Goal: Task Accomplishment & Management: Use online tool/utility

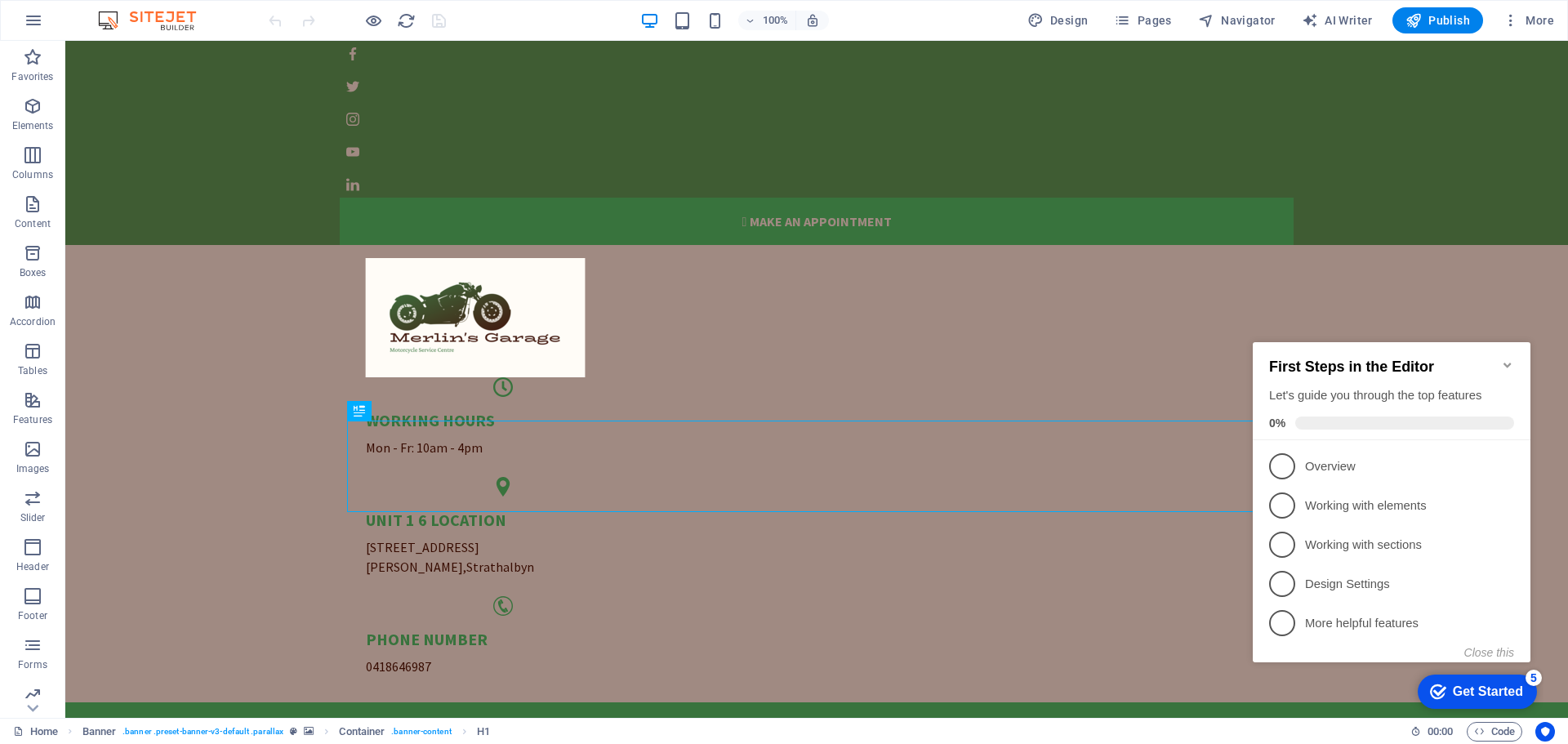
click at [1508, 359] on icon "Minimize checklist" at bounding box center [1507, 365] width 13 height 13
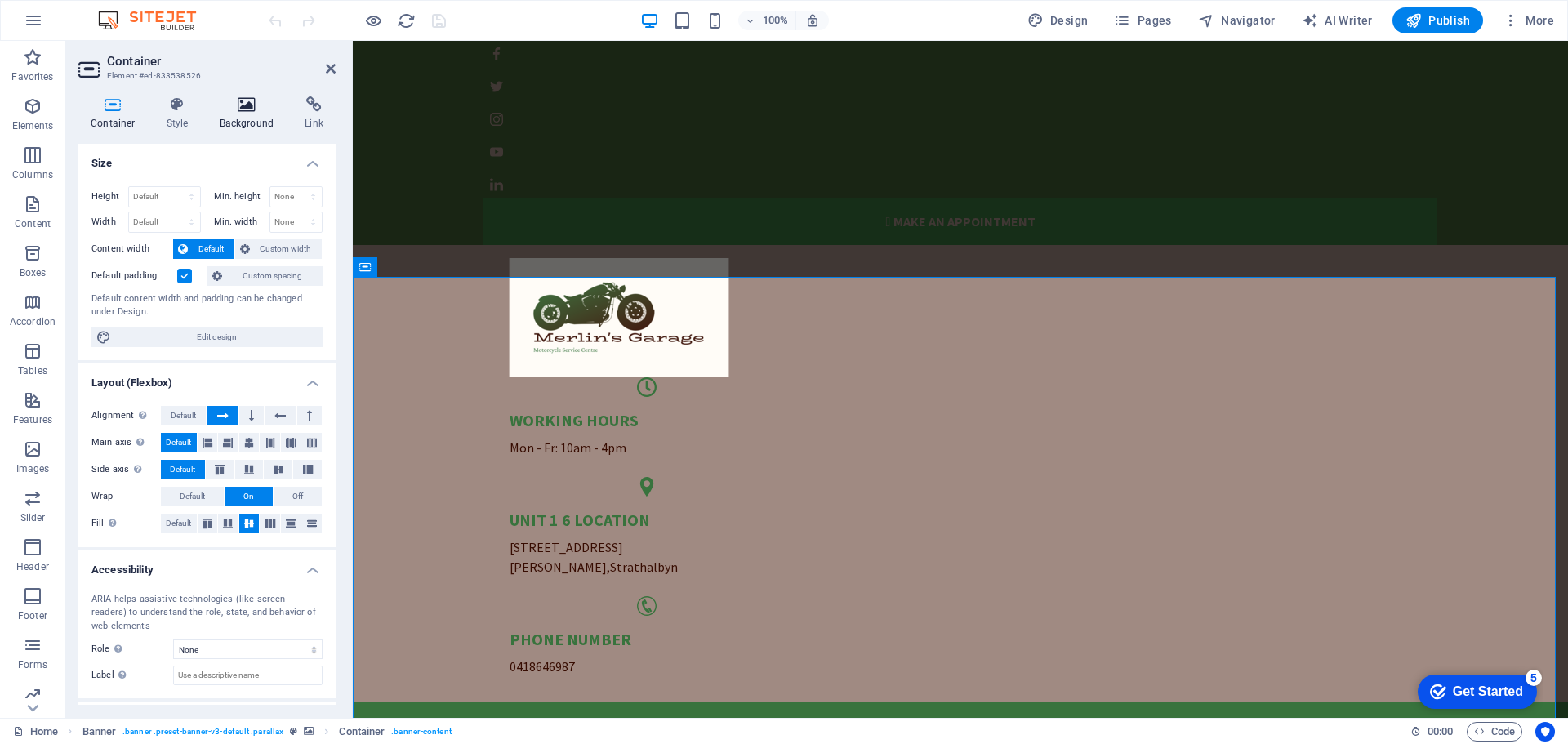
click at [246, 110] on icon at bounding box center [247, 105] width 79 height 17
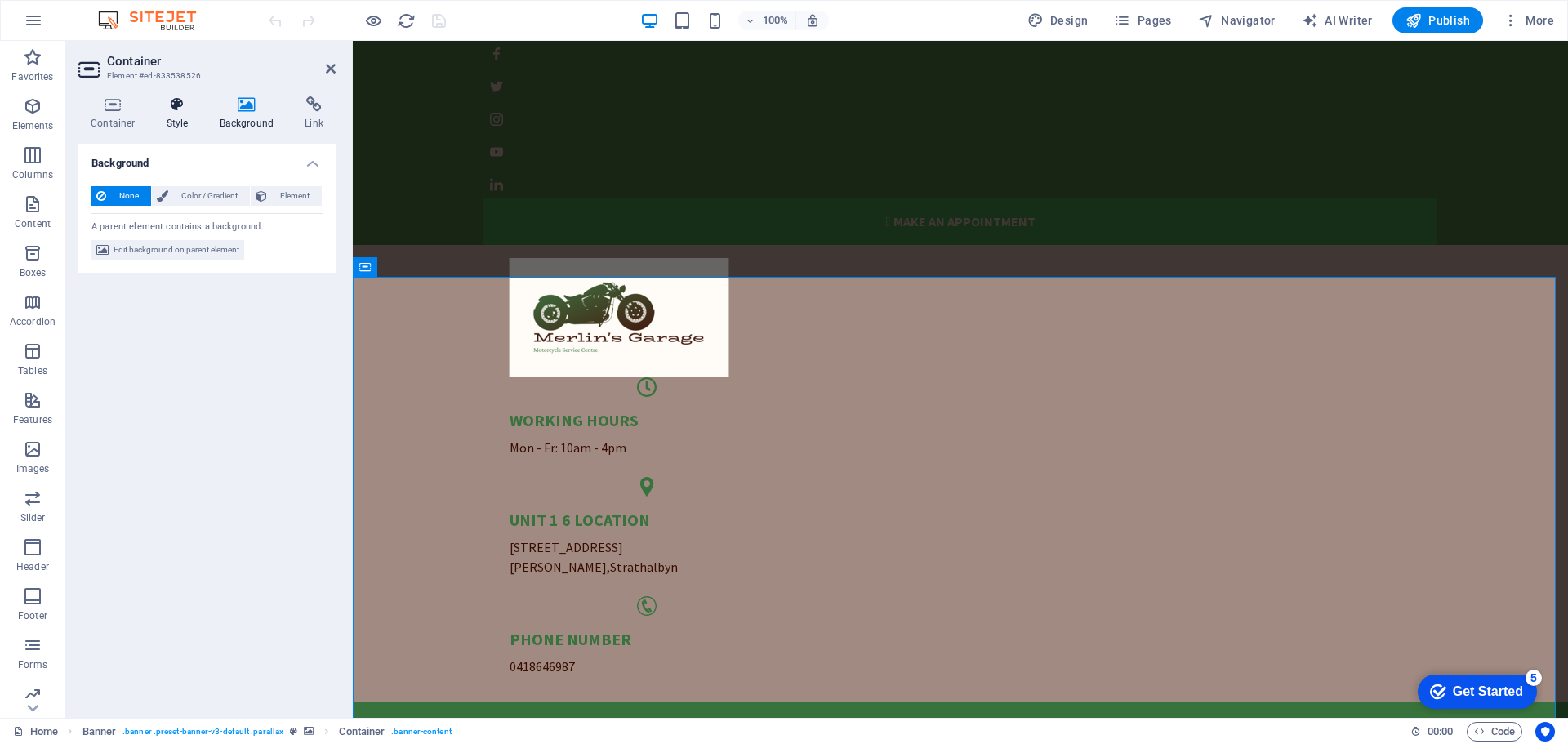
click at [166, 109] on icon at bounding box center [177, 105] width 46 height 17
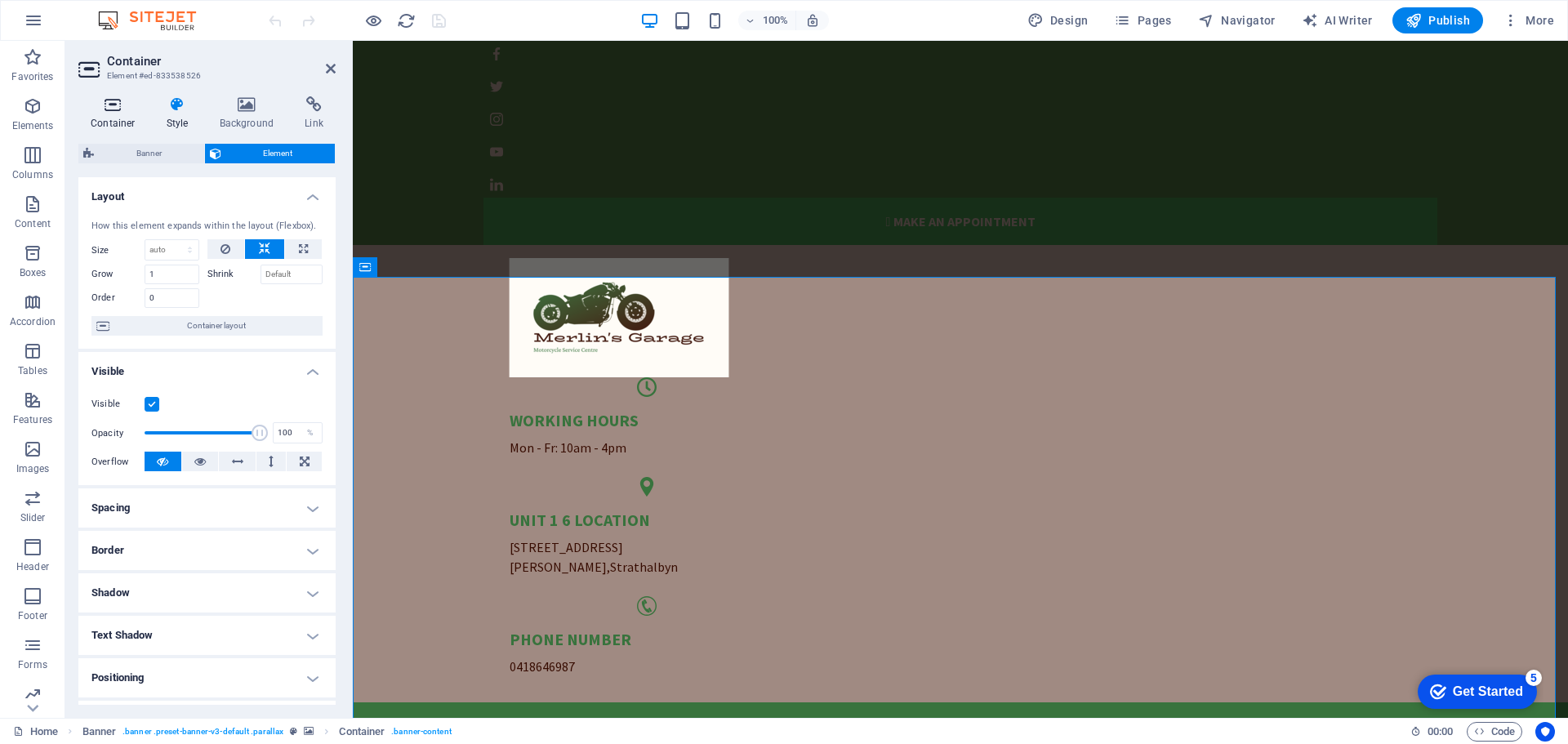
click at [114, 100] on icon at bounding box center [113, 105] width 70 height 17
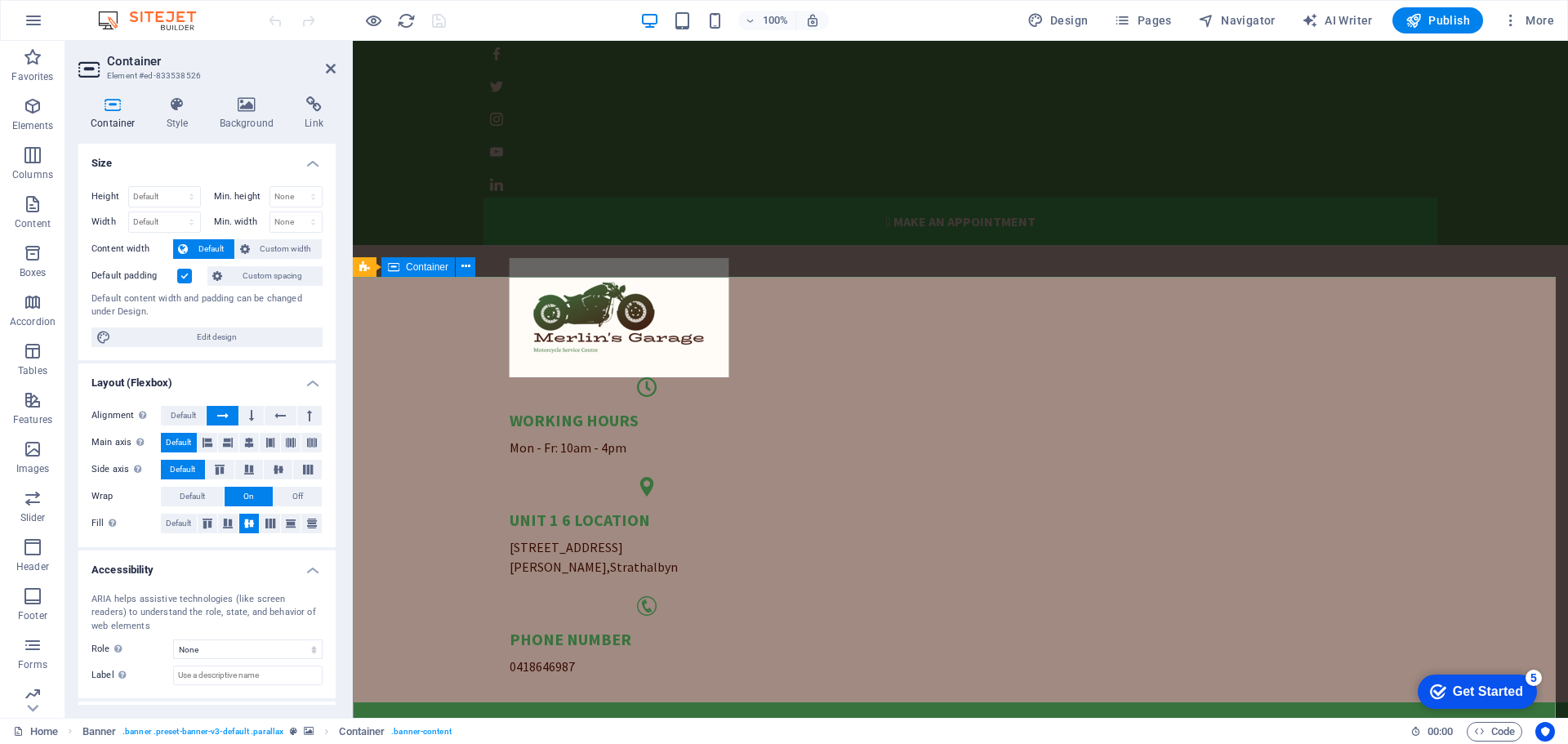
click at [426, 267] on span "Container" at bounding box center [427, 267] width 43 height 10
click at [384, 266] on span "Banner" at bounding box center [392, 267] width 32 height 10
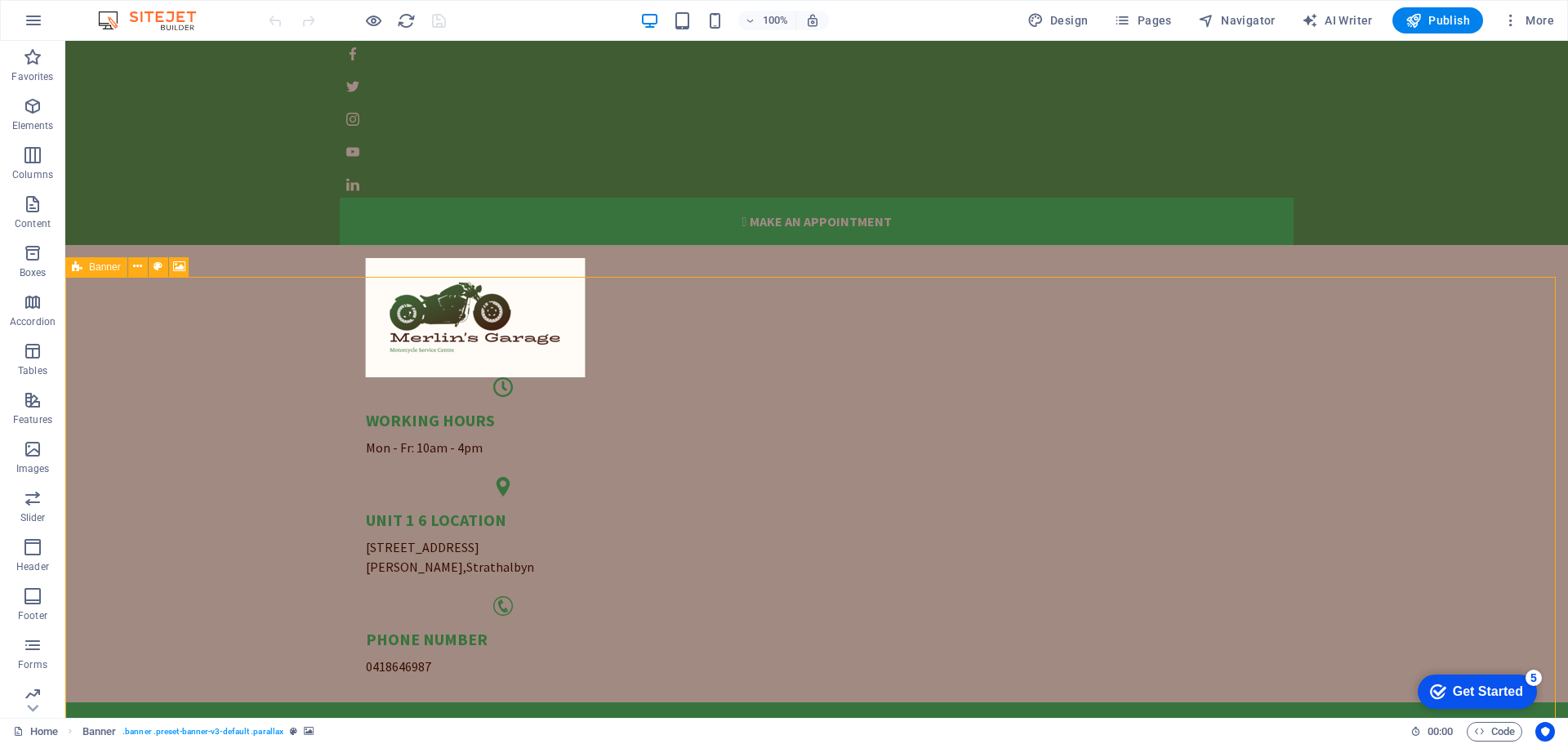
click at [97, 267] on span "Banner" at bounding box center [105, 267] width 32 height 10
click at [104, 267] on span "Banner" at bounding box center [105, 267] width 32 height 10
select select "vh"
select select "banner"
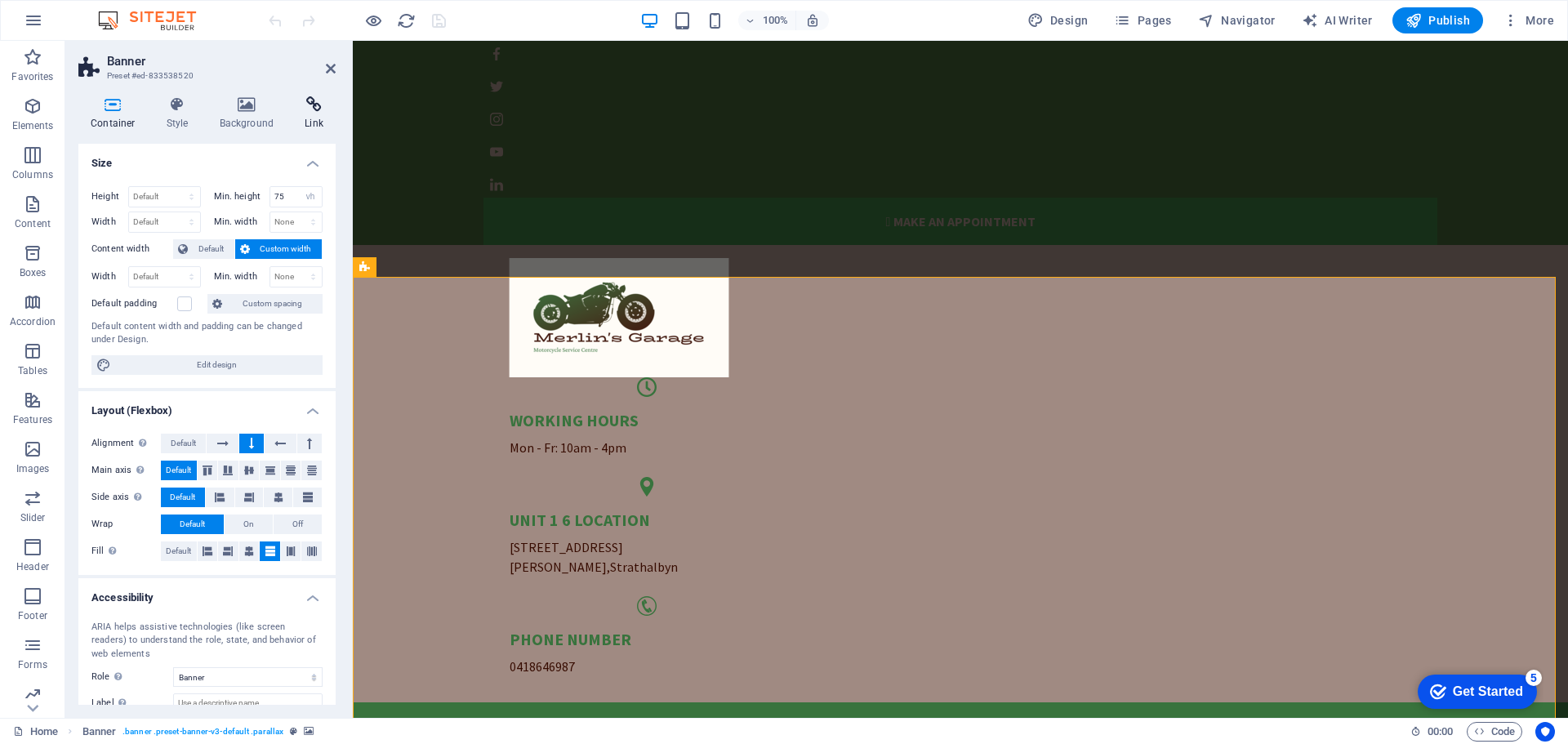
click at [313, 105] on icon at bounding box center [314, 105] width 44 height 17
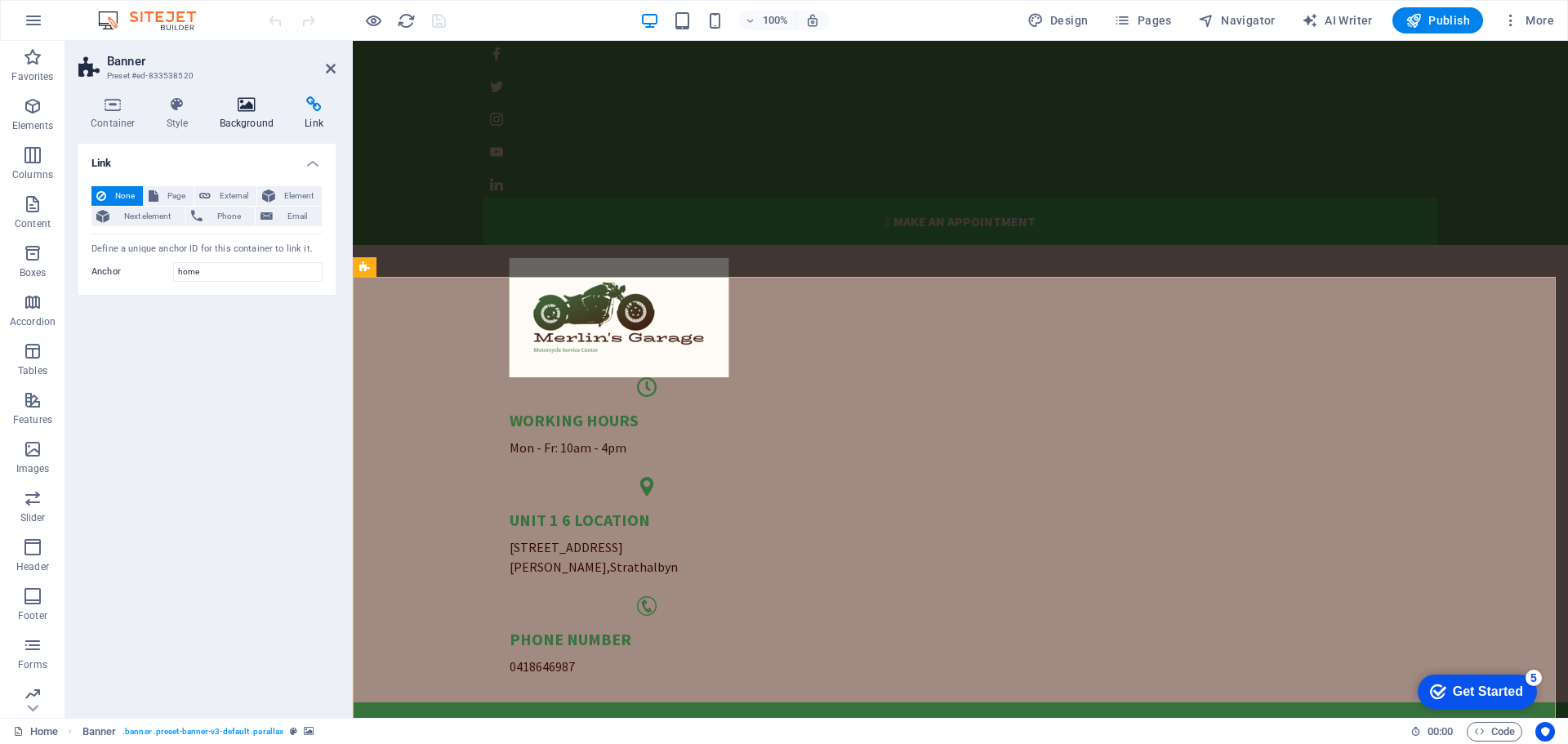
click at [254, 104] on icon at bounding box center [247, 105] width 79 height 17
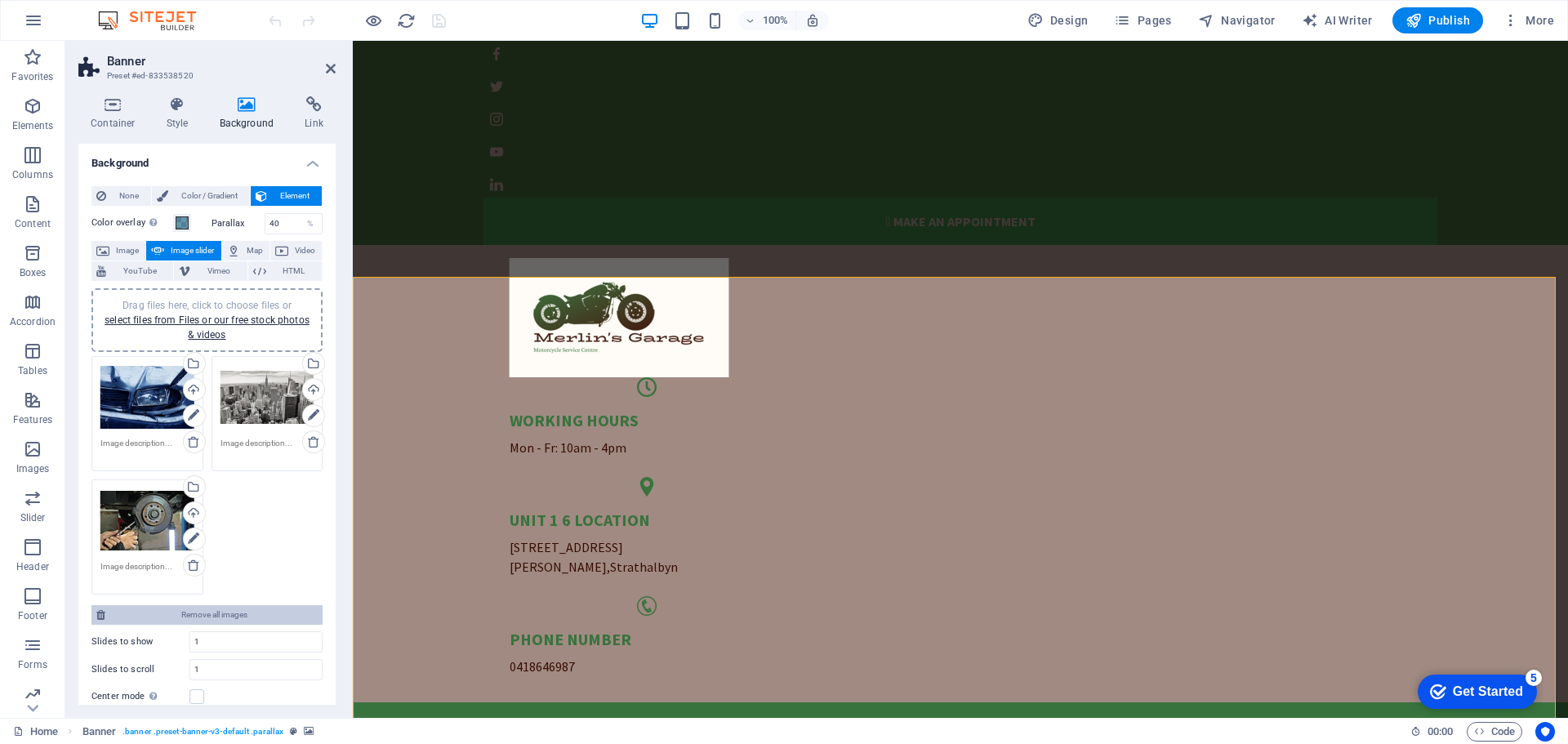
click at [246, 617] on span "Remove all images" at bounding box center [214, 615] width 207 height 20
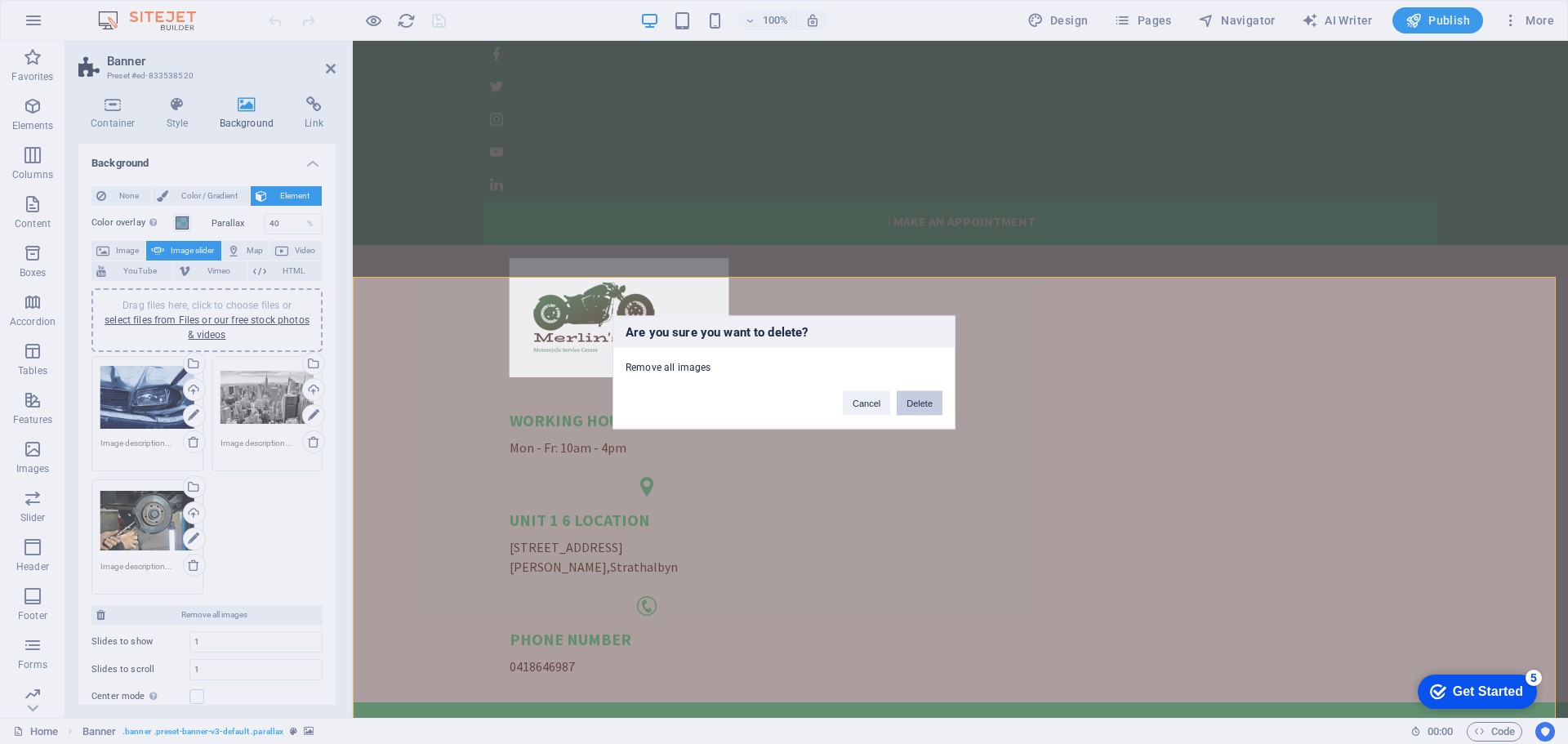
click at [919, 402] on button "Delete" at bounding box center [920, 402] width 46 height 24
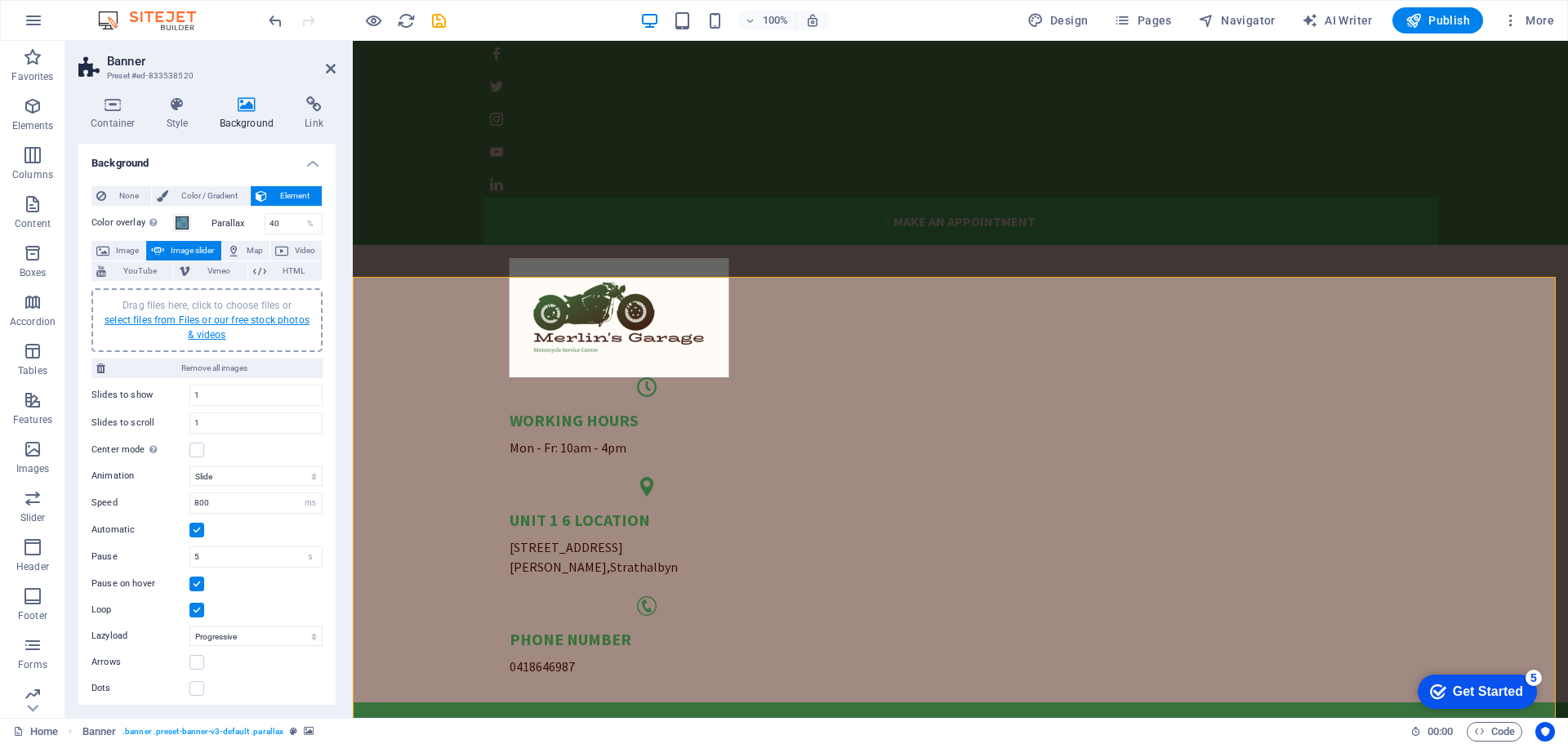
click at [200, 321] on link "select files from Files or our free stock photos & videos" at bounding box center [206, 328] width 205 height 26
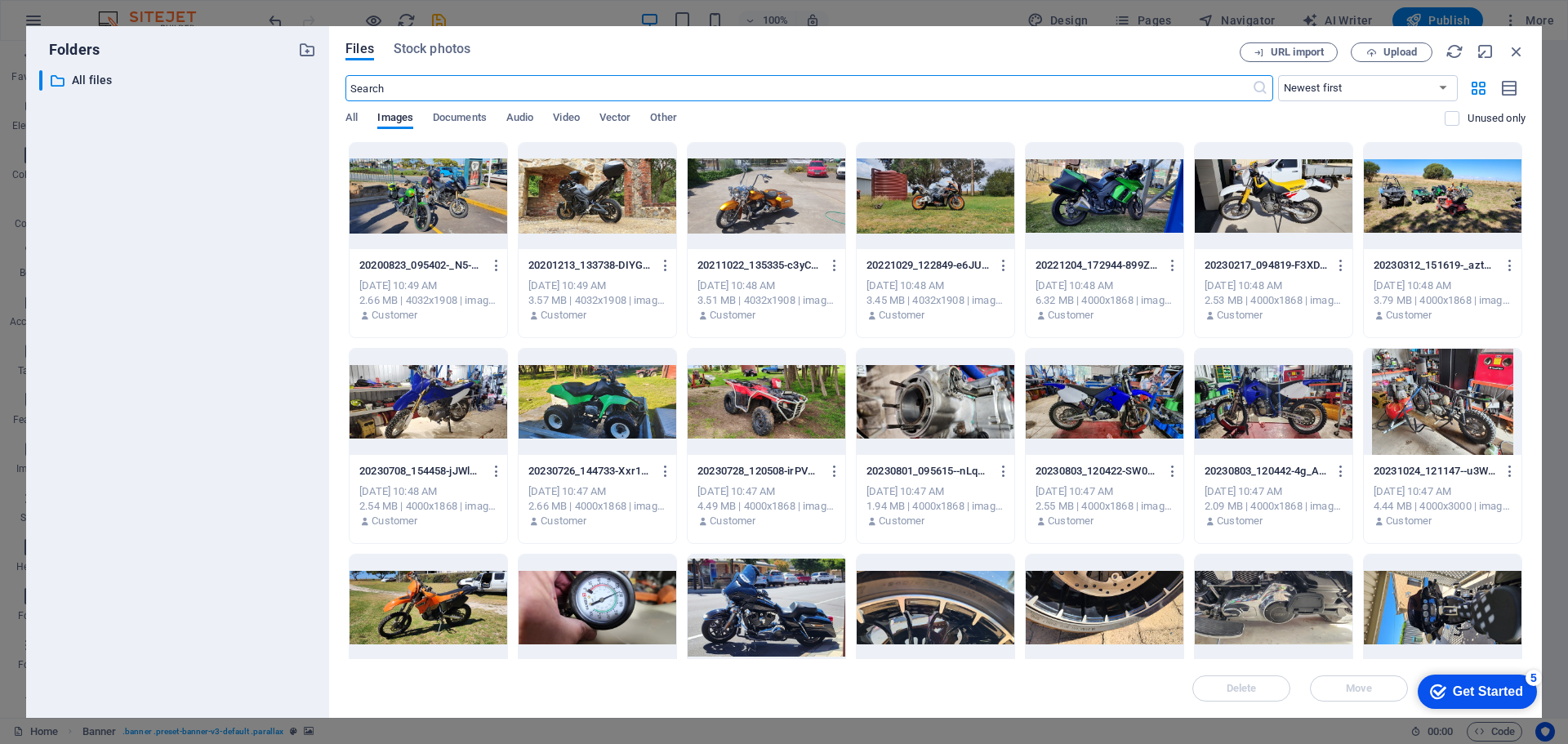
click at [775, 617] on div at bounding box center [767, 608] width 158 height 106
click at [1108, 190] on div at bounding box center [1105, 196] width 158 height 106
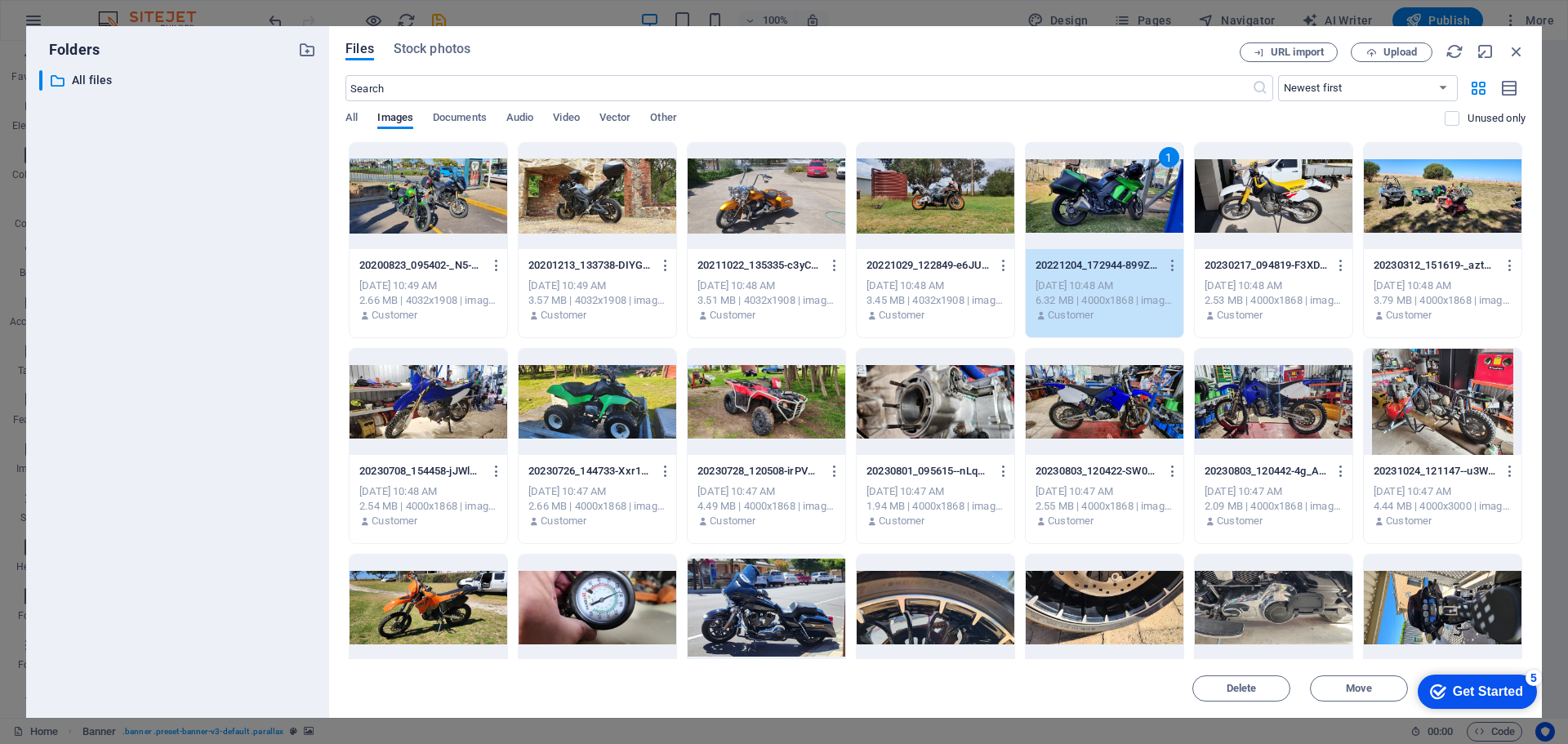
click at [767, 599] on div at bounding box center [767, 608] width 158 height 106
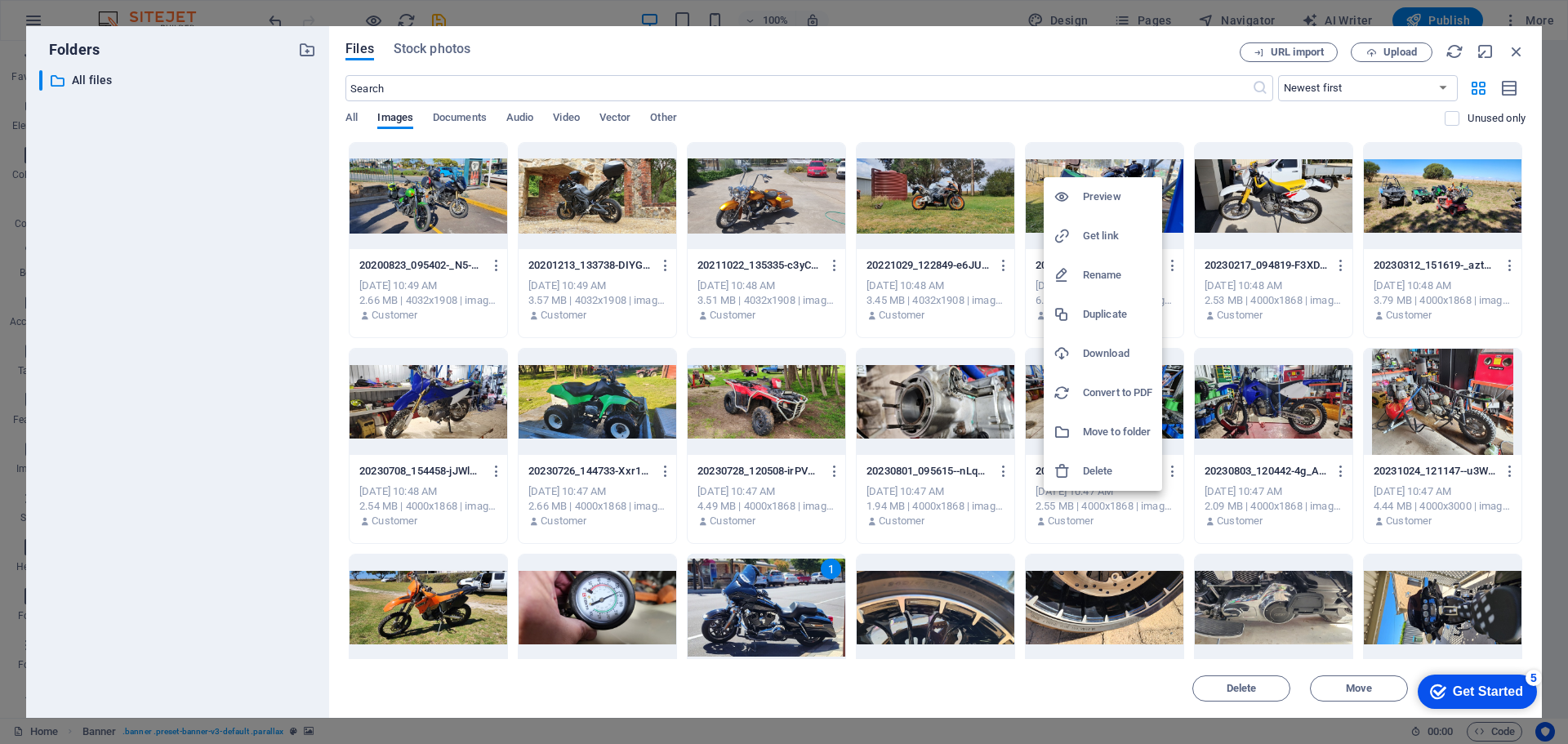
click at [1112, 164] on div at bounding box center [784, 372] width 1568 height 744
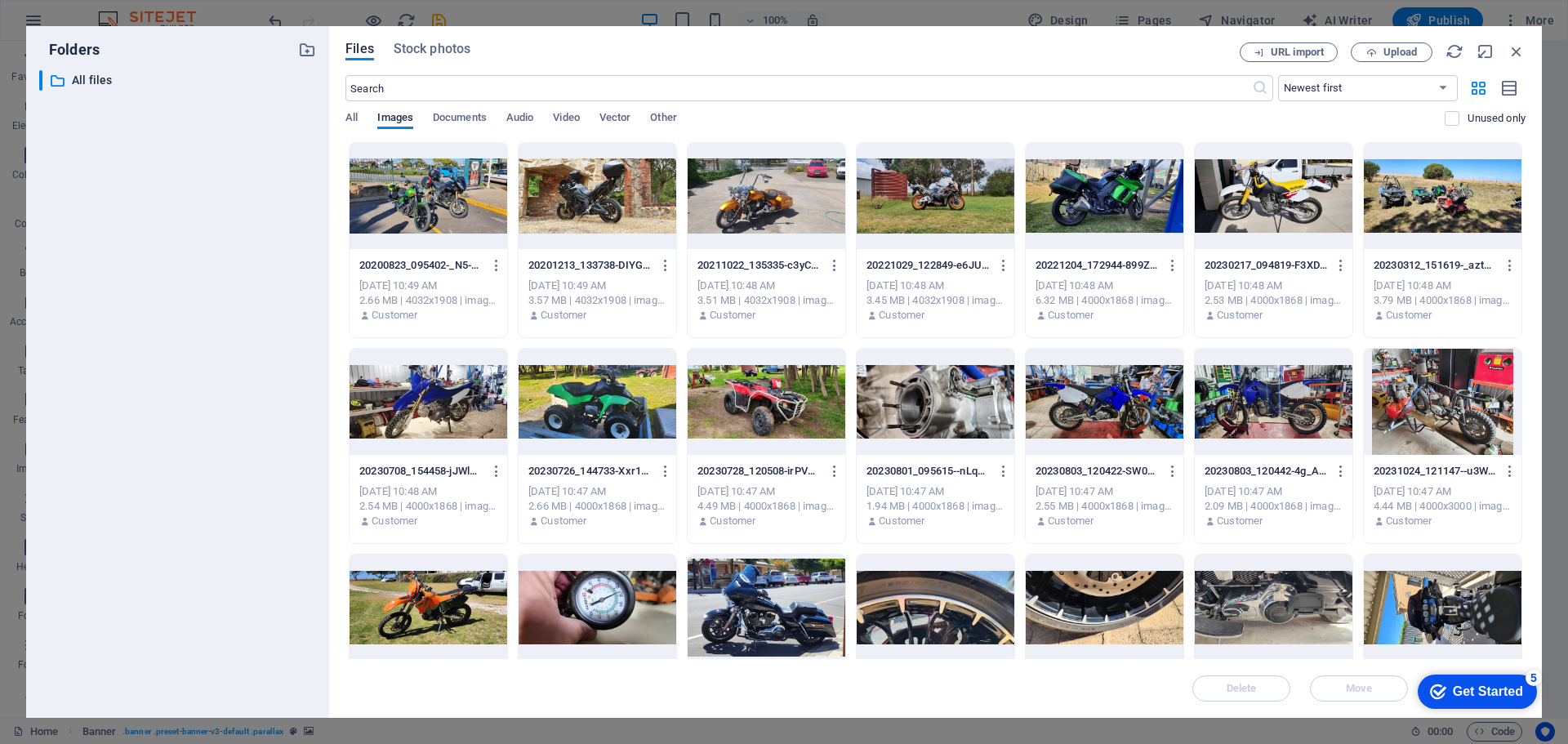
click at [753, 618] on div at bounding box center [767, 608] width 158 height 106
click at [1462, 691] on div "Get Started" at bounding box center [1488, 692] width 71 height 15
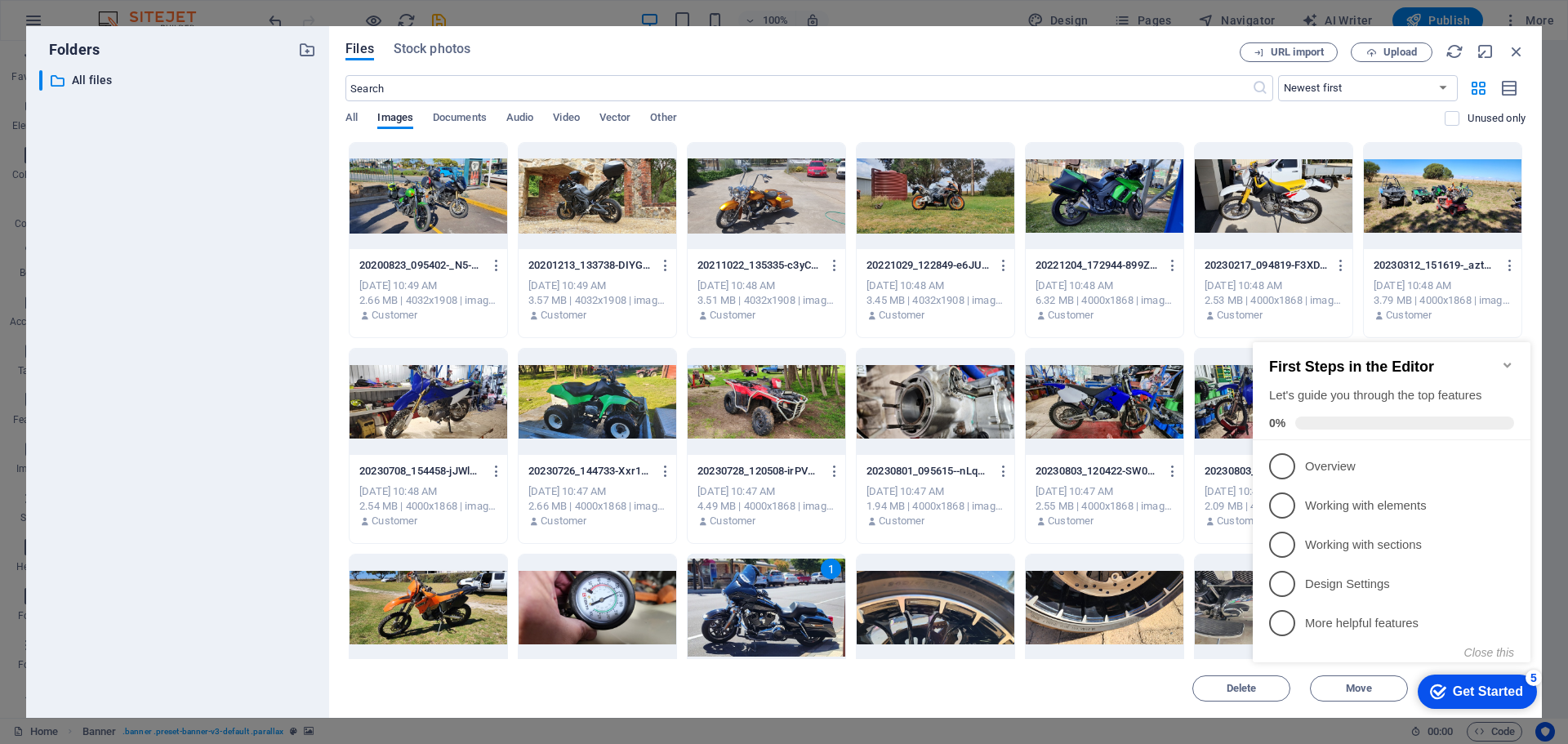
click at [1462, 691] on div "Get Started" at bounding box center [1488, 692] width 71 height 15
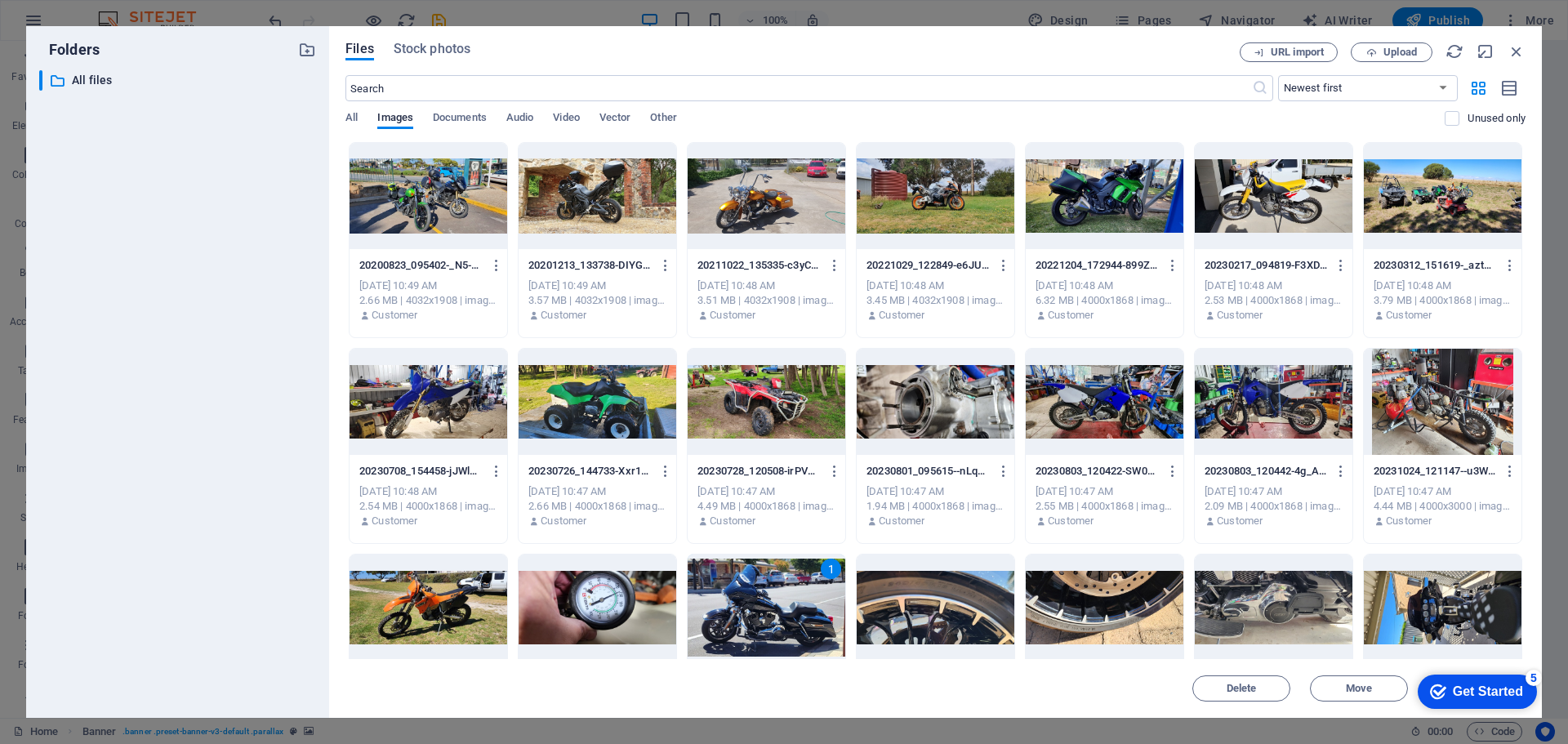
click at [783, 585] on div "1" at bounding box center [767, 608] width 158 height 106
click at [783, 585] on div at bounding box center [767, 608] width 158 height 106
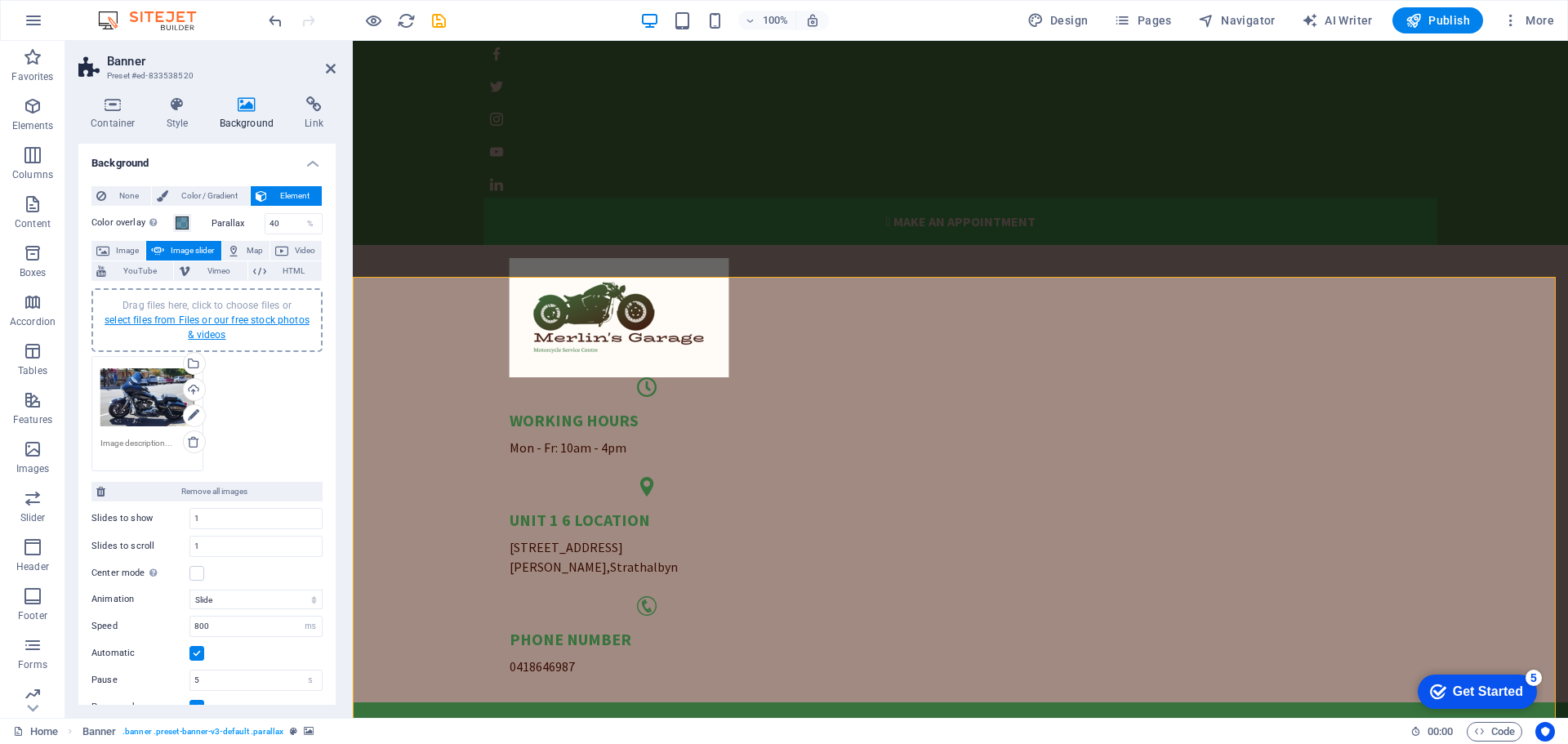
click at [206, 321] on link "select files from Files or our free stock photos & videos" at bounding box center [206, 328] width 205 height 26
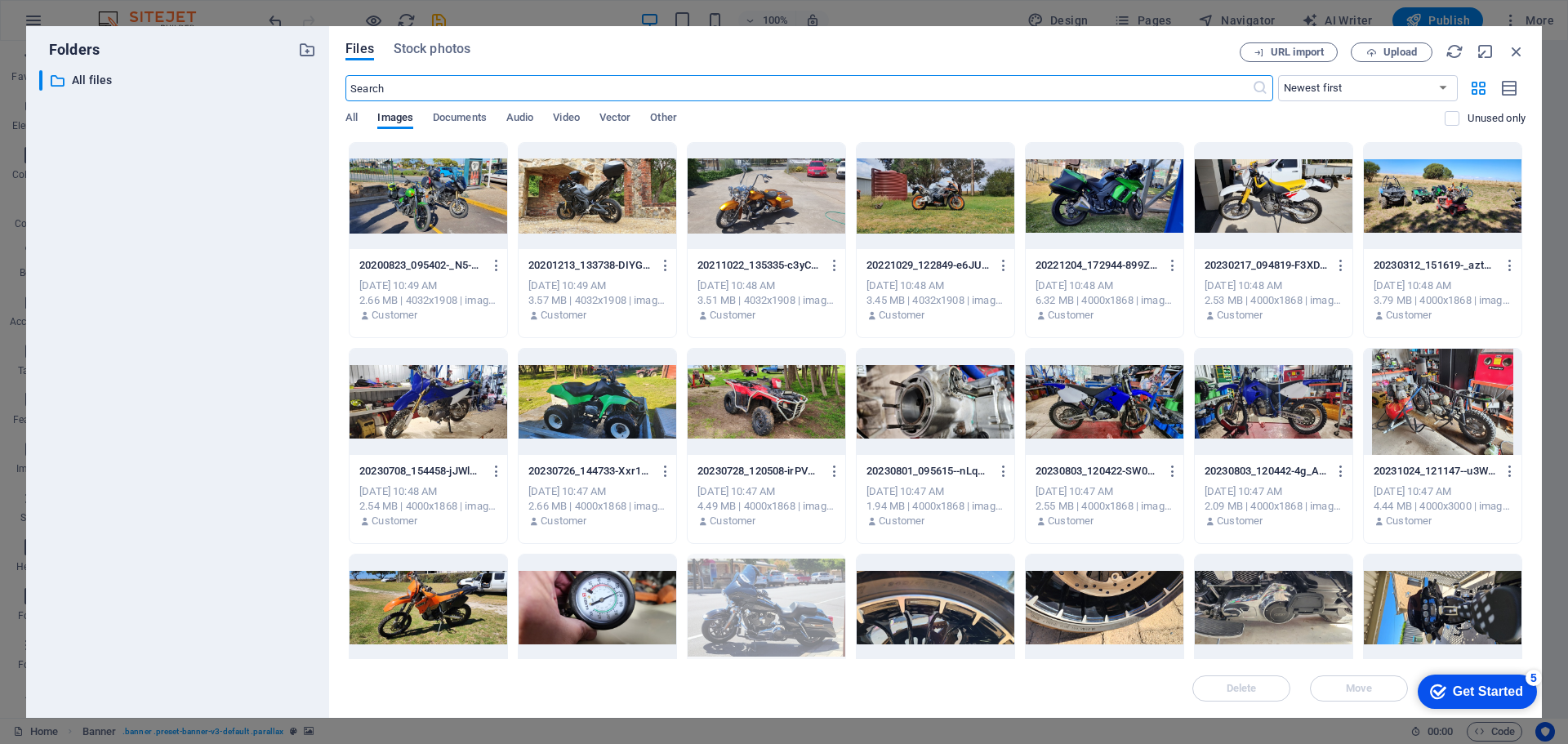
click at [1118, 215] on div at bounding box center [1105, 196] width 158 height 106
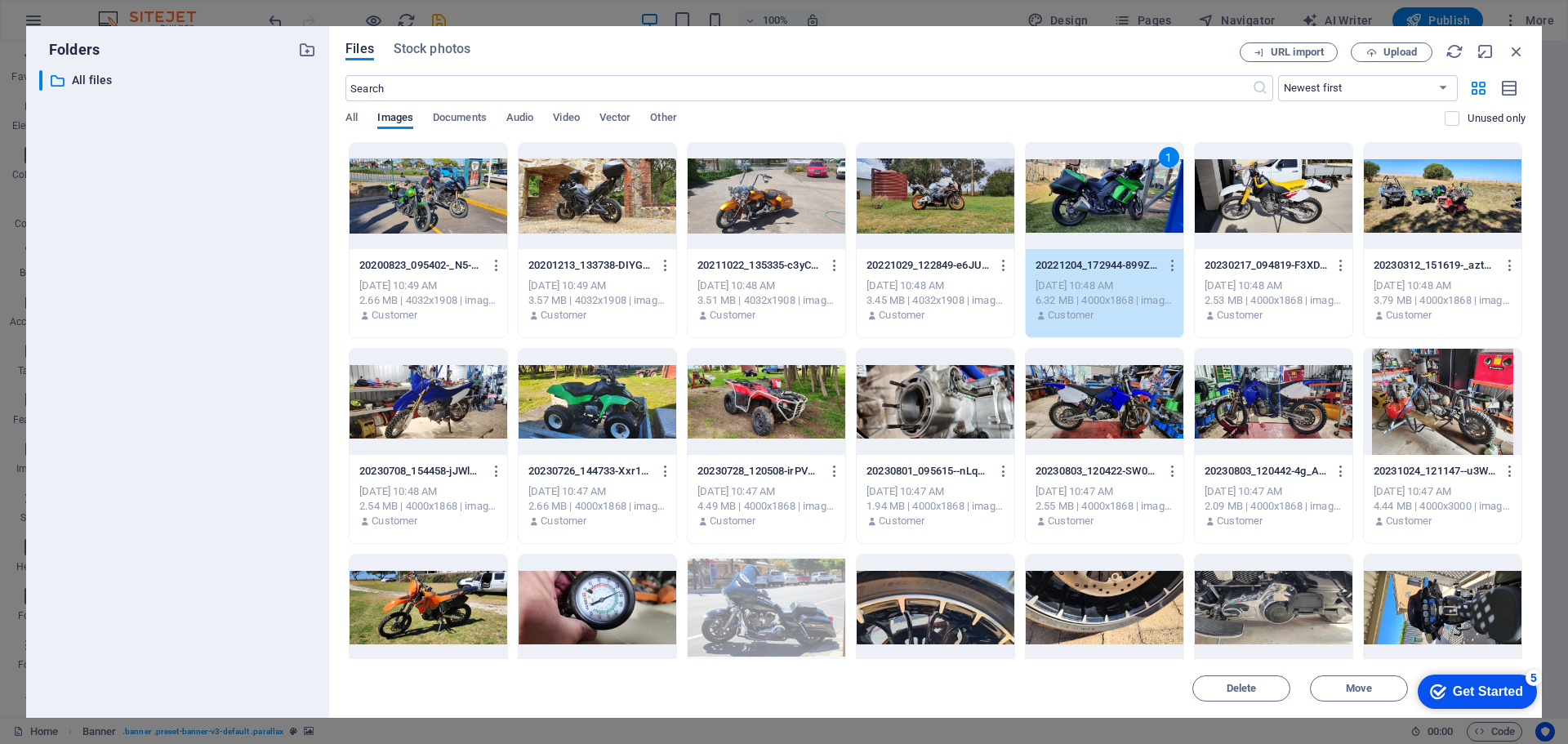
click at [1118, 215] on div "1" at bounding box center [1105, 196] width 158 height 106
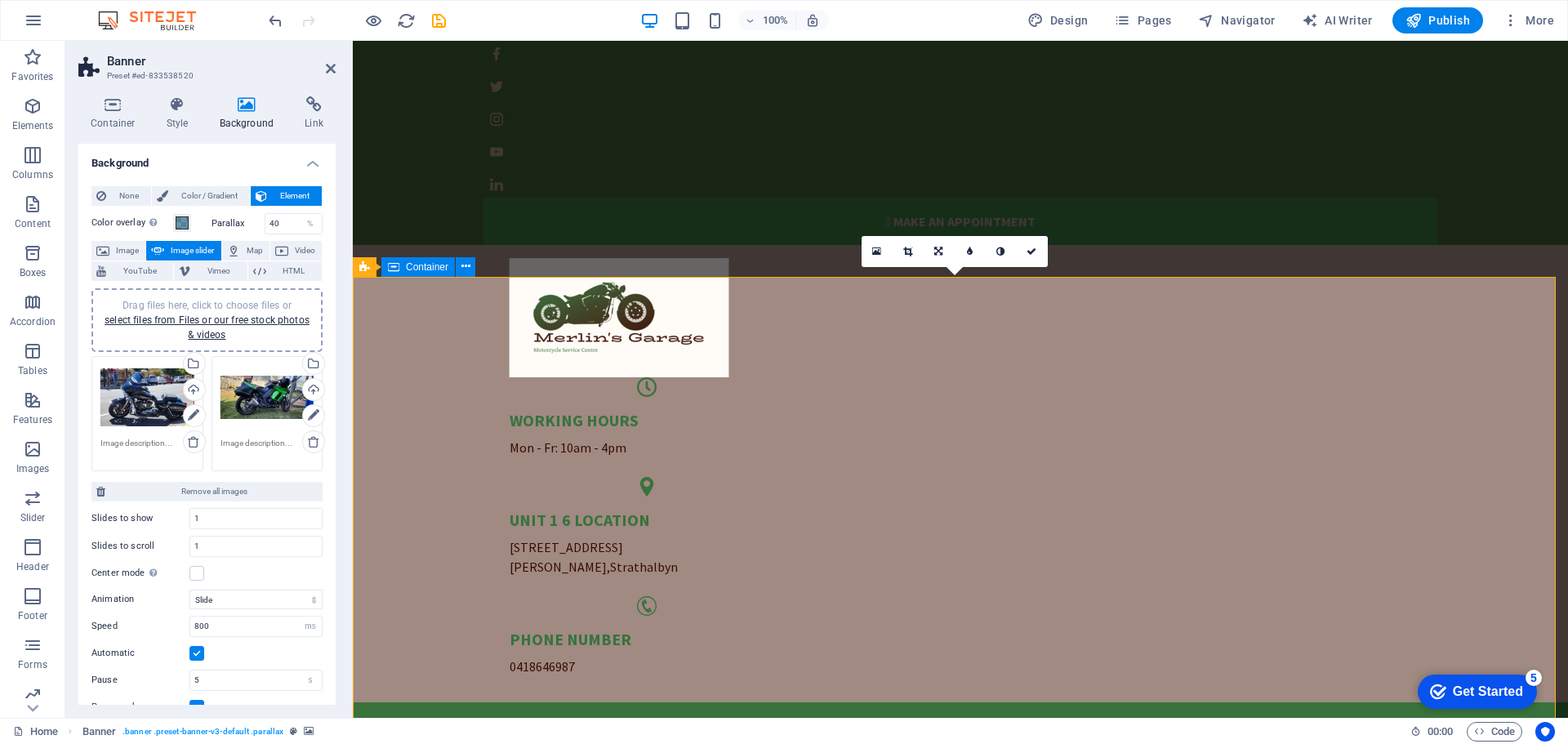
click at [428, 269] on span "Container" at bounding box center [427, 267] width 43 height 10
click at [364, 266] on icon at bounding box center [365, 267] width 10 height 20
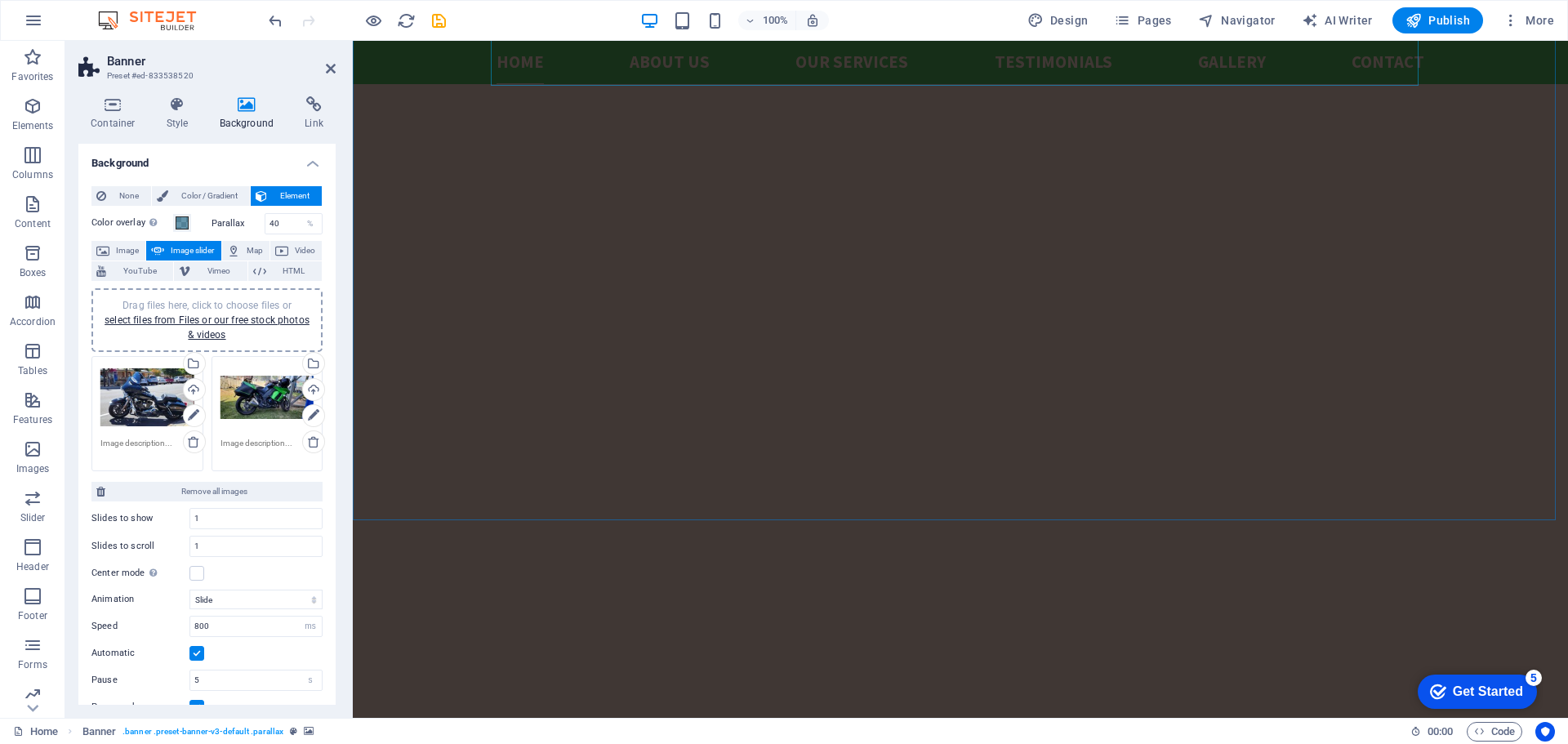
scroll to position [1144, 0]
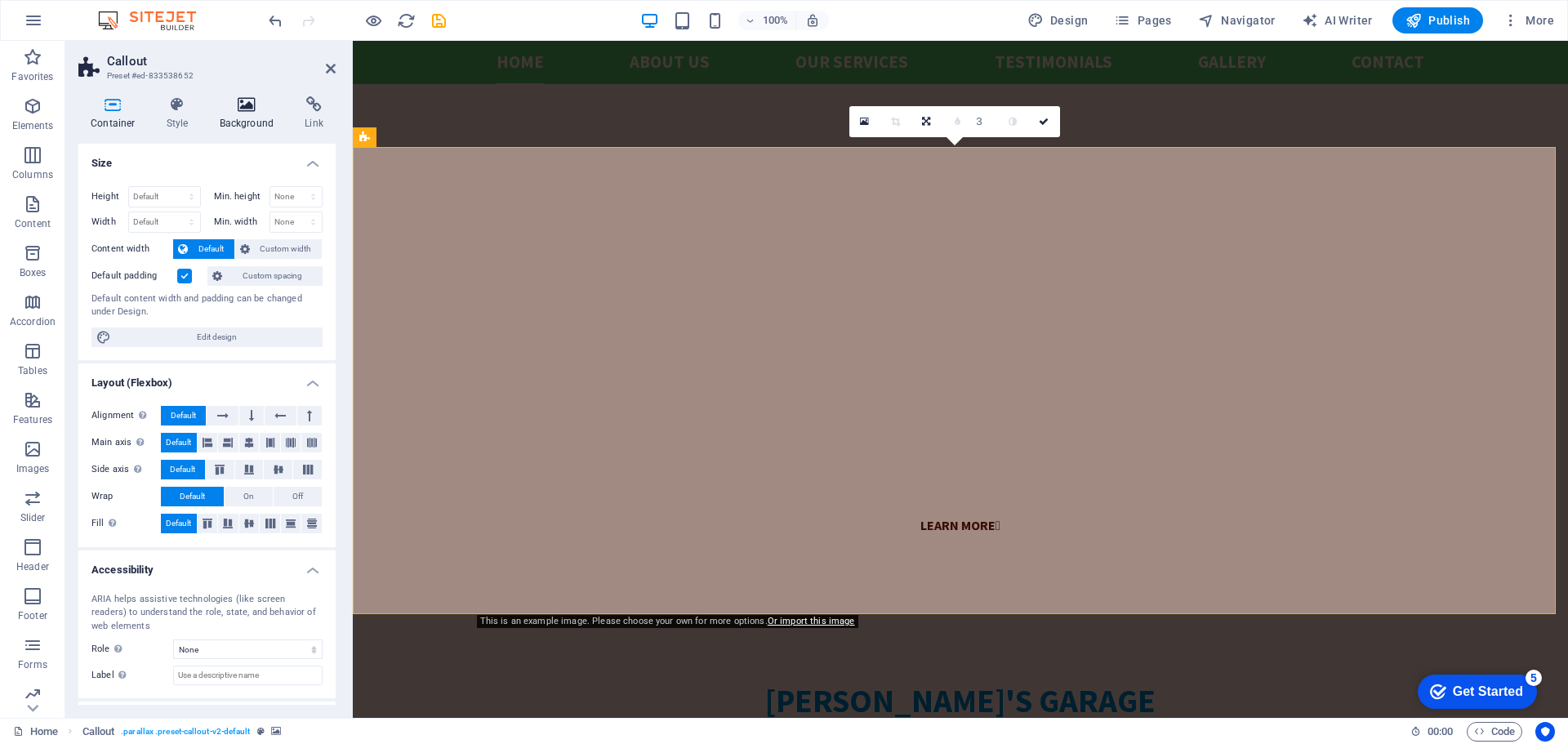
click at [253, 105] on icon at bounding box center [247, 105] width 79 height 17
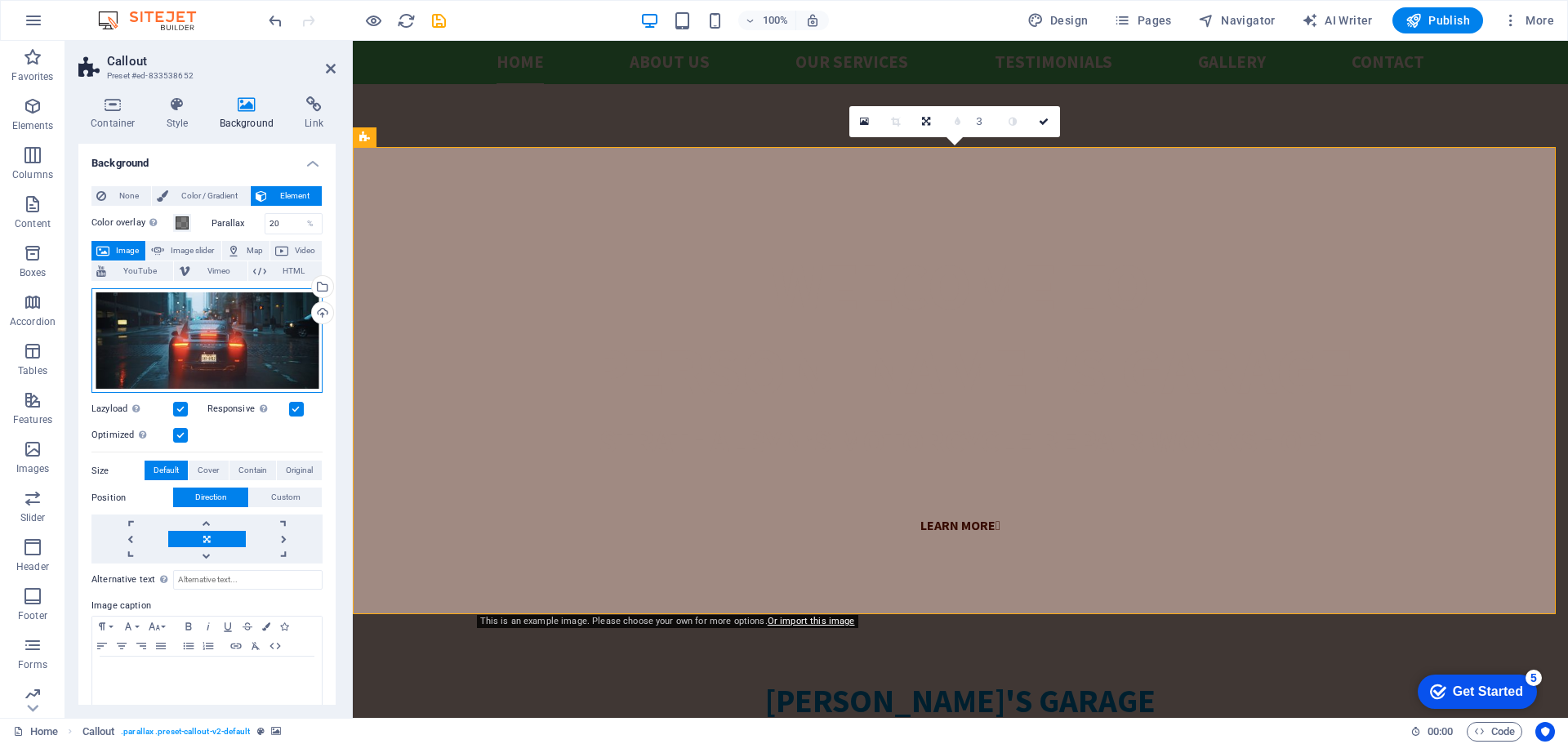
click at [223, 346] on div "Drag files here, click to choose files or select files from Files or our free s…" at bounding box center [206, 341] width 231 height 105
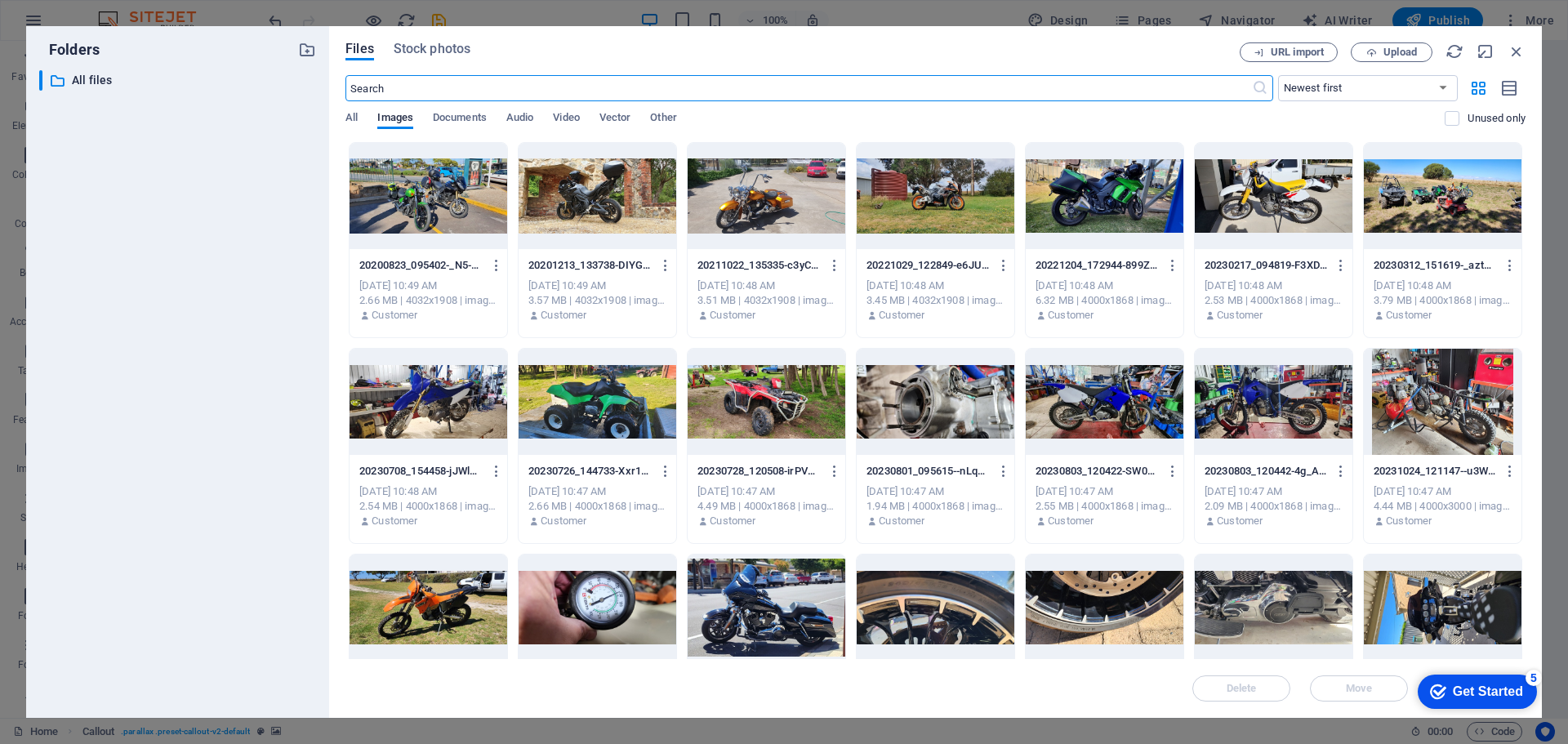
click at [457, 209] on div at bounding box center [428, 196] width 158 height 106
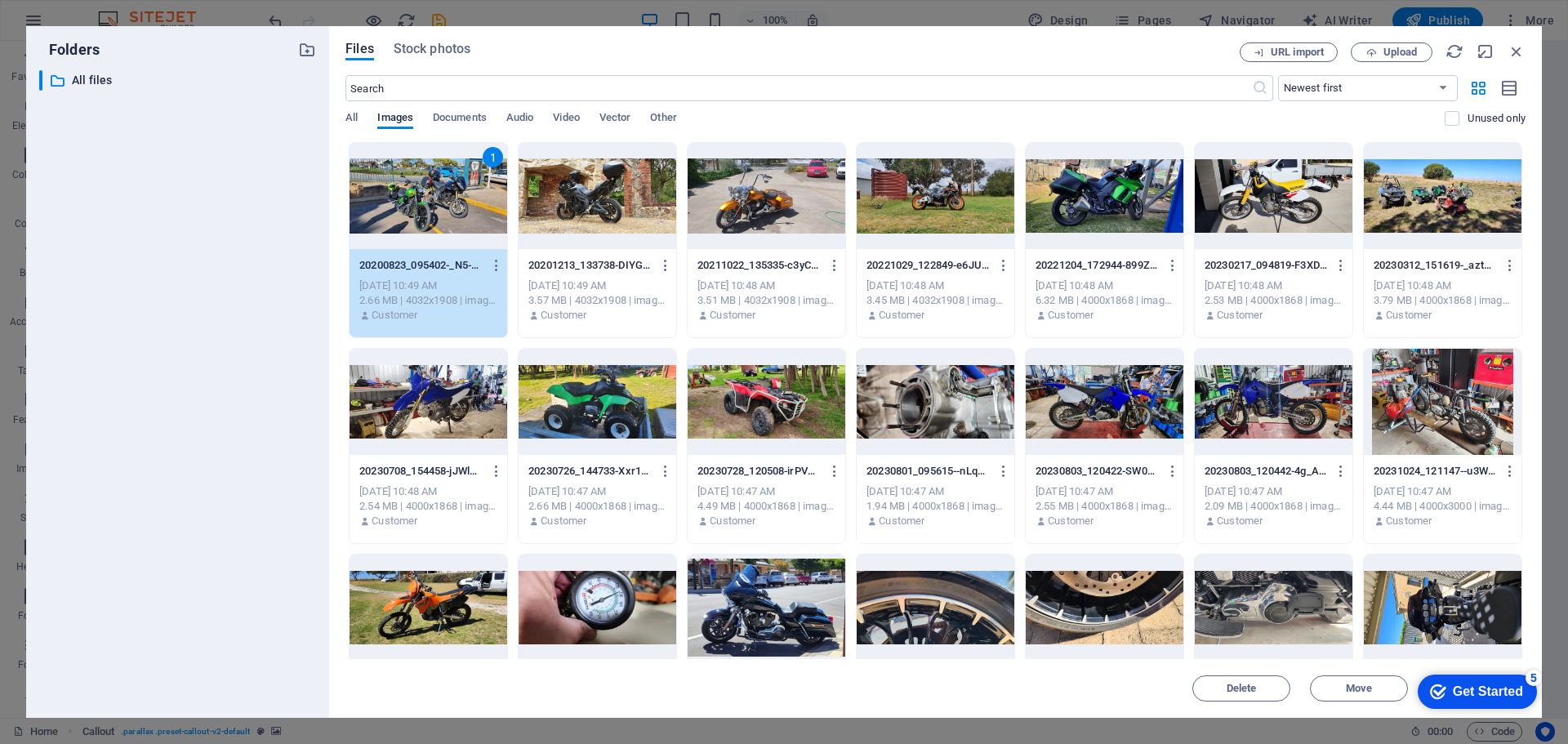
click at [457, 209] on div "1" at bounding box center [428, 196] width 158 height 106
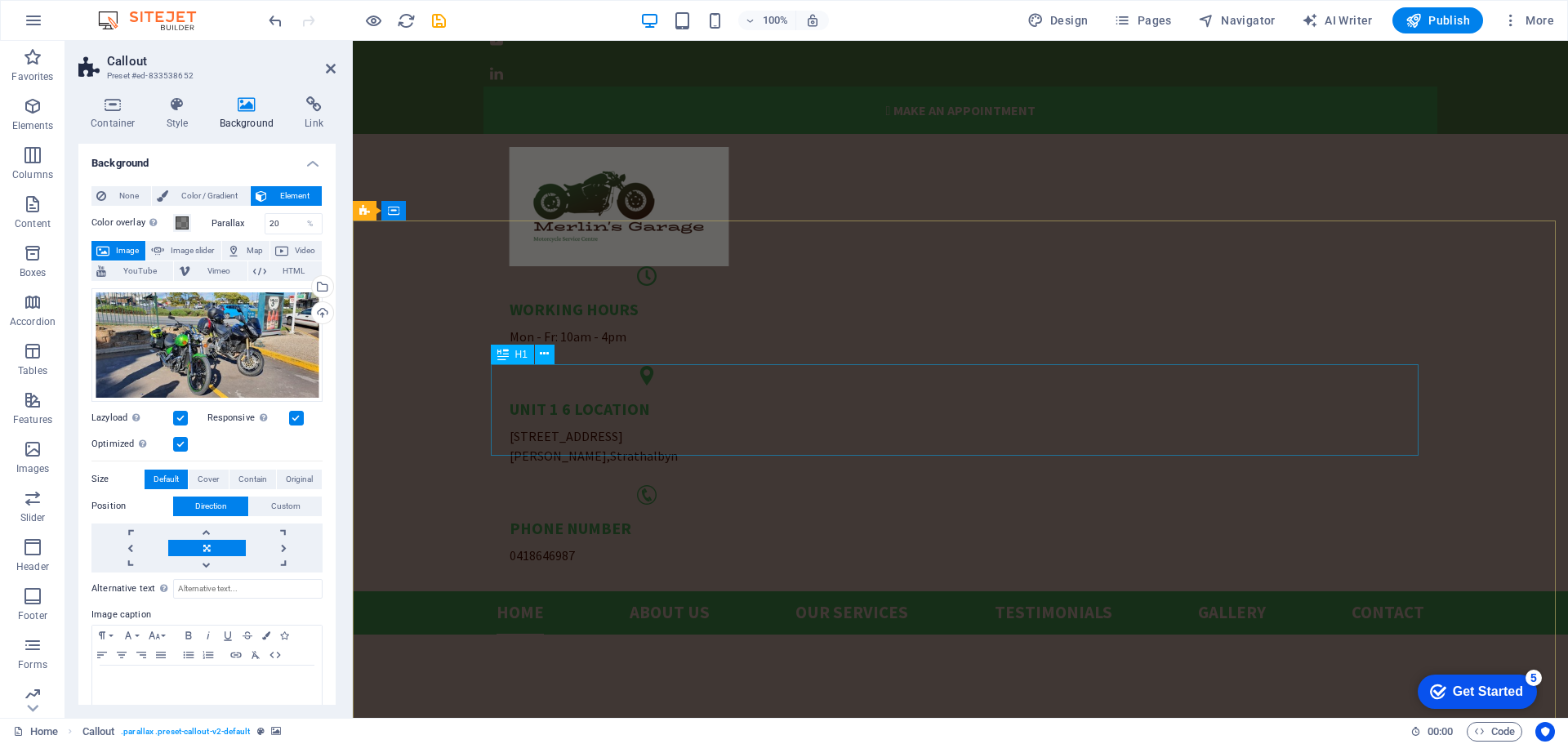
scroll to position [0, 0]
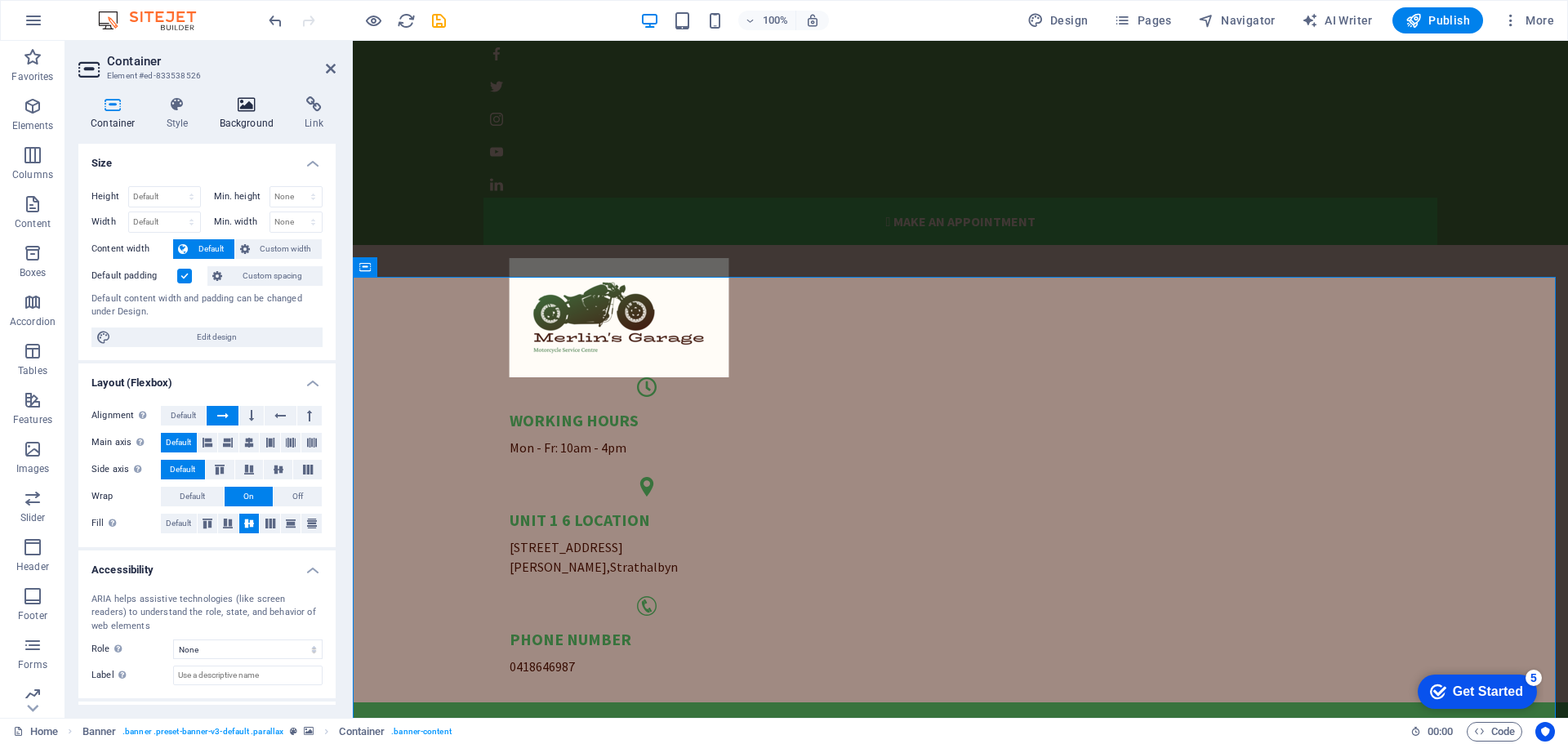
click at [255, 108] on icon at bounding box center [247, 105] width 79 height 17
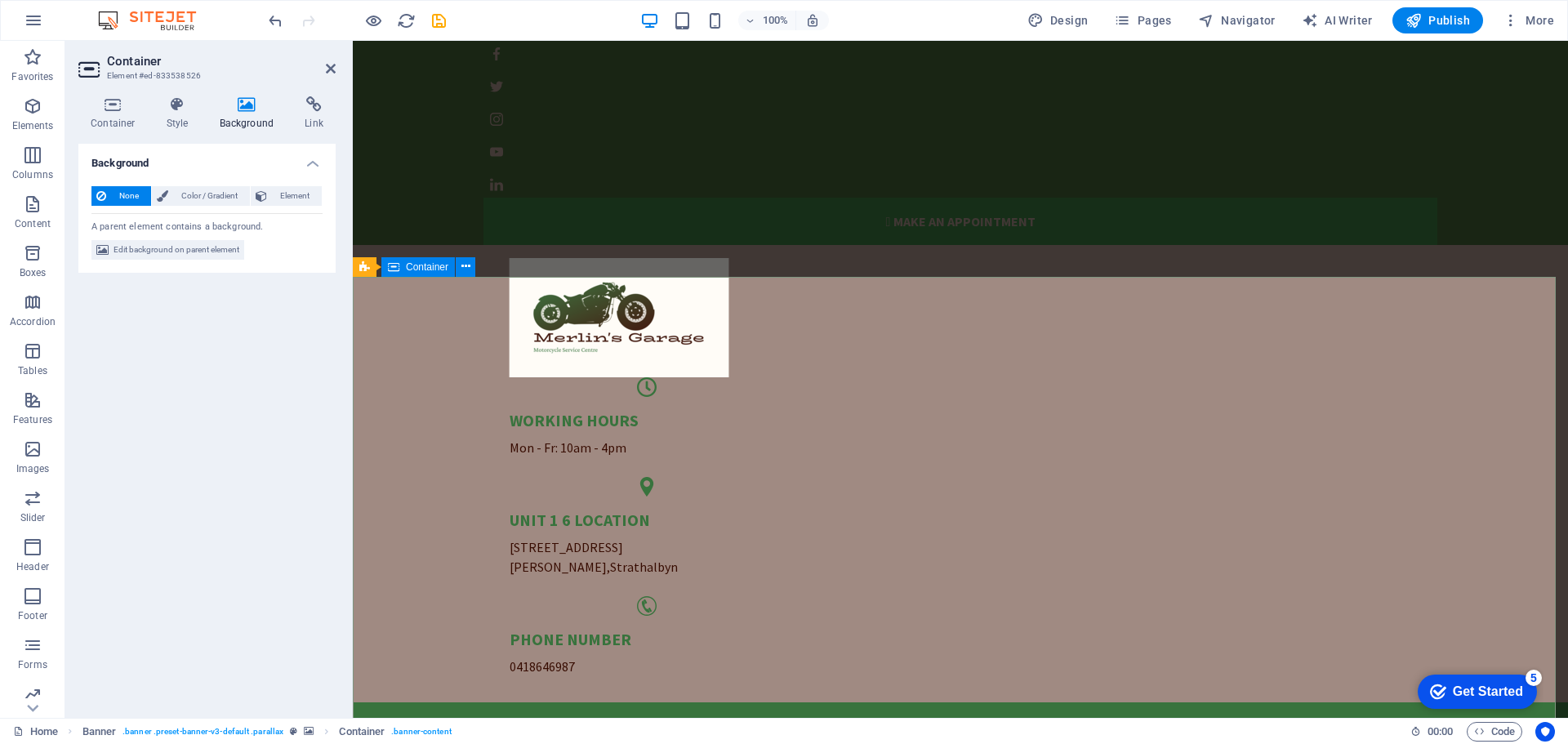
click at [425, 268] on span "Container" at bounding box center [427, 267] width 43 height 10
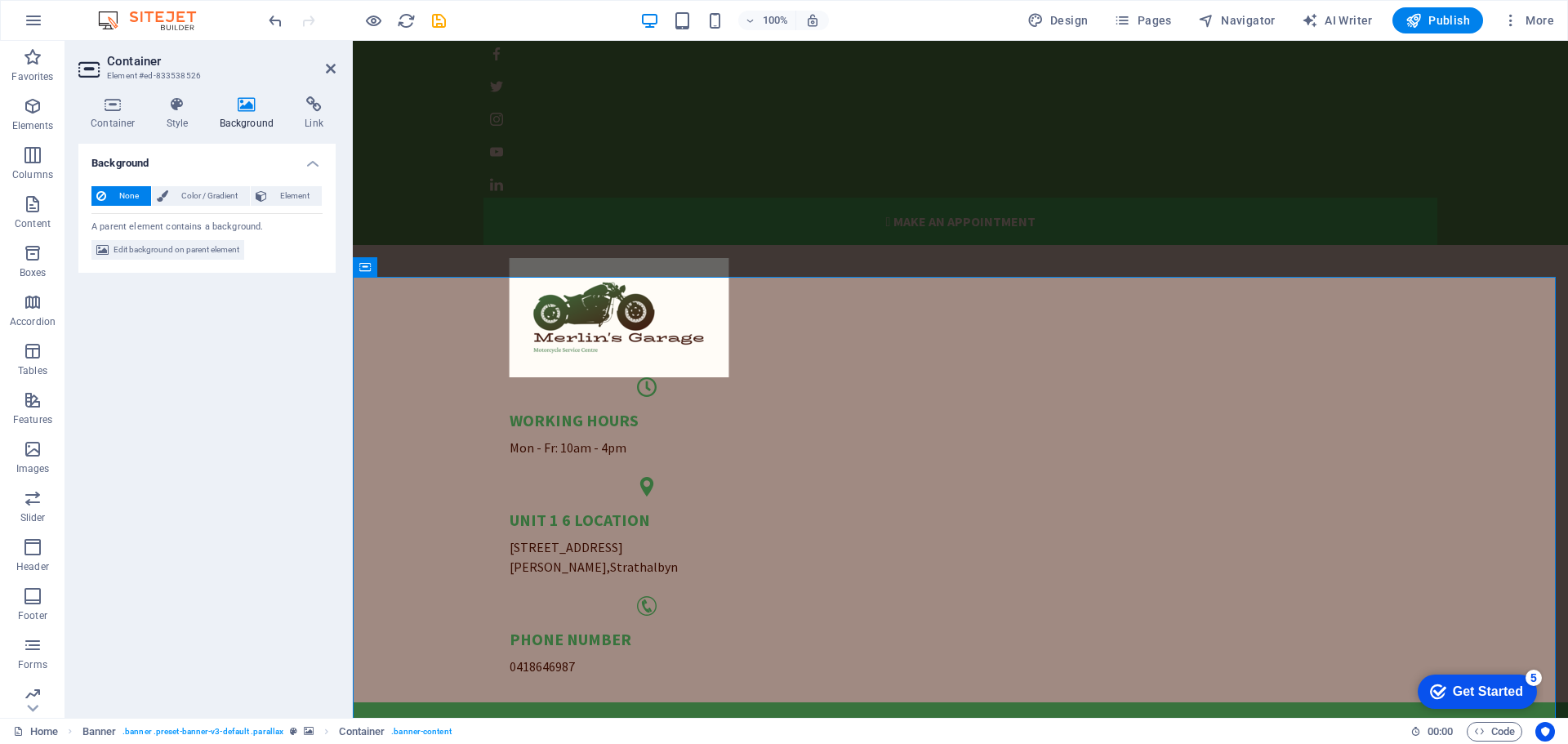
click at [249, 108] on icon at bounding box center [247, 105] width 79 height 17
click at [316, 165] on h4 "Background" at bounding box center [206, 159] width 257 height 30
click at [308, 159] on h4 "Background" at bounding box center [206, 163] width 257 height 39
click at [179, 105] on icon at bounding box center [177, 105] width 46 height 17
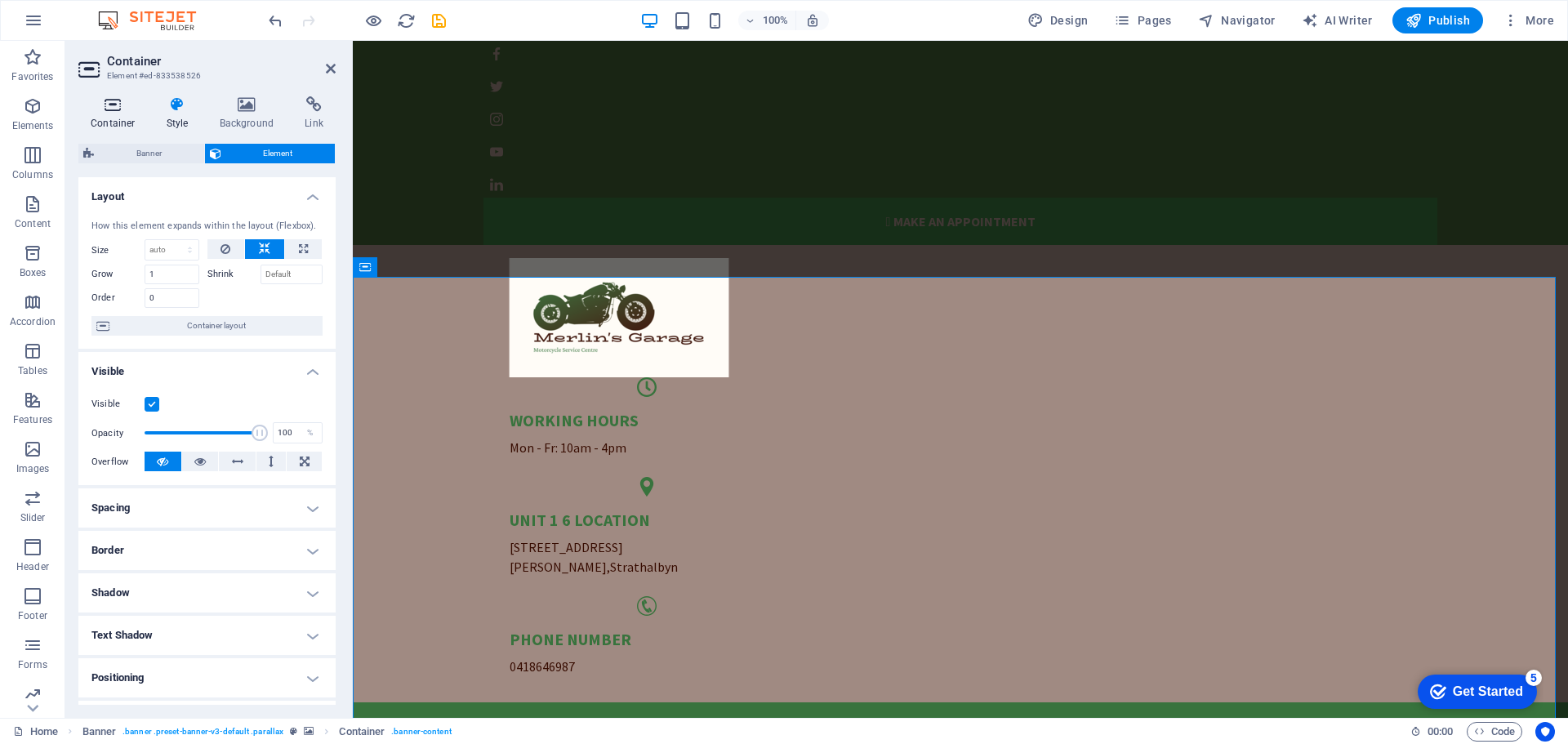
click at [112, 108] on icon at bounding box center [113, 105] width 70 height 17
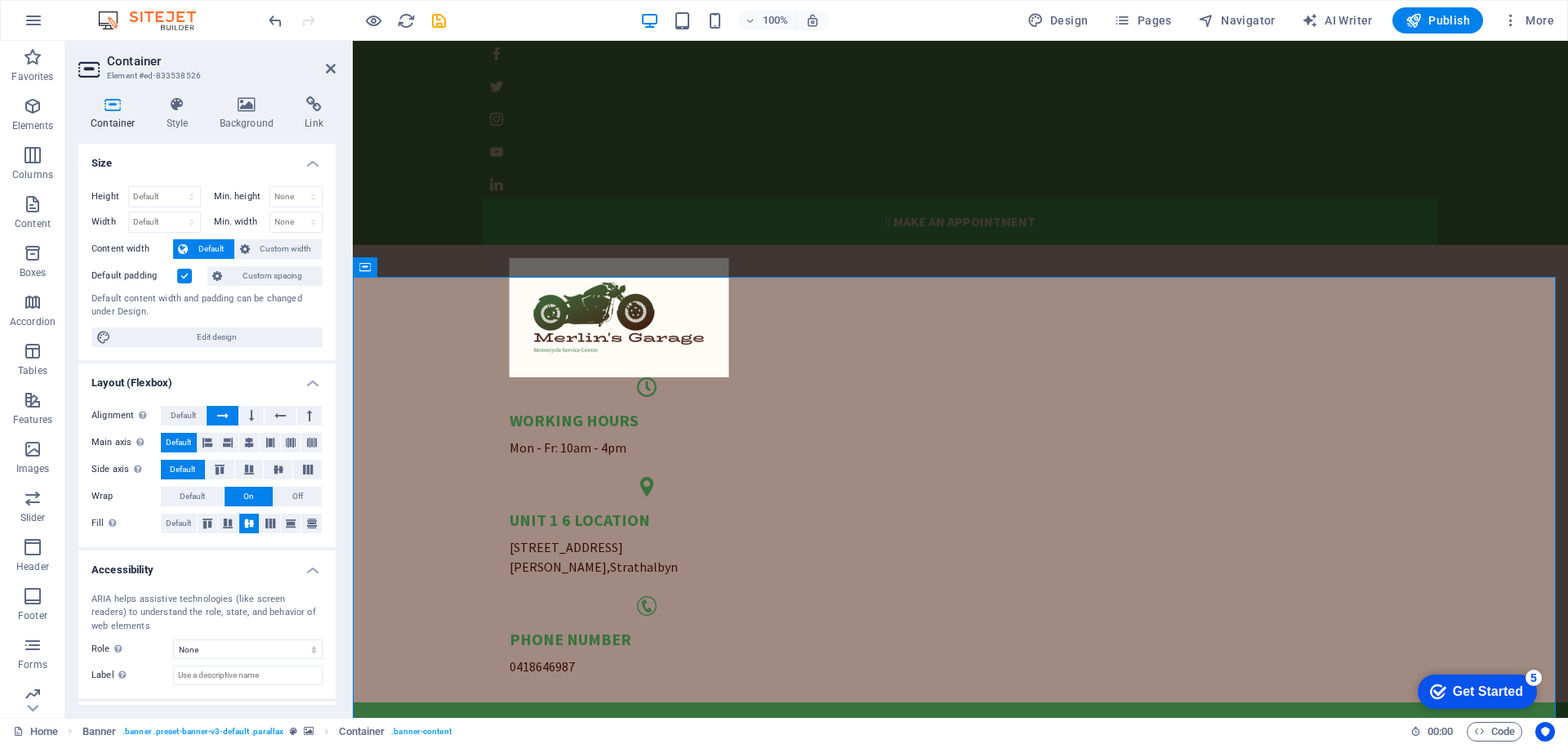
click at [253, 95] on div "Container Style Background Link Size Height Default px rem % vh vw Min. height …" at bounding box center [206, 401] width 283 height 635
click at [248, 99] on icon at bounding box center [247, 105] width 79 height 17
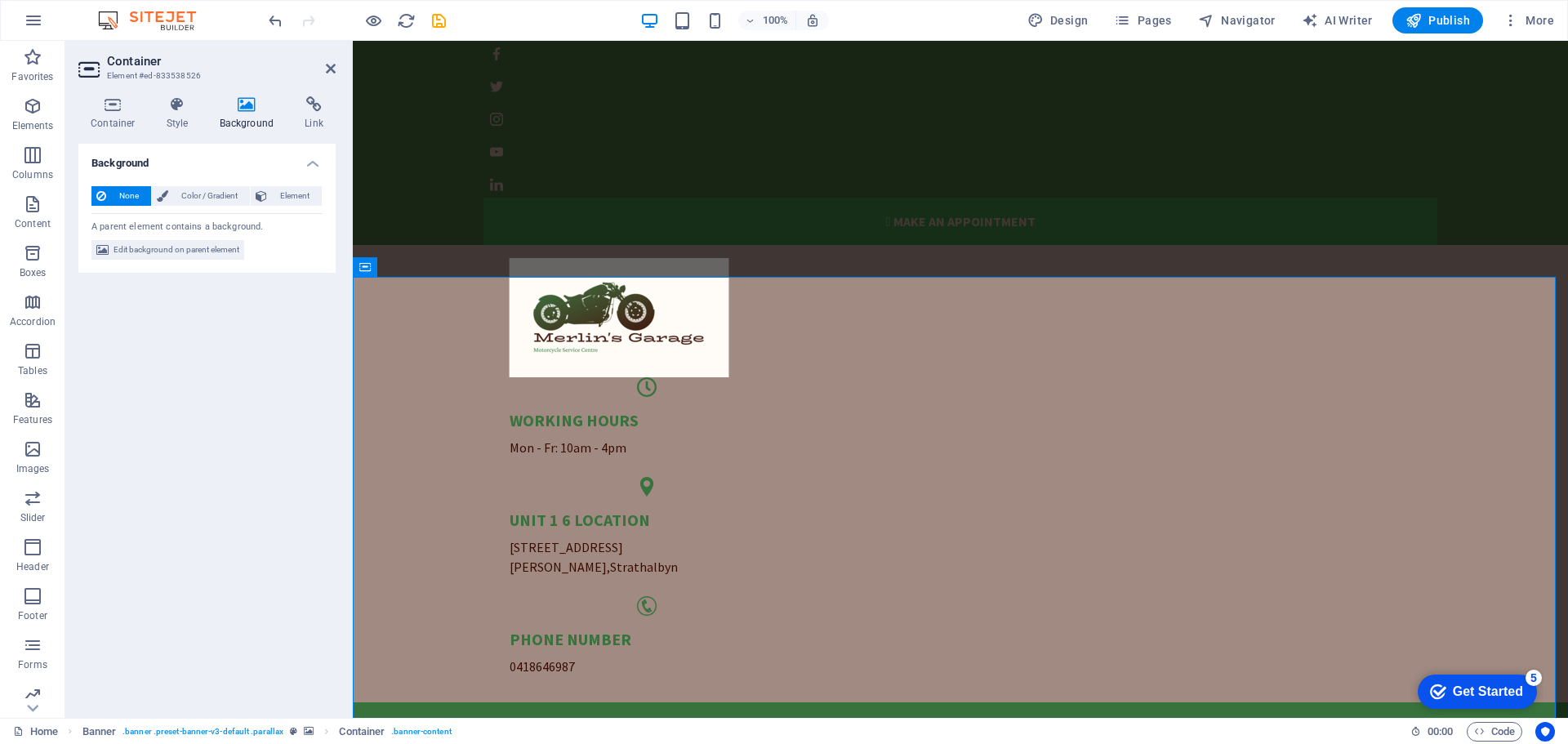
click at [308, 159] on h4 "Background" at bounding box center [206, 159] width 257 height 30
click at [319, 164] on h4 "Background" at bounding box center [206, 163] width 257 height 39
click at [397, 266] on span "Banner" at bounding box center [392, 267] width 32 height 10
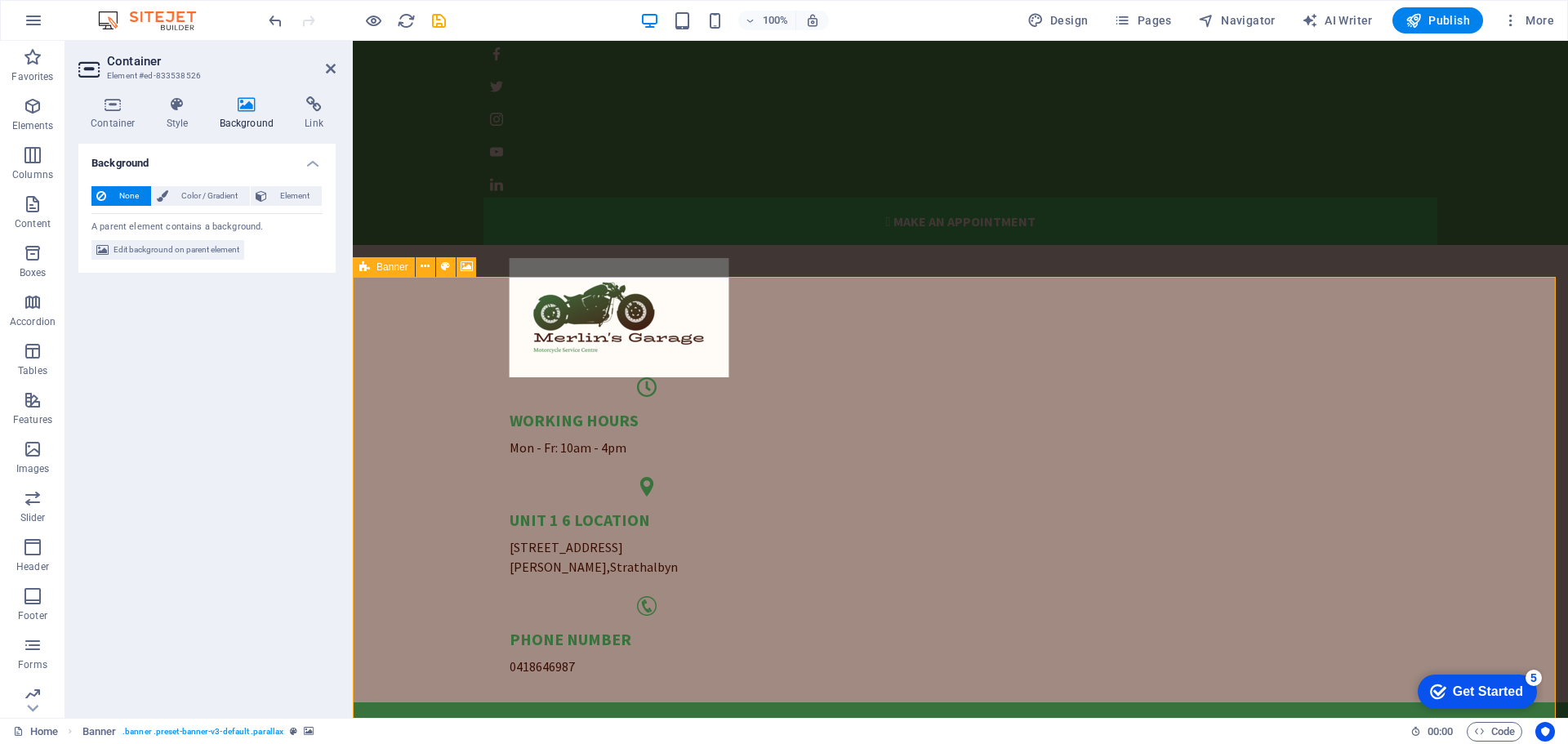
click at [397, 266] on span "Banner" at bounding box center [392, 267] width 32 height 10
select select "ms"
select select "s"
select select "progressive"
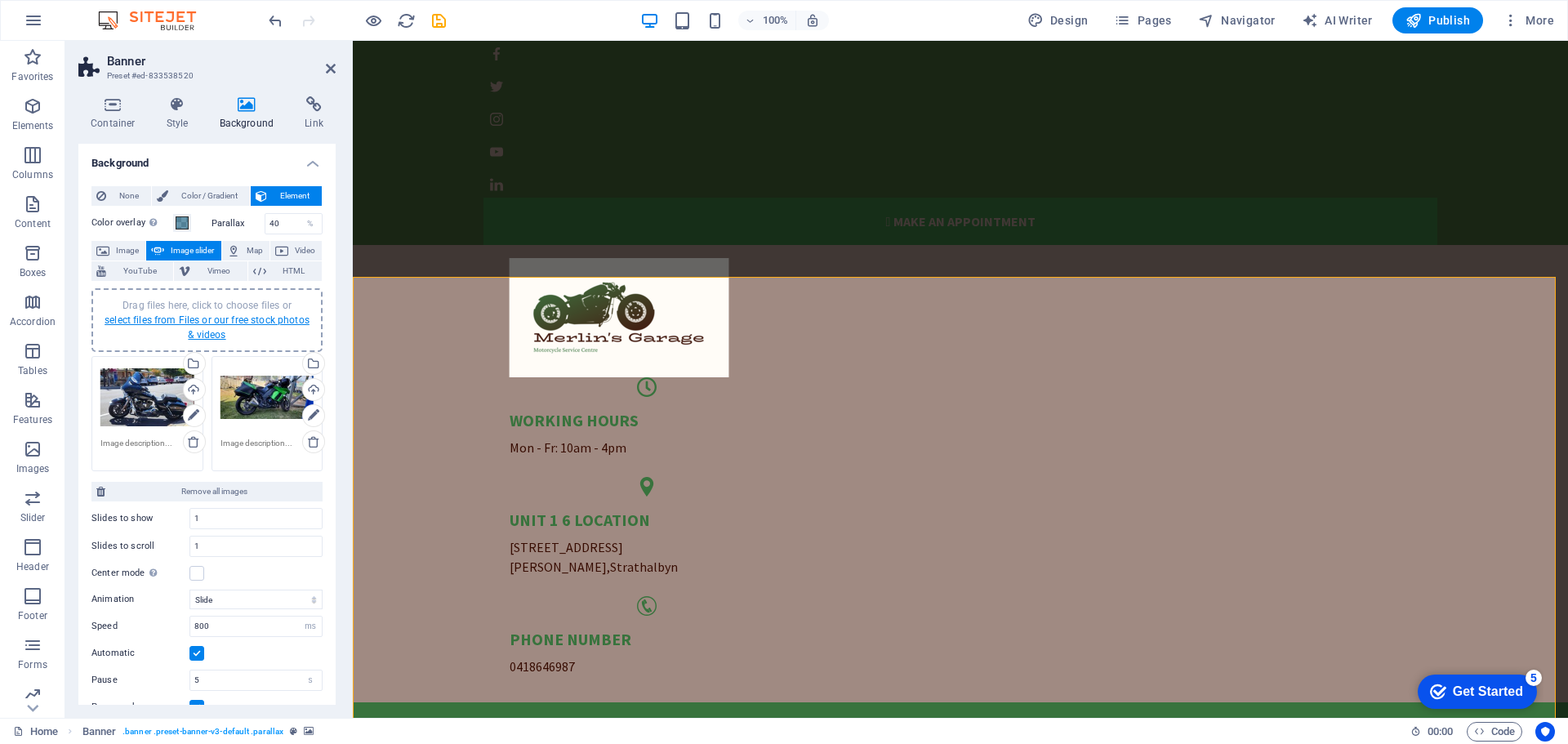
click at [255, 321] on link "select files from Files or our free stock photos & videos" at bounding box center [206, 328] width 205 height 26
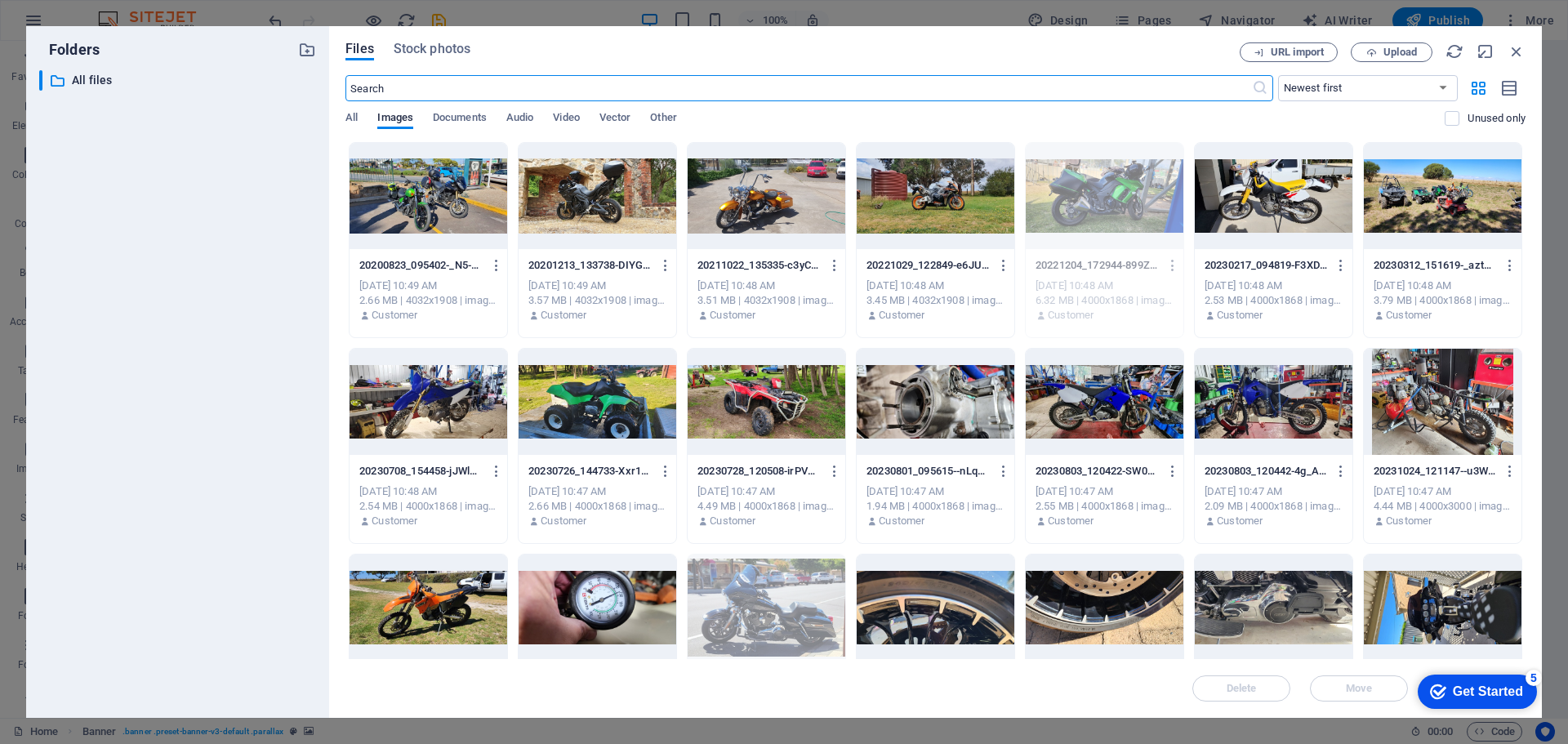
click at [767, 194] on div at bounding box center [767, 196] width 158 height 106
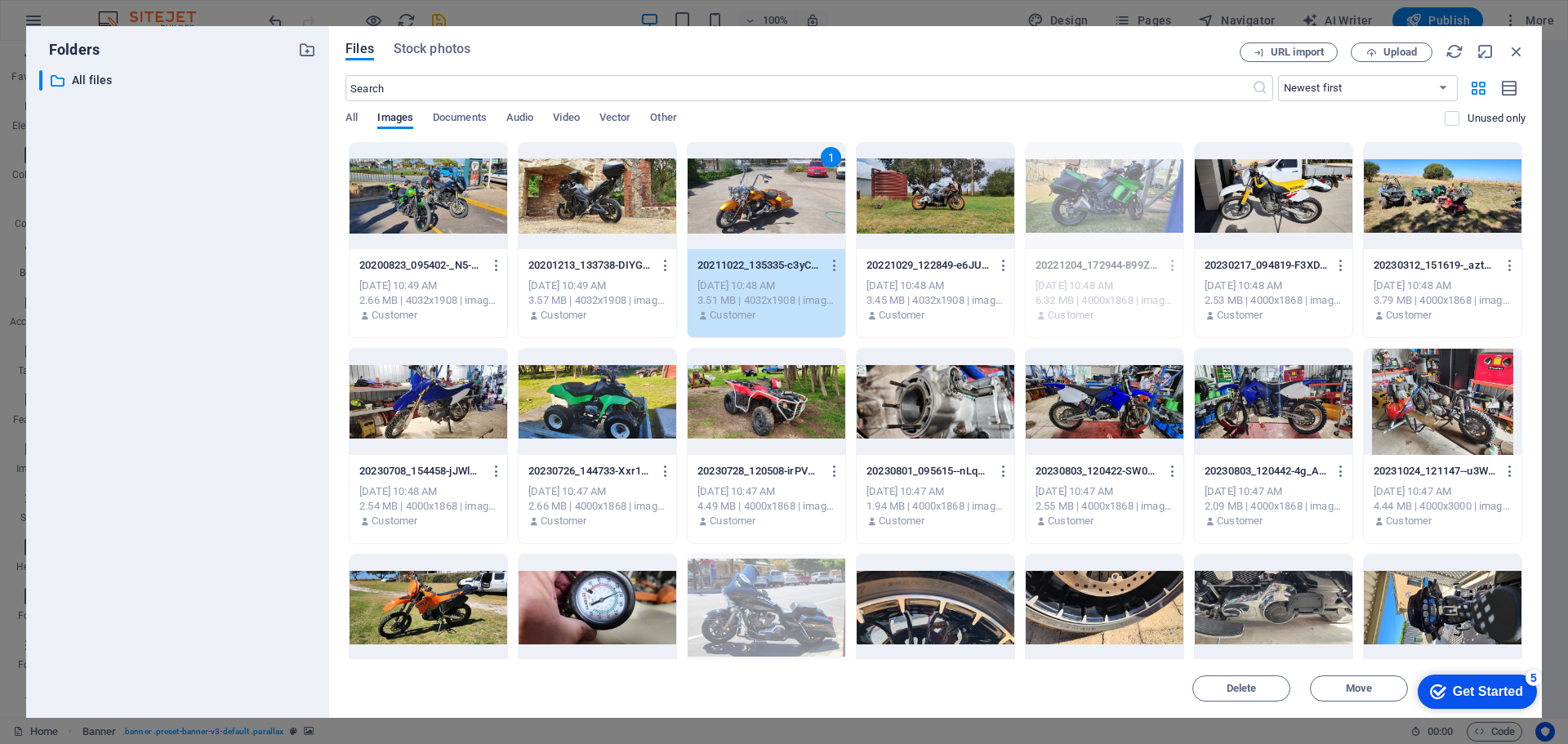
drag, startPoint x: 767, startPoint y: 194, endPoint x: 414, endPoint y: 153, distance: 355.4
click at [767, 194] on div "1" at bounding box center [767, 196] width 158 height 106
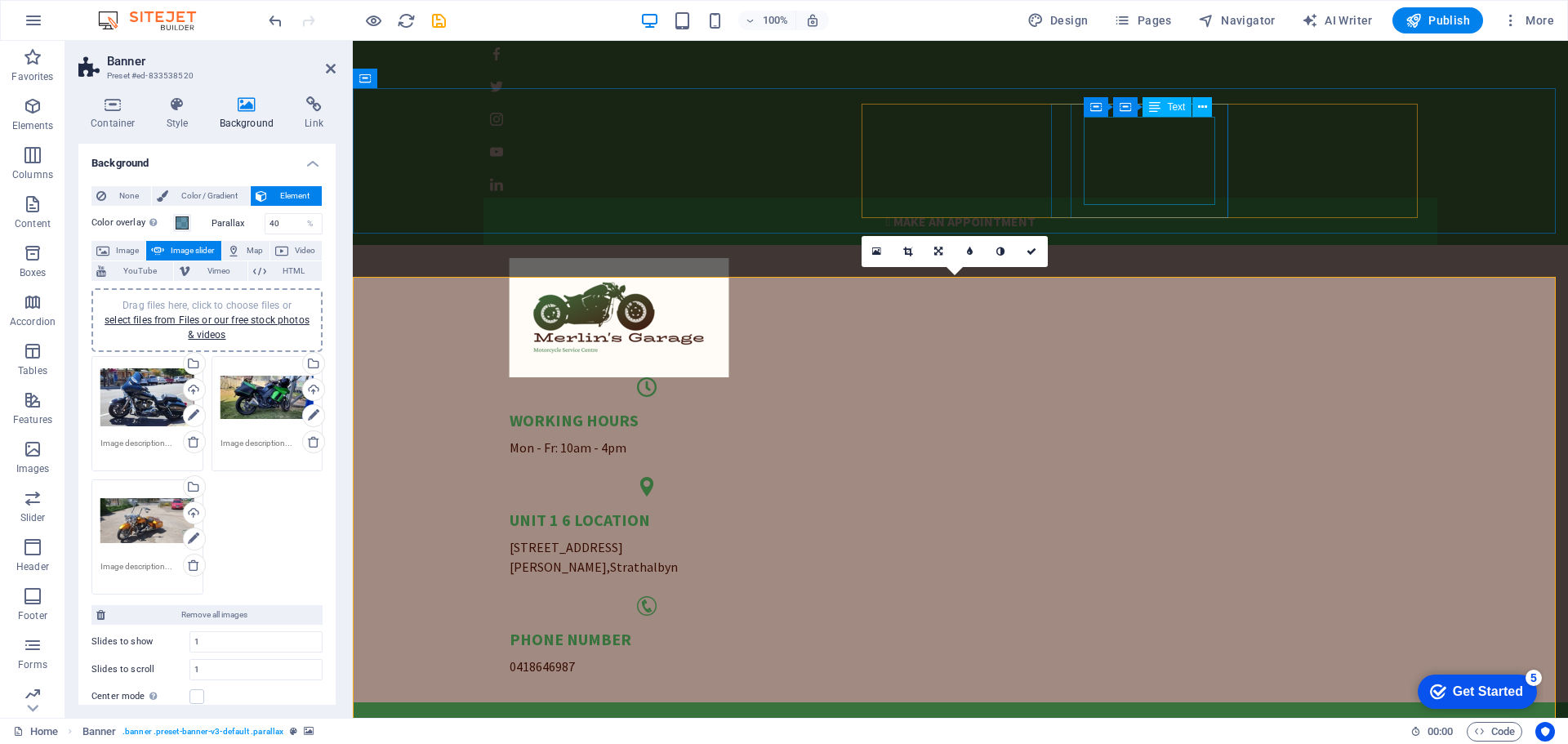
click at [784, 510] on div "[STREET_ADDRESS][PERSON_NAME]" at bounding box center [646, 543] width 274 height 67
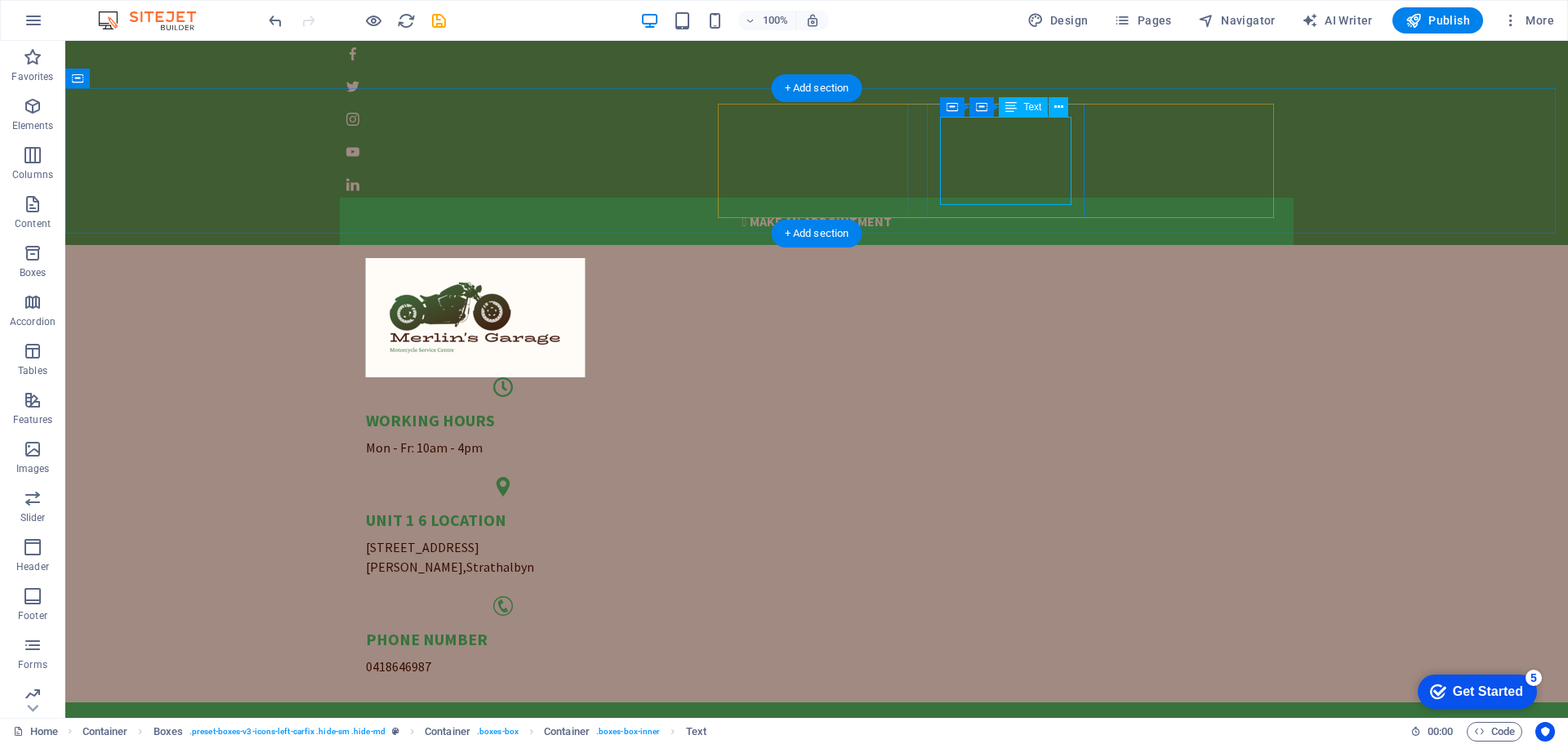
click at [640, 510] on div "[STREET_ADDRESS][PERSON_NAME]" at bounding box center [503, 543] width 274 height 67
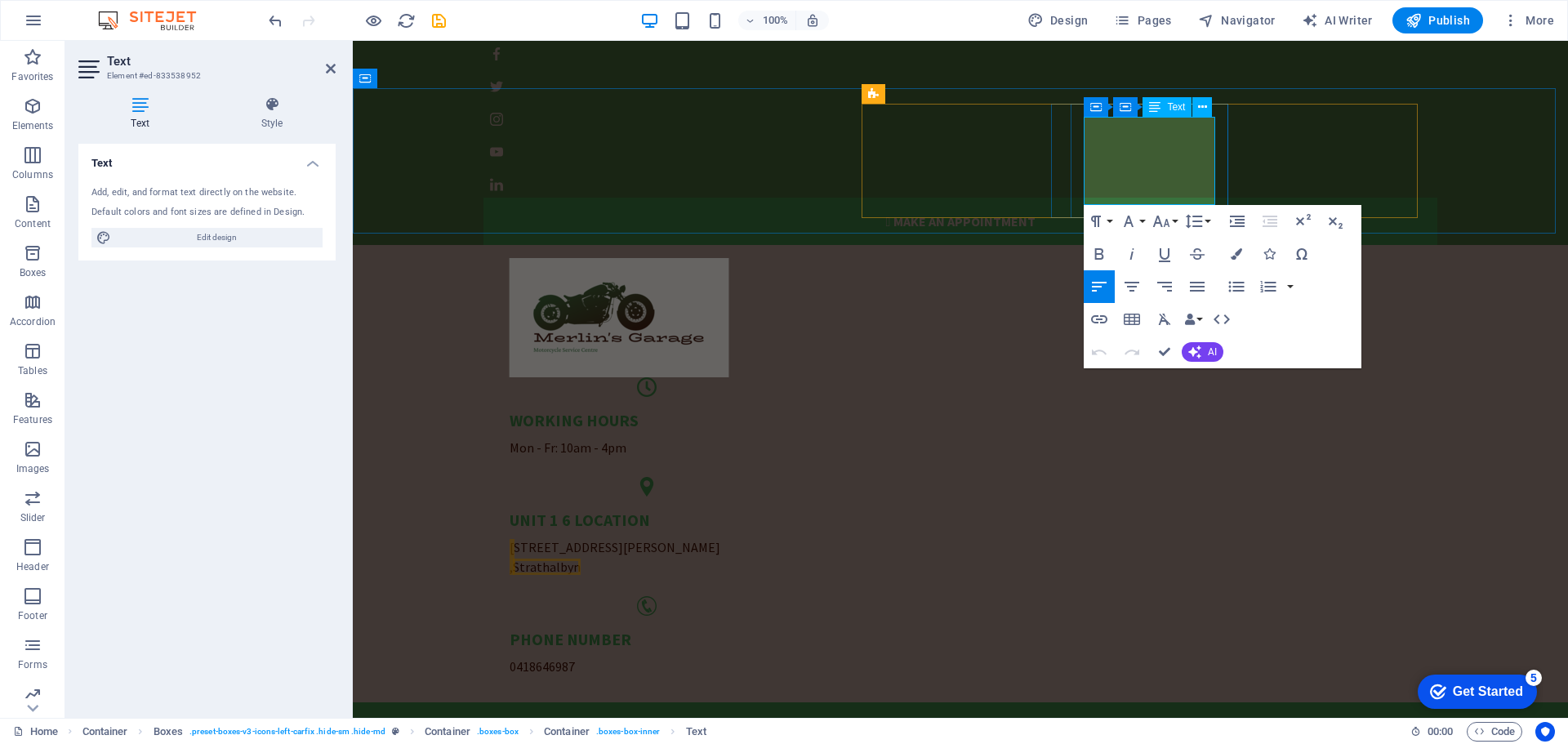
click at [784, 510] on h5 "unit 1 6 LOCATION" at bounding box center [646, 520] width 274 height 21
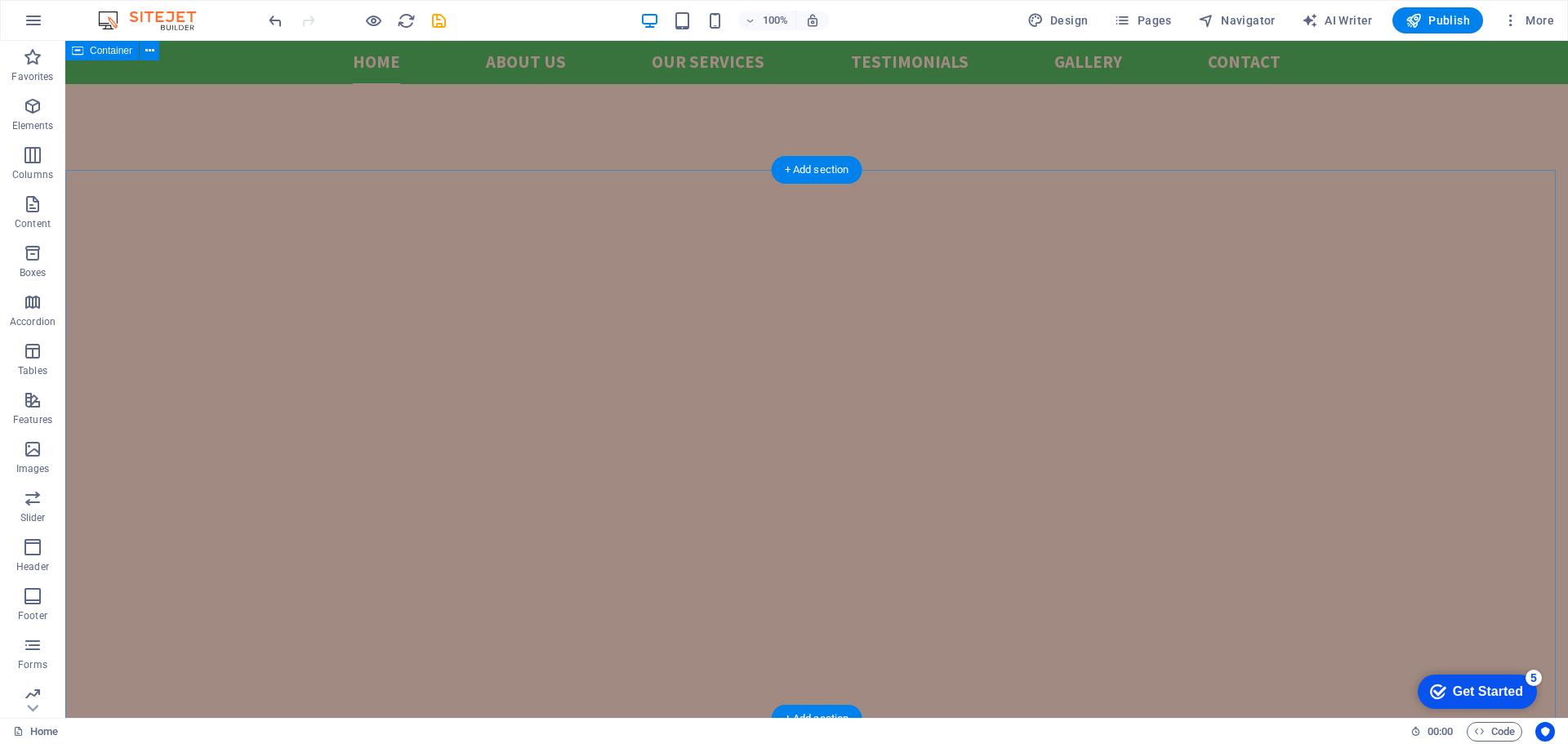
scroll to position [572, 0]
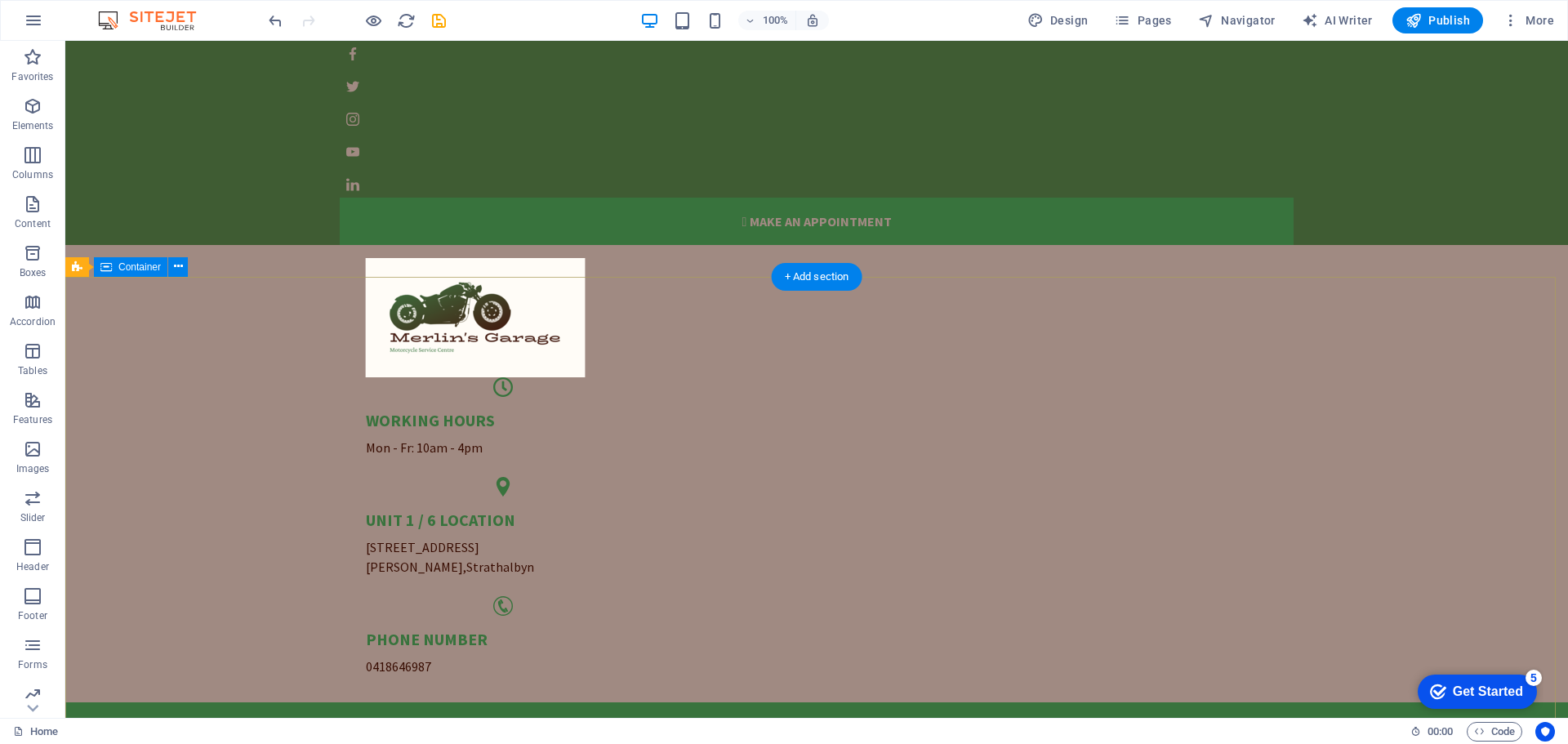
scroll to position [164, 0]
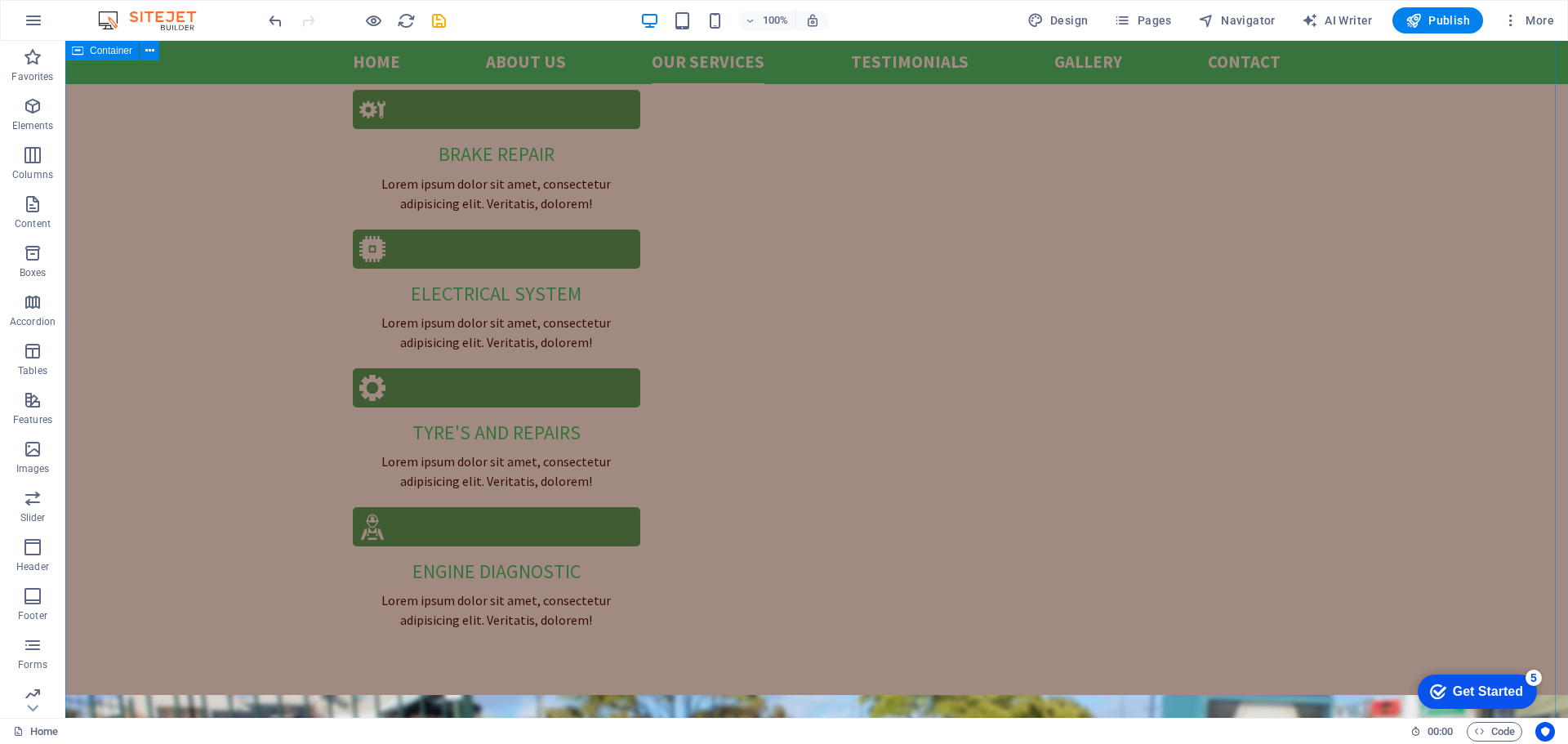
scroll to position [2124, 0]
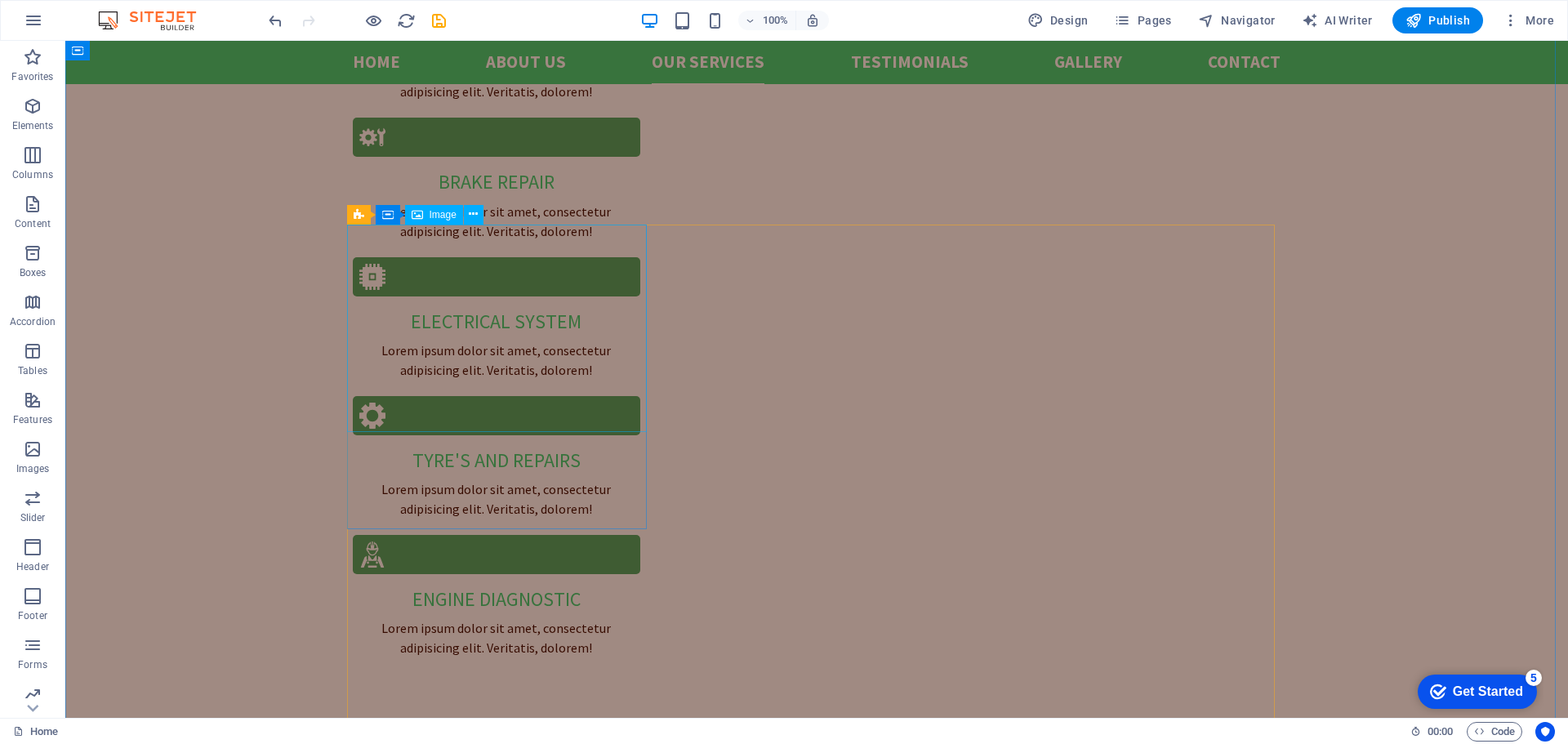
select select "%"
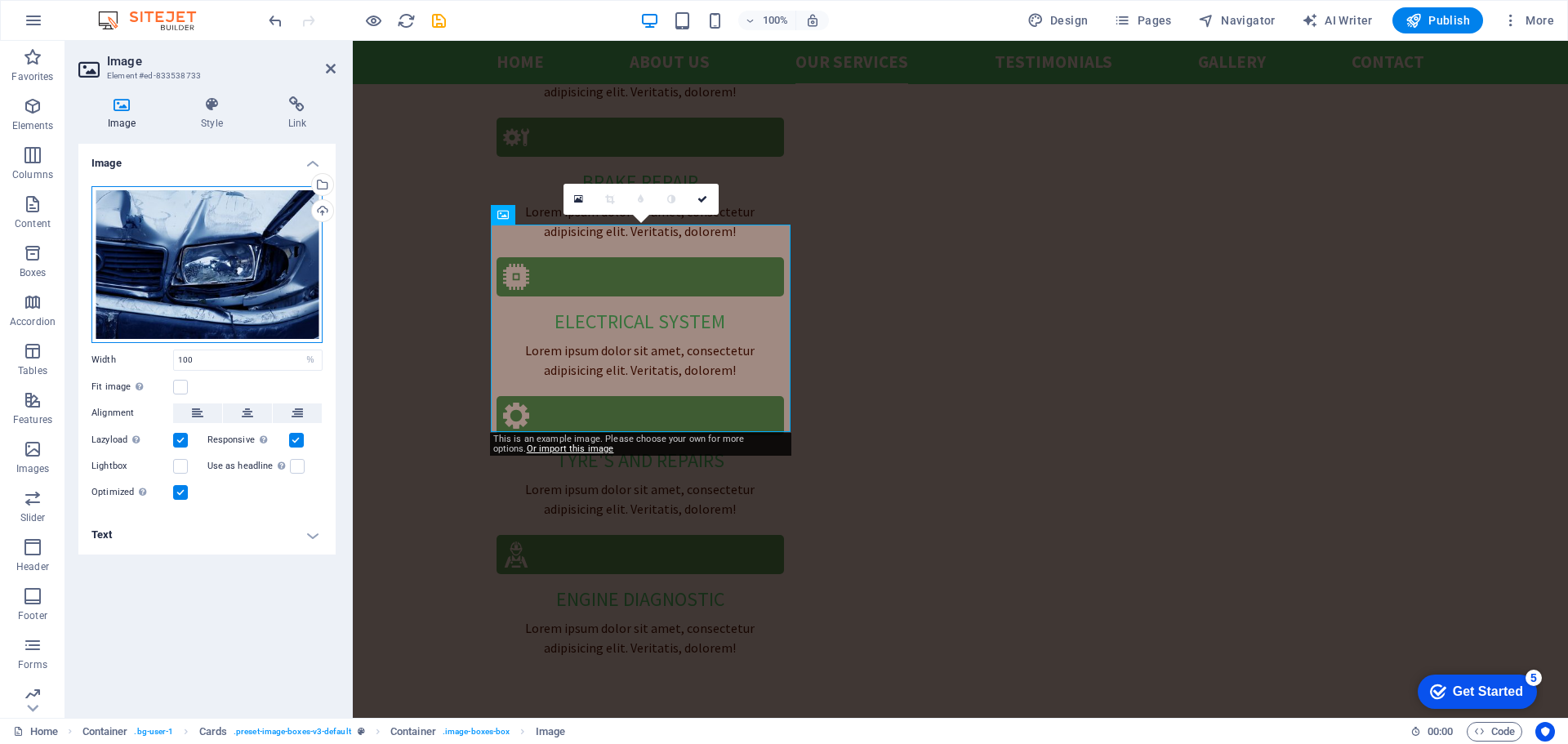
click at [261, 309] on div "Drag files here, click to choose files or select files from Files or our free s…" at bounding box center [206, 265] width 231 height 157
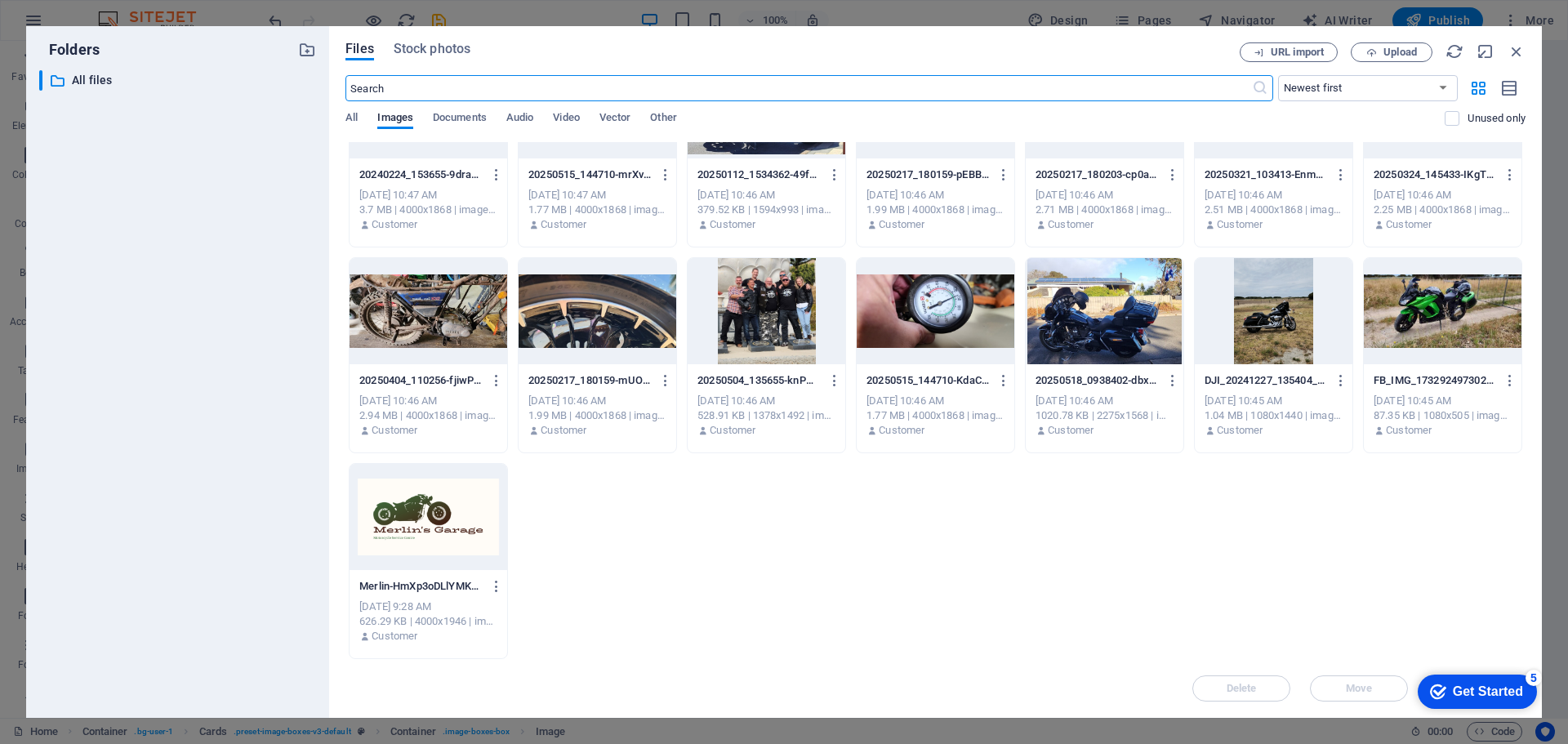
scroll to position [0, 0]
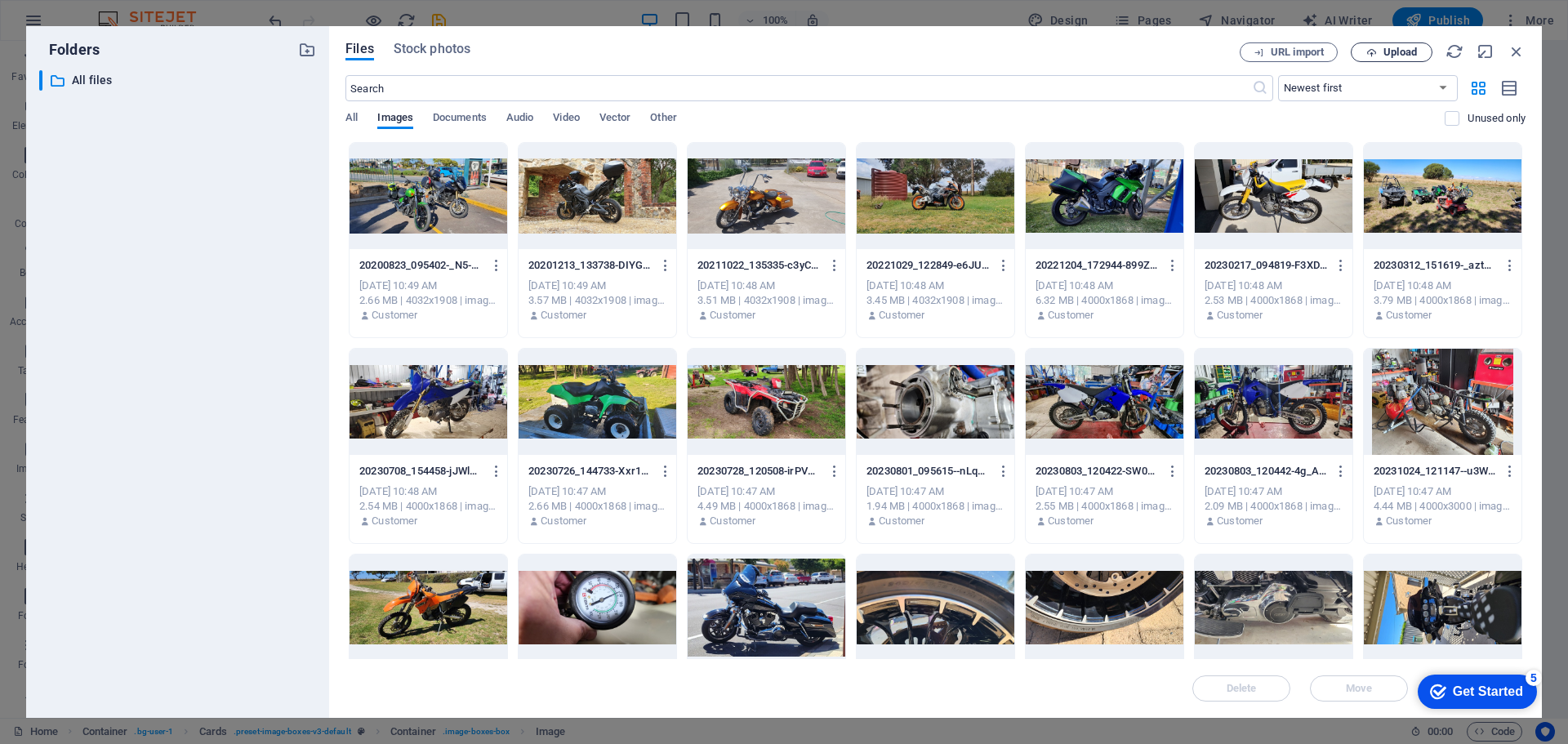
click at [1394, 49] on span "Upload" at bounding box center [1400, 51] width 33 height 10
click at [1392, 53] on span "Upload" at bounding box center [1400, 51] width 33 height 10
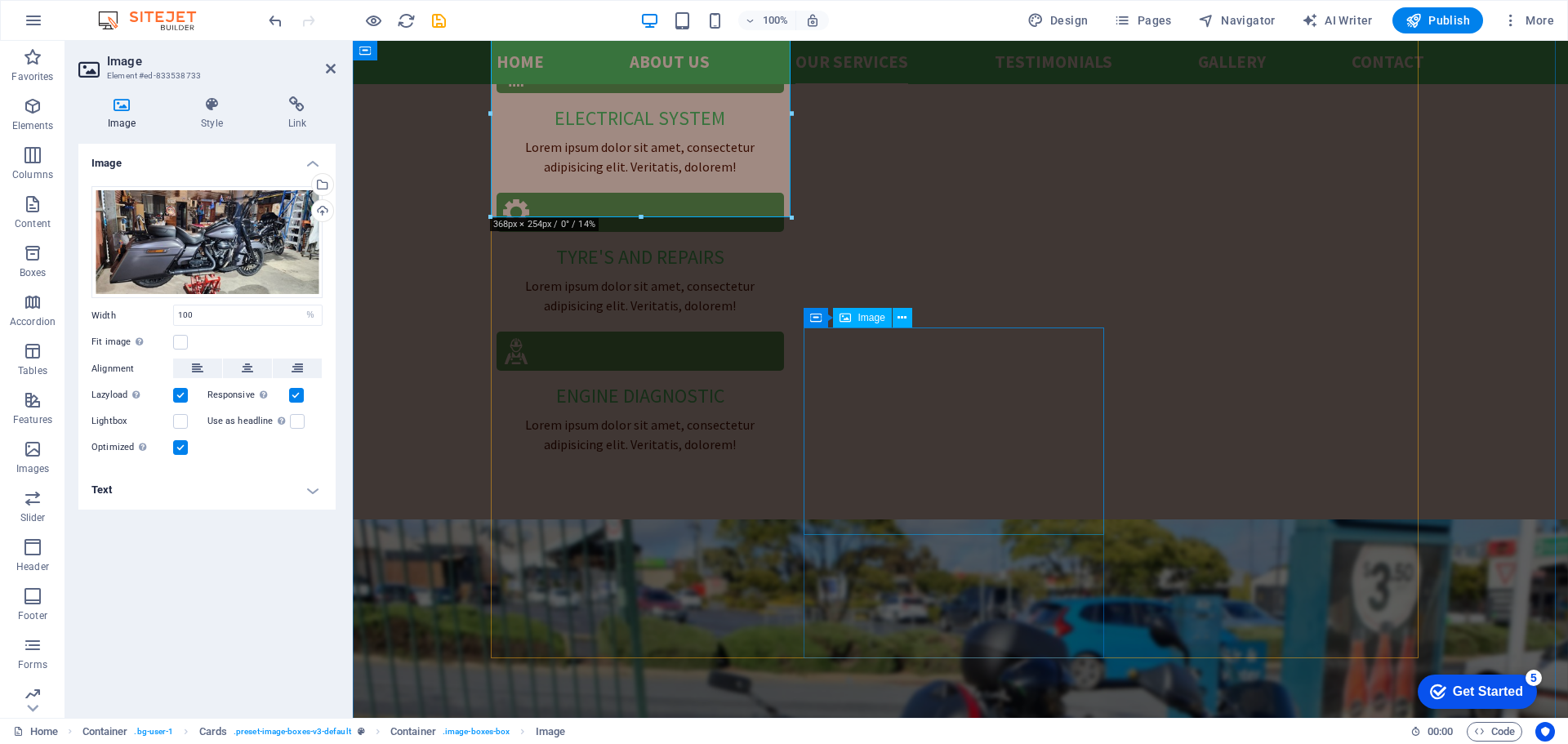
scroll to position [2369, 0]
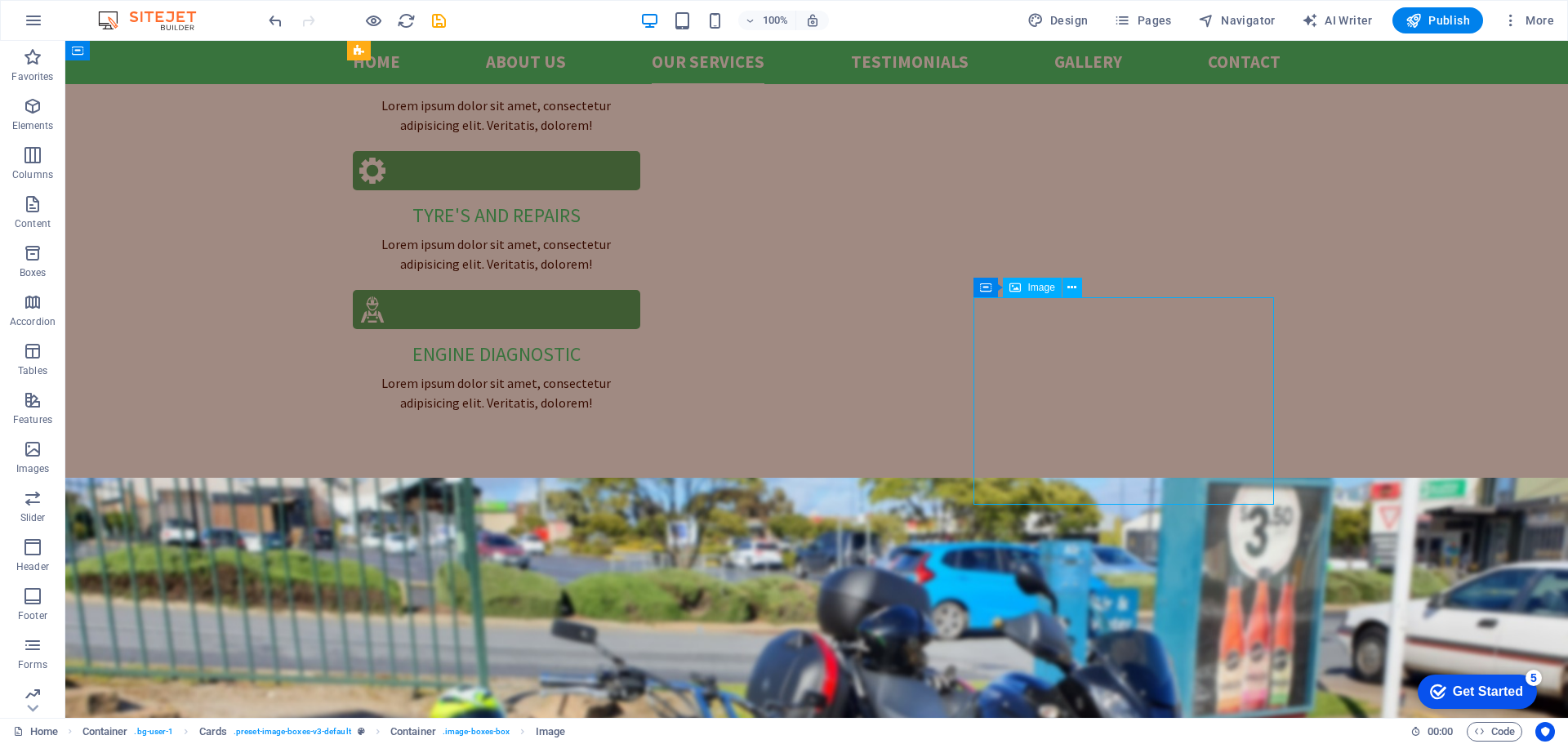
drag, startPoint x: 1159, startPoint y: 392, endPoint x: 870, endPoint y: 392, distance: 289.0
select select "%"
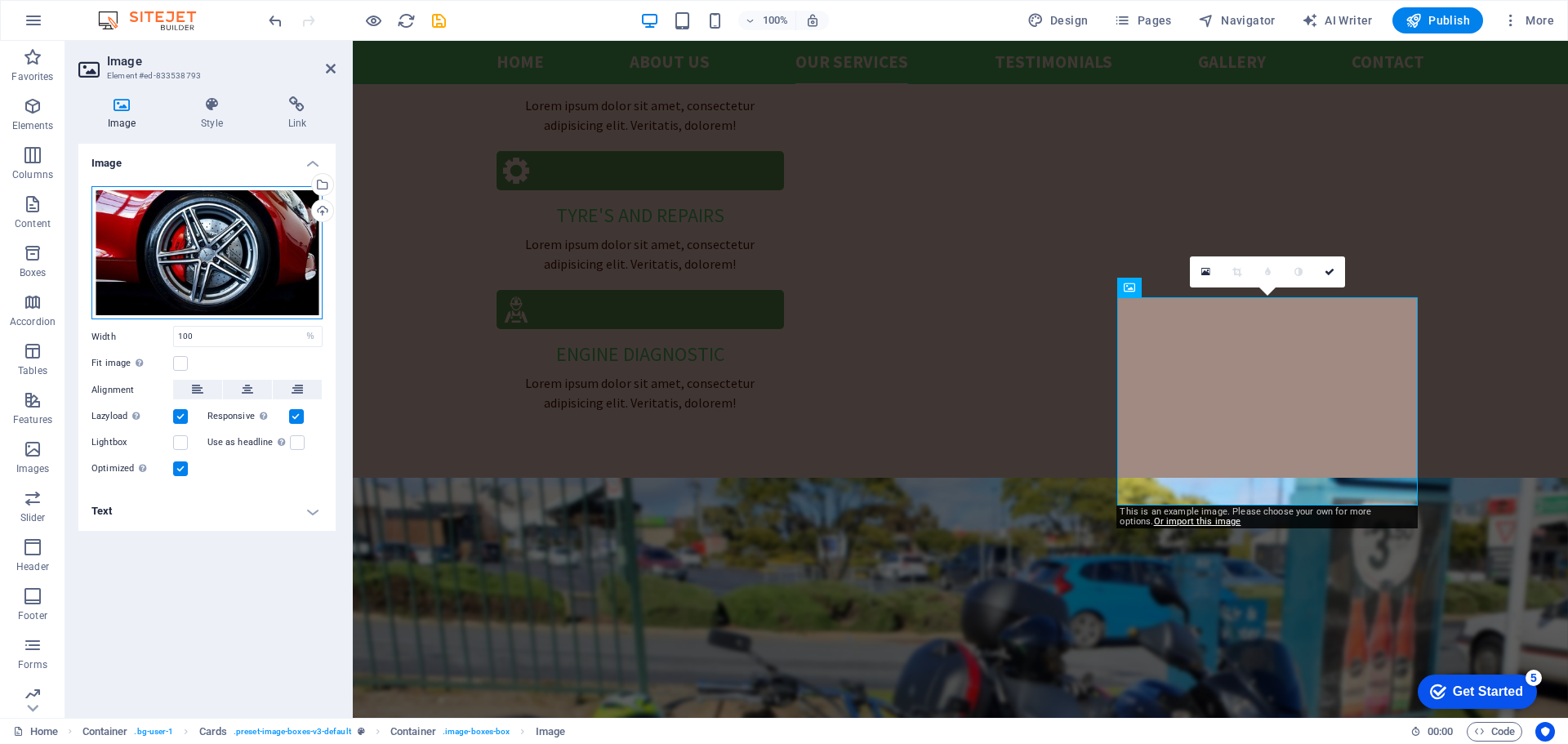
click at [218, 244] on div "Drag files here, click to choose files or select files from Files or our free s…" at bounding box center [206, 254] width 231 height 134
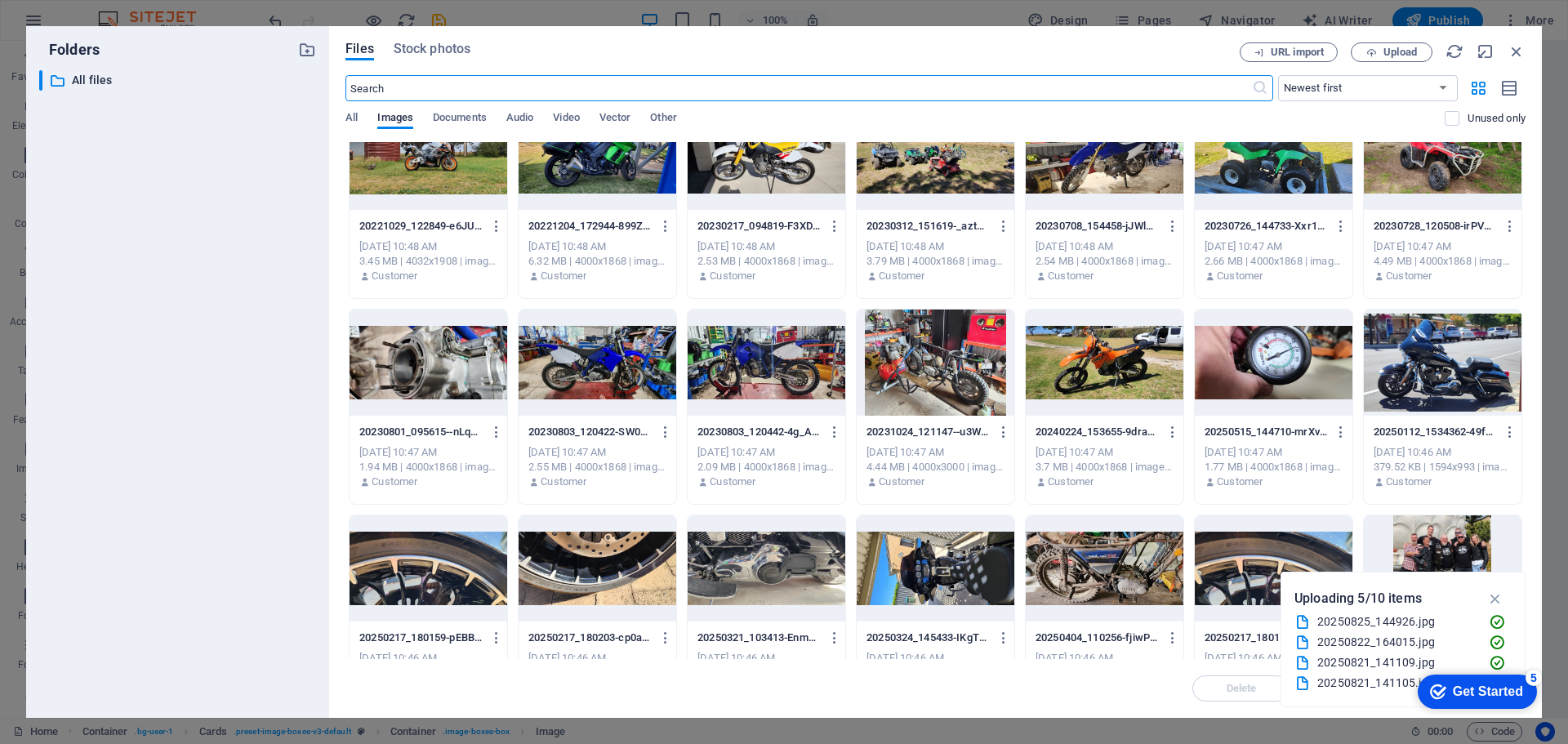
scroll to position [327, 0]
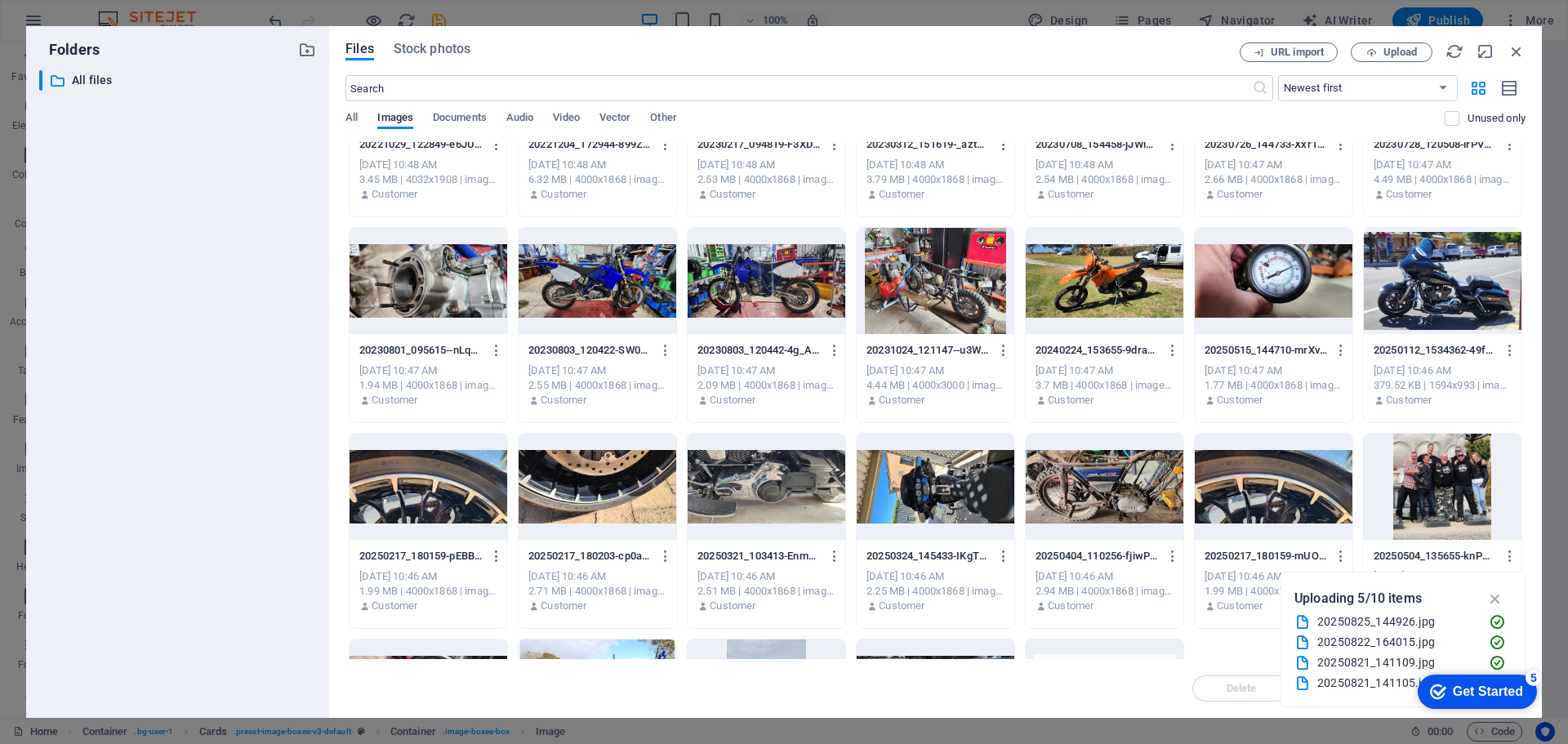
click at [603, 469] on div at bounding box center [597, 487] width 158 height 106
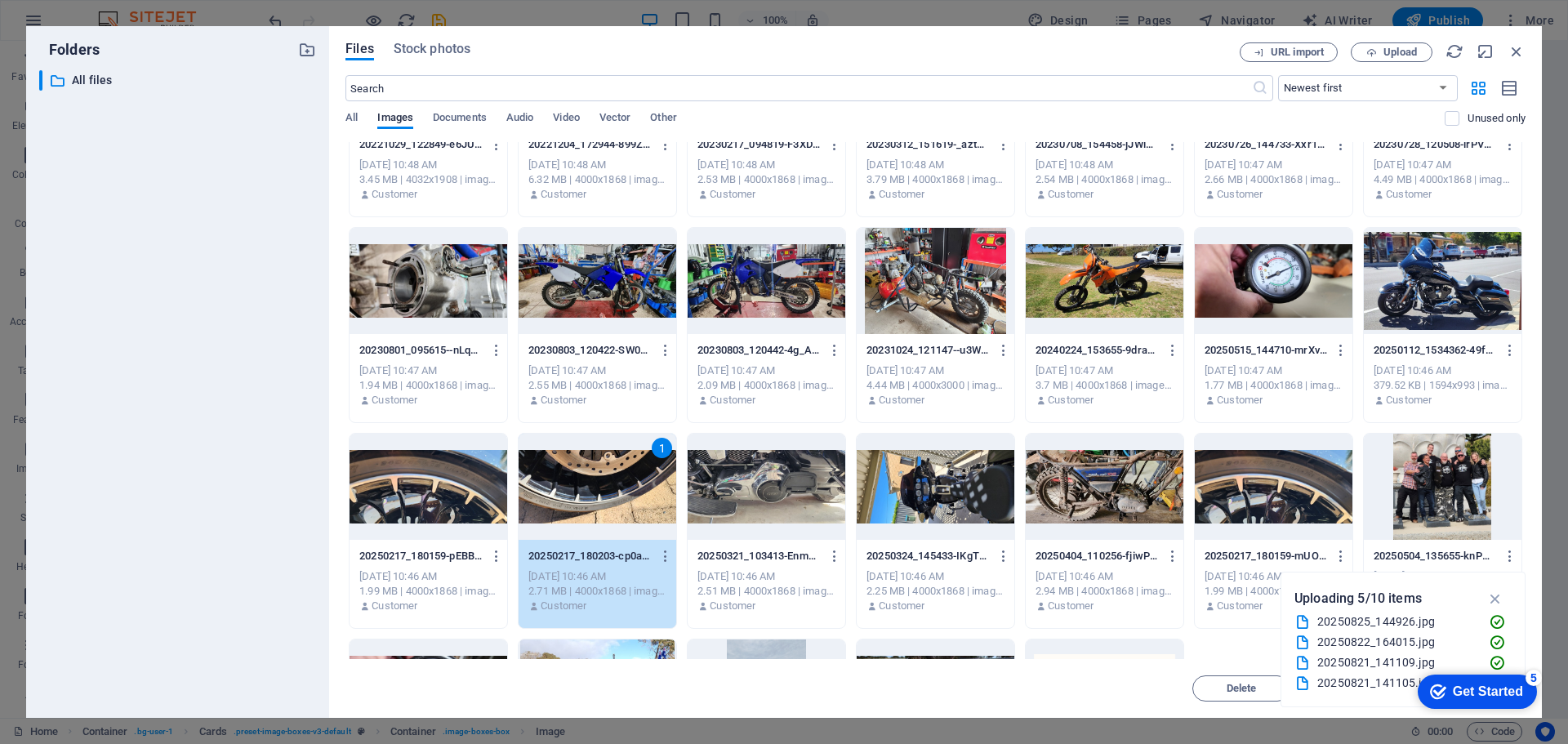
click at [603, 469] on div "1" at bounding box center [597, 487] width 158 height 106
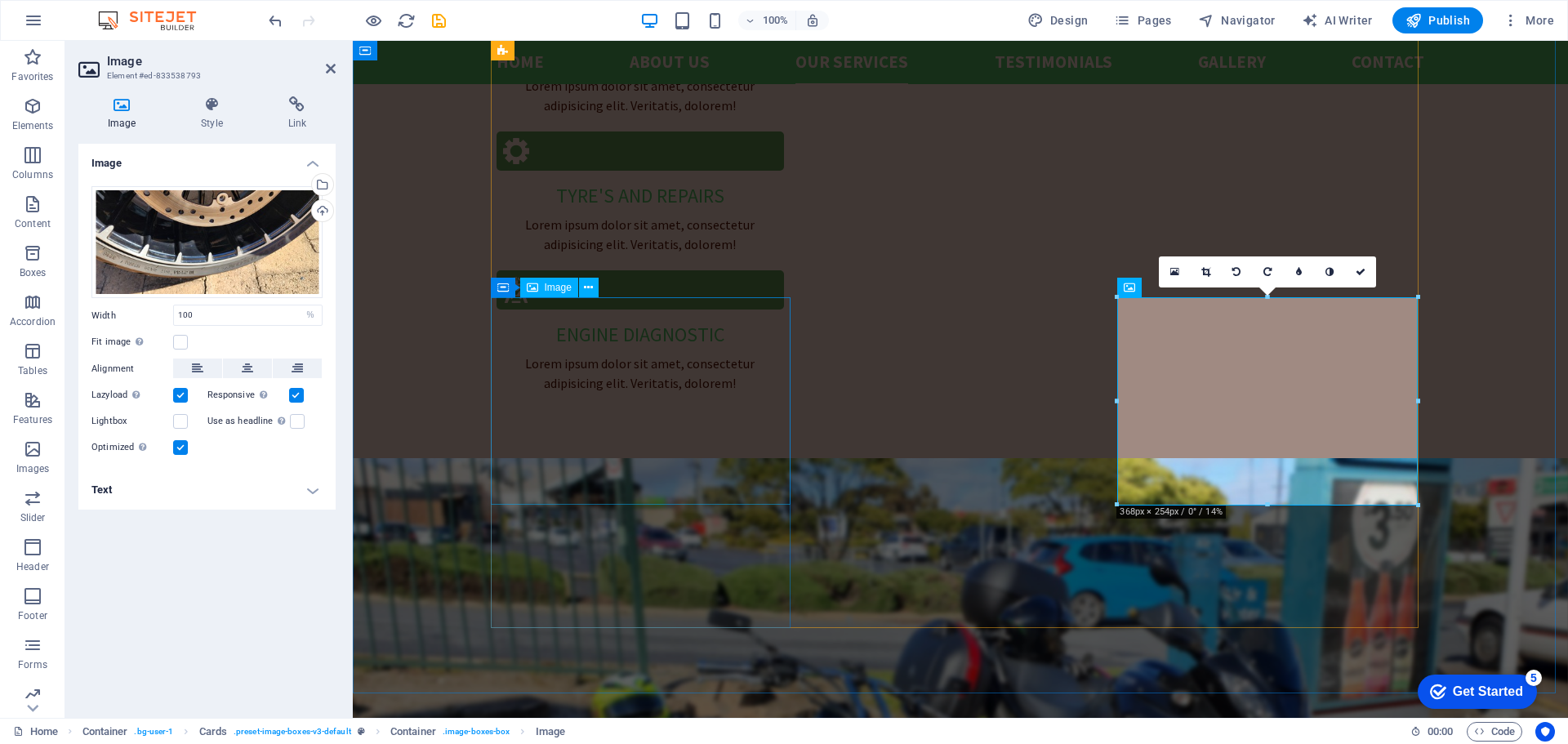
scroll to position [2369, 0]
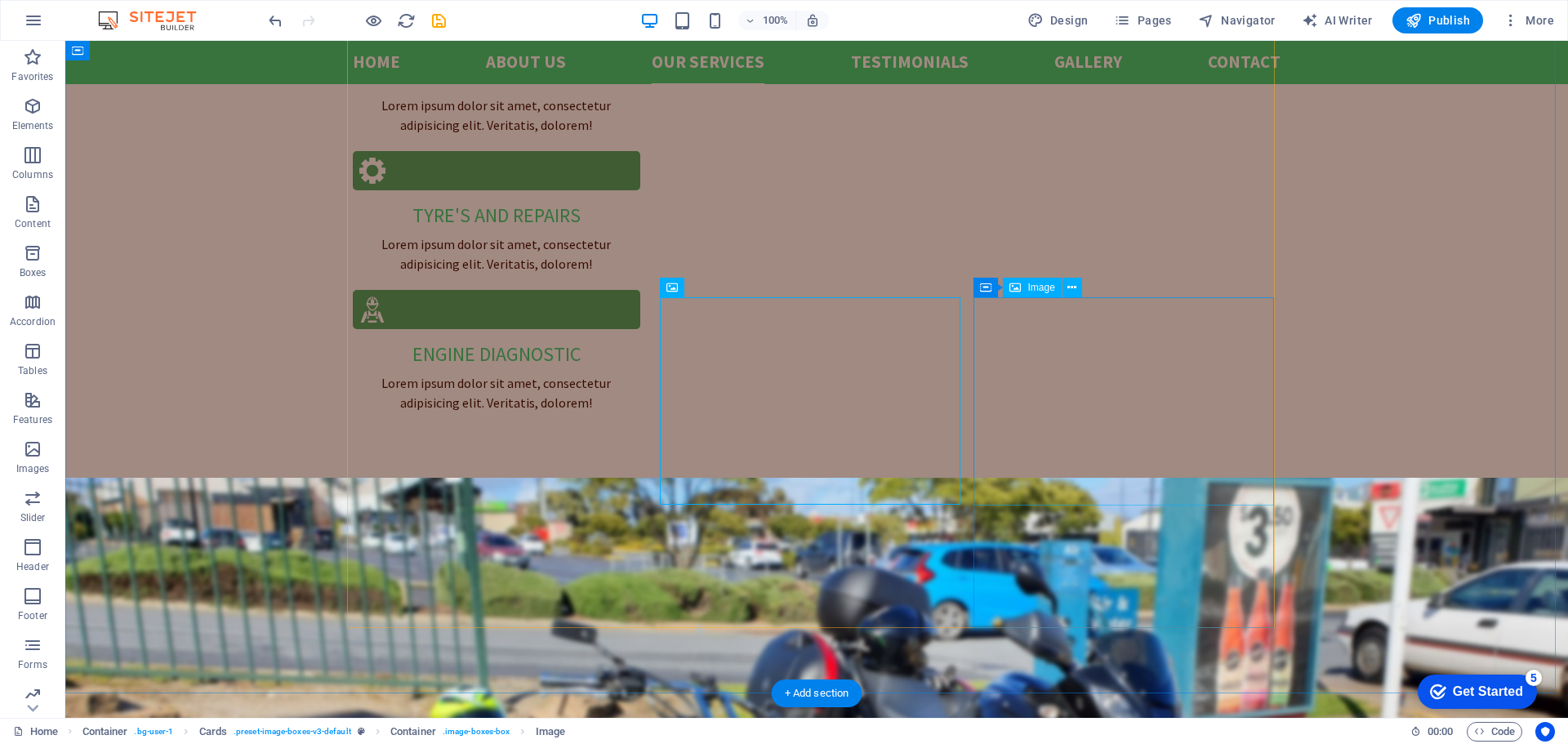
select select "%"
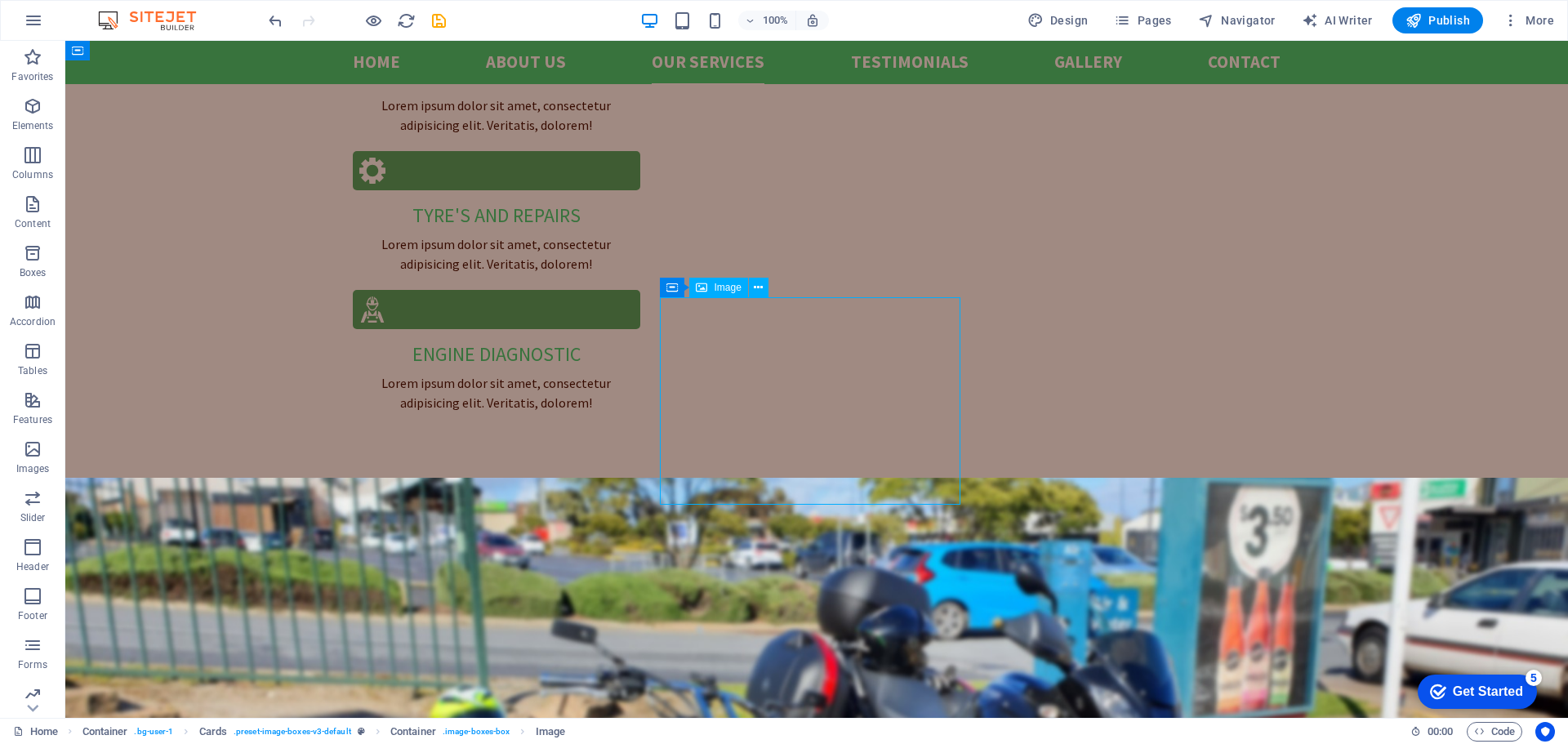
select select "%"
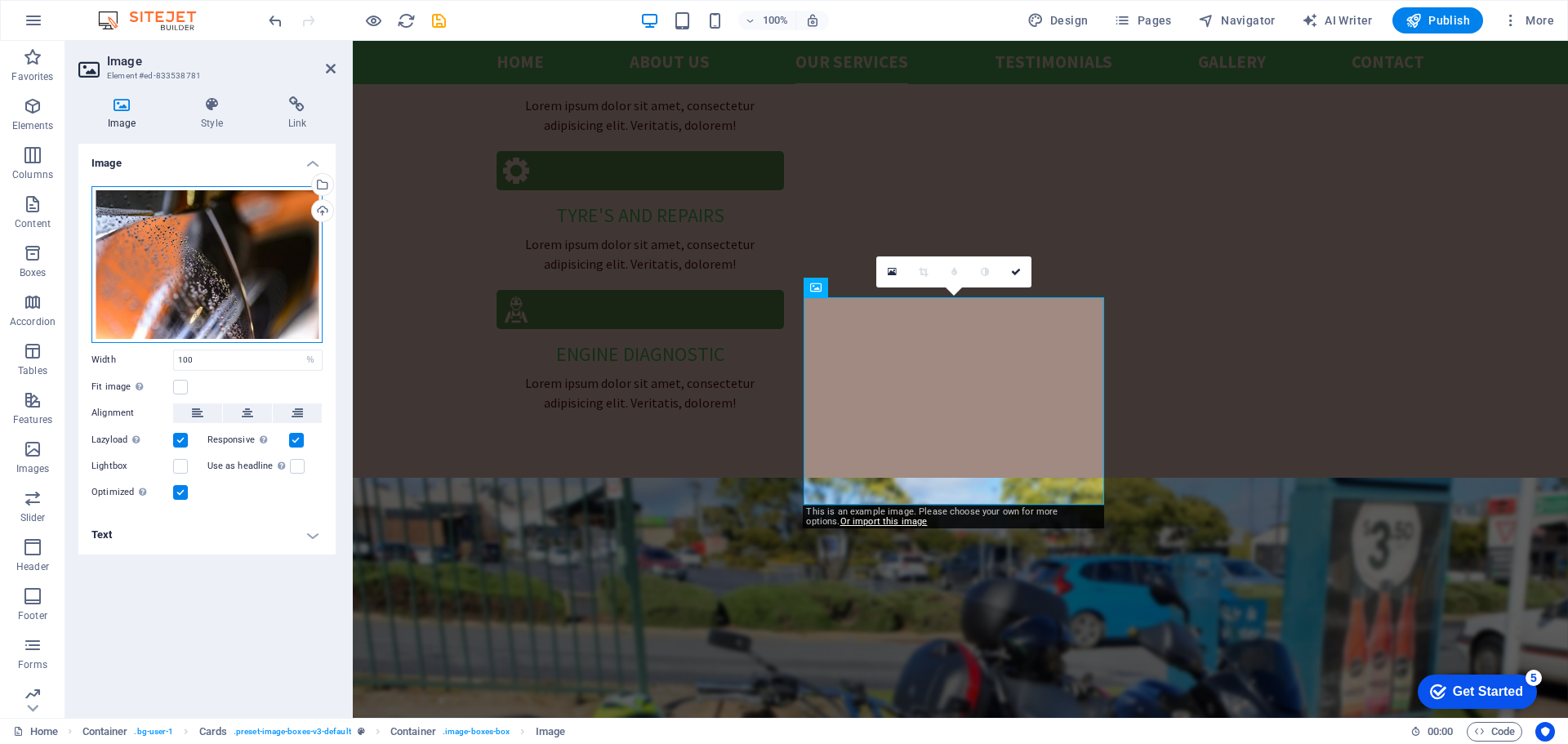
click at [275, 265] on div "Drag files here, click to choose files or select files from Files or our free s…" at bounding box center [206, 265] width 231 height 157
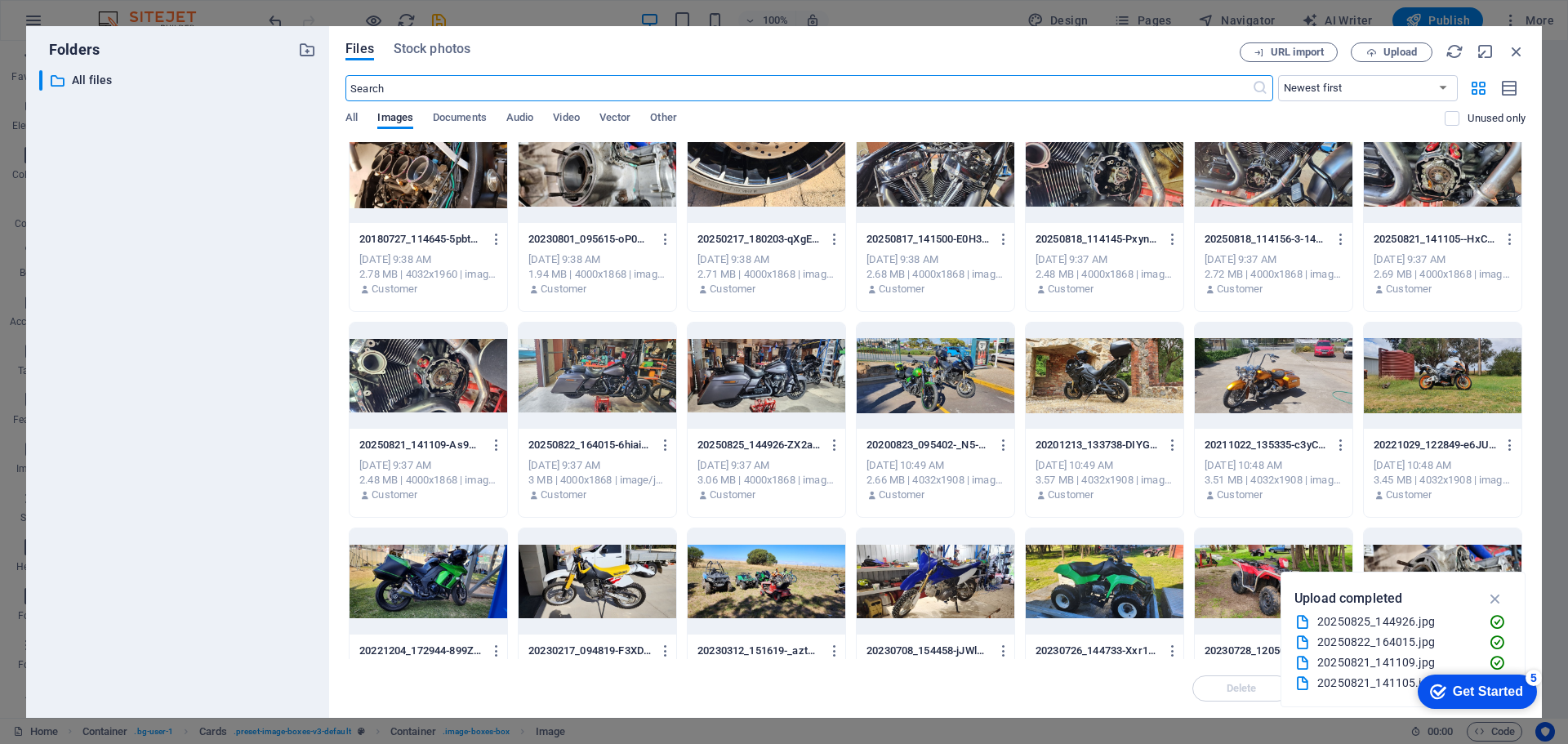
scroll to position [0, 0]
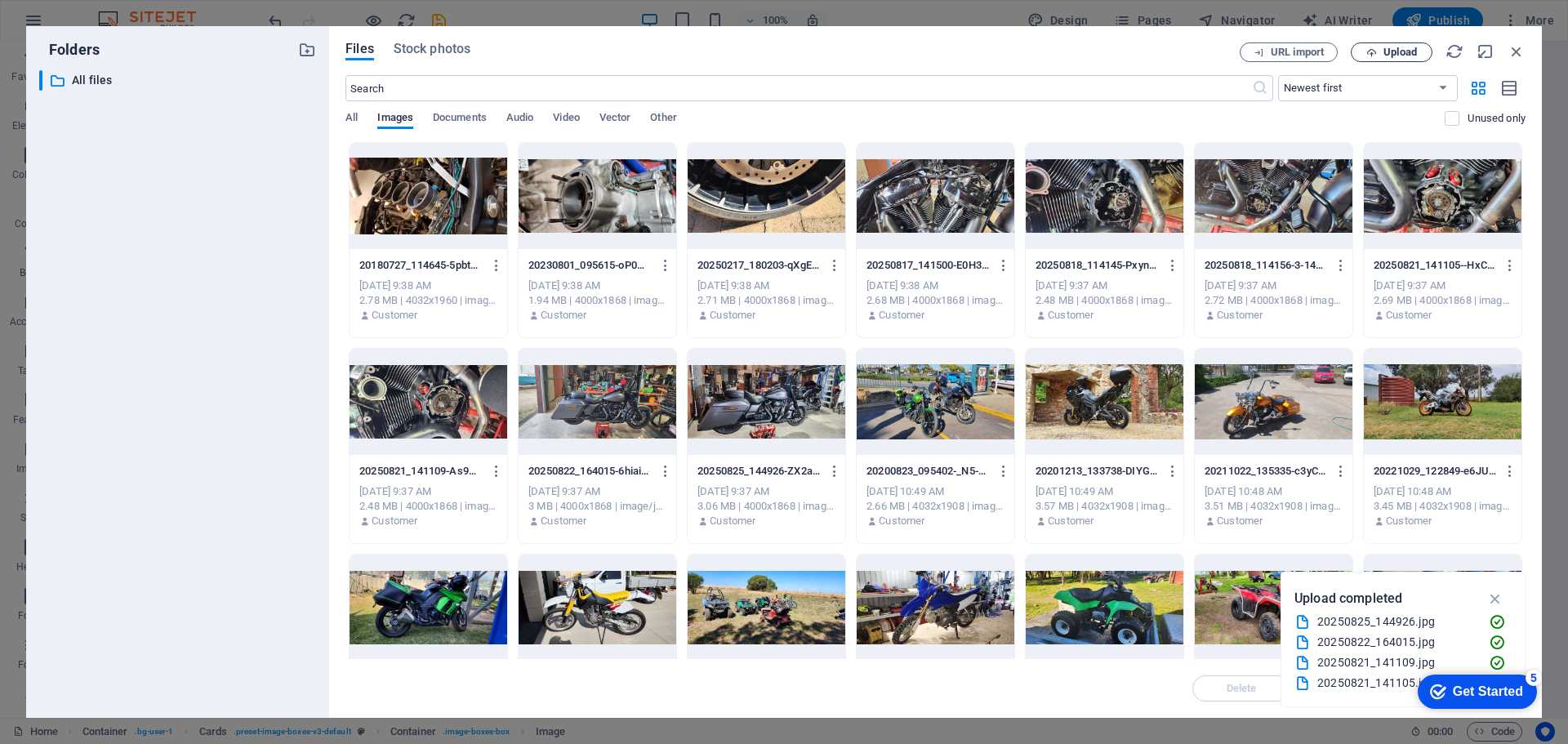
click at [1383, 44] on button "Upload" at bounding box center [1392, 52] width 82 height 20
click at [408, 205] on div at bounding box center [428, 196] width 158 height 106
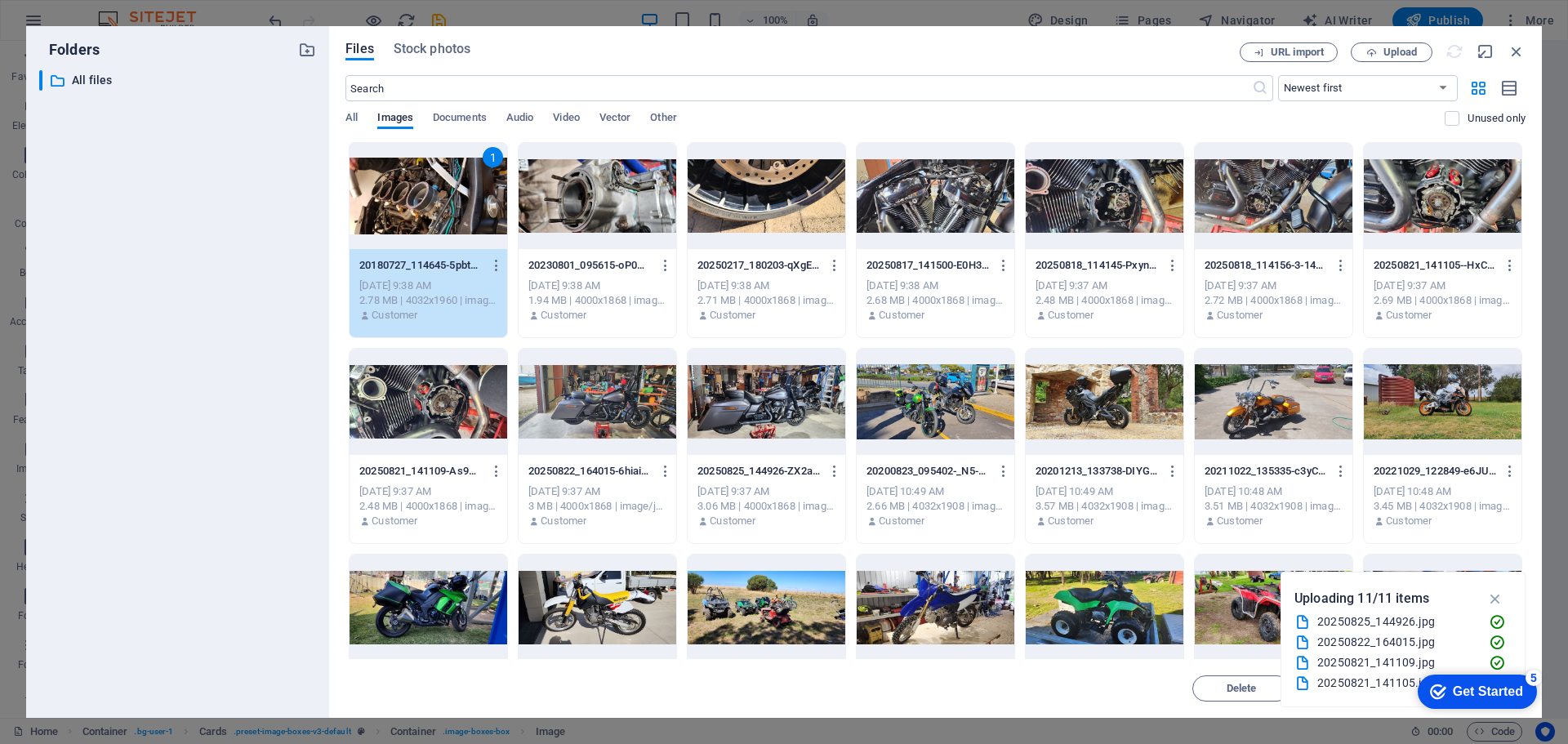
click at [408, 205] on div "1" at bounding box center [428, 196] width 158 height 106
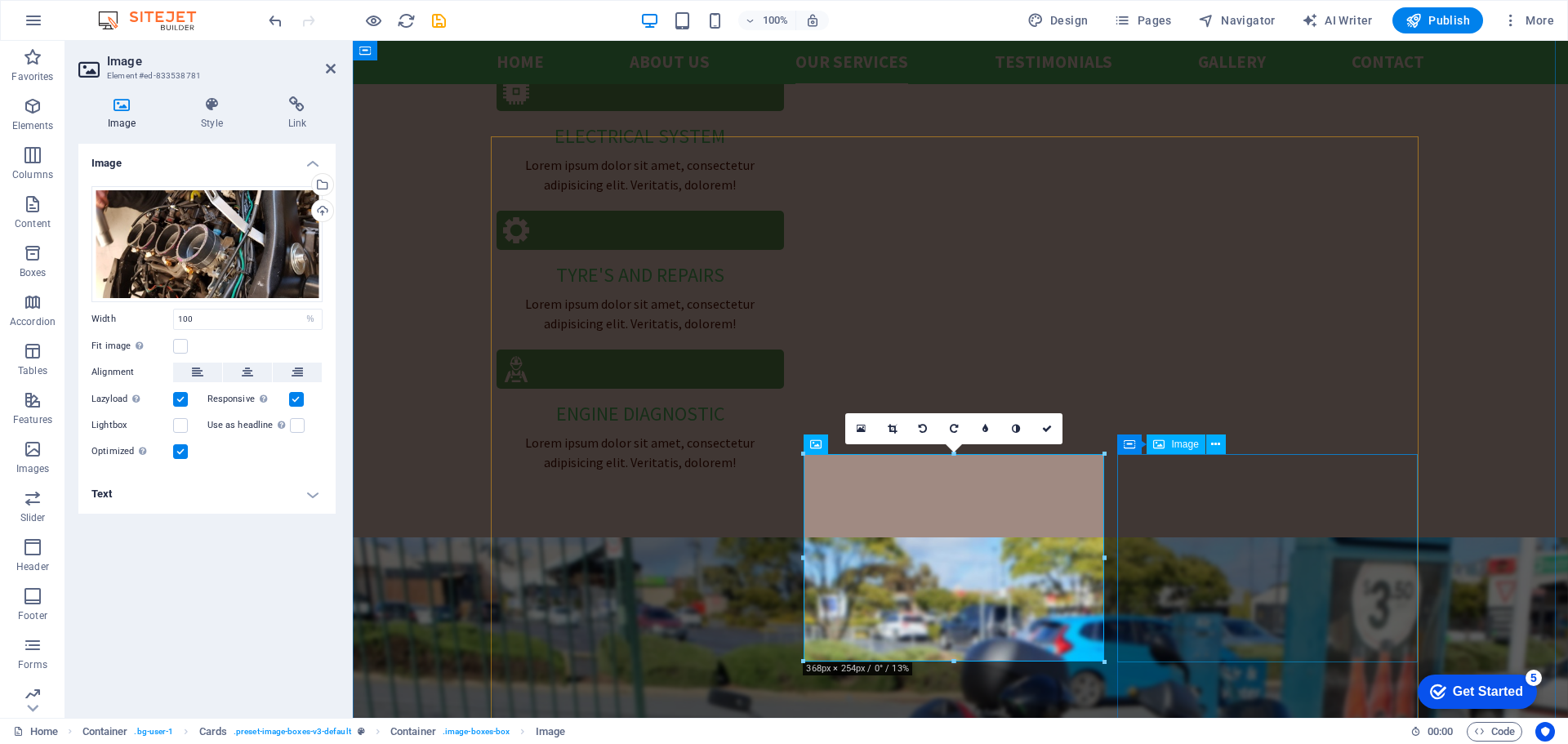
scroll to position [2369, 0]
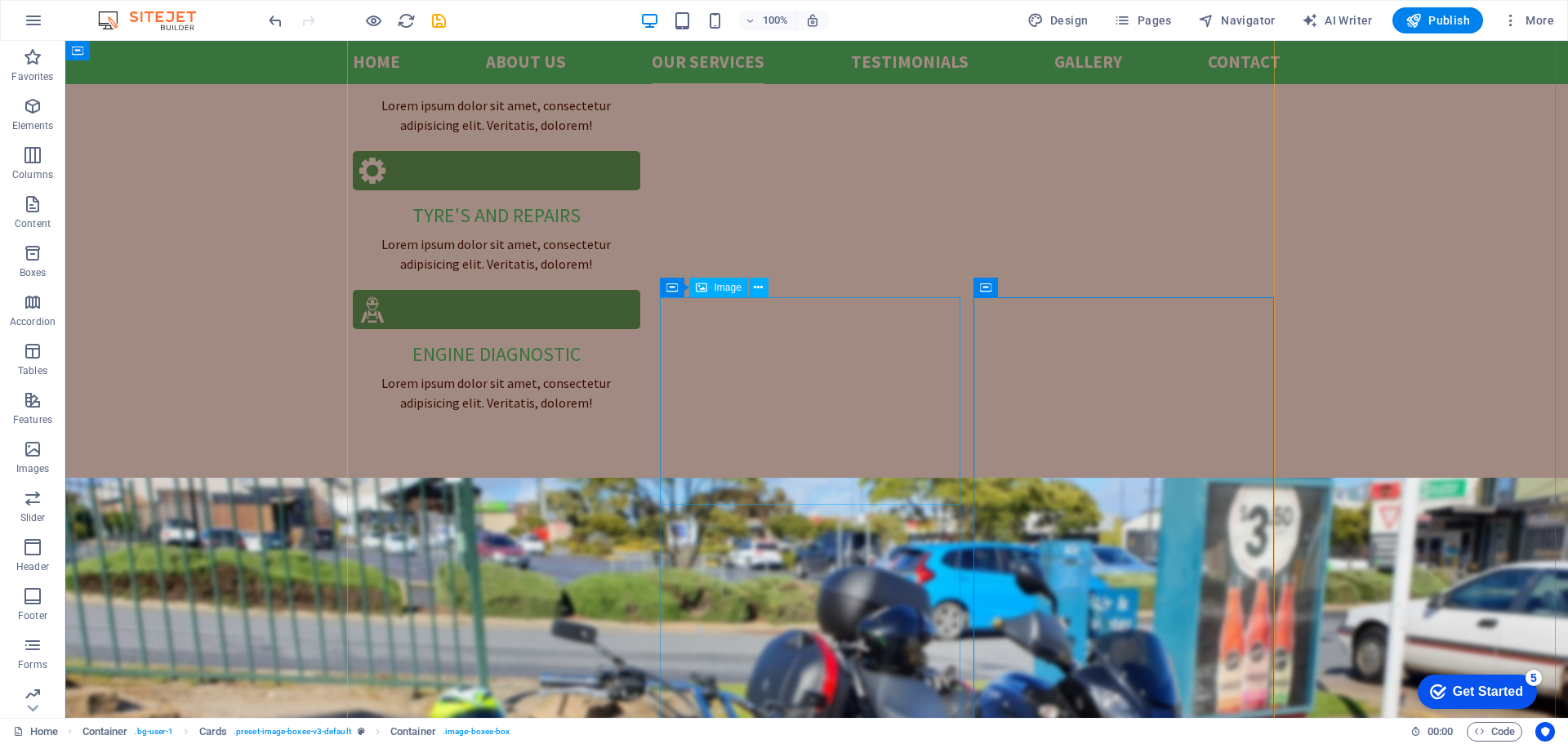
select select "%"
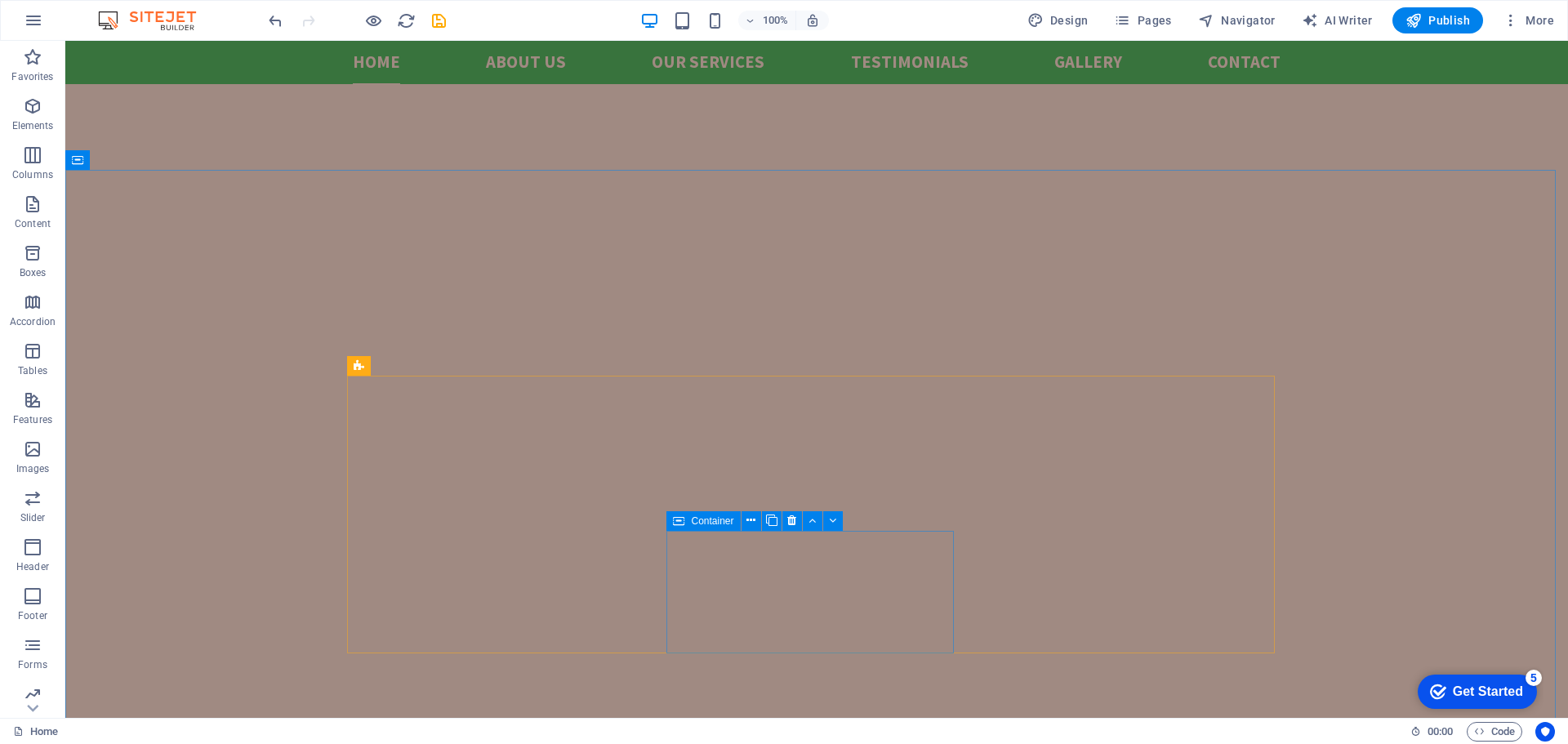
scroll to position [572, 0]
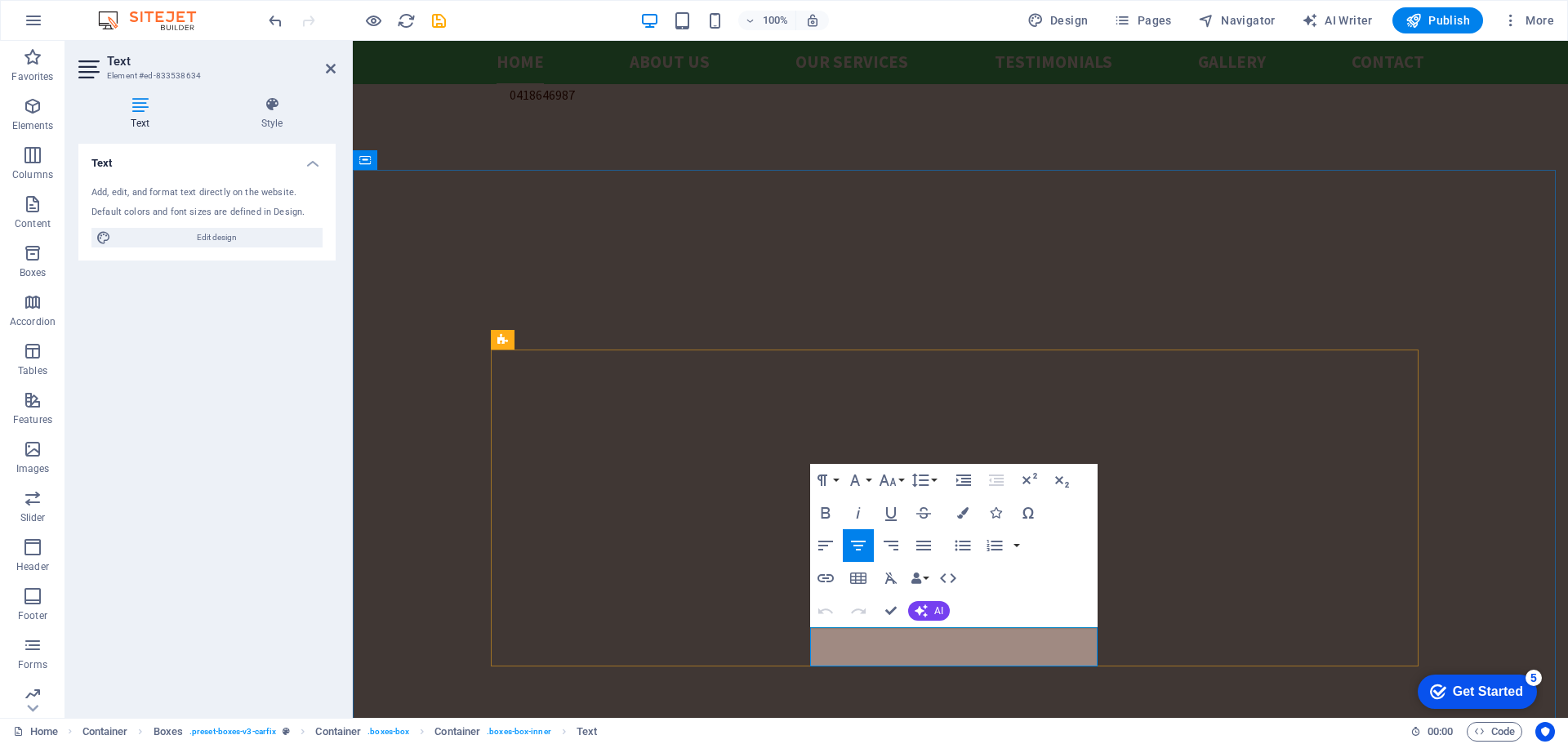
drag, startPoint x: 1017, startPoint y: 661, endPoint x: 813, endPoint y: 633, distance: 205.9
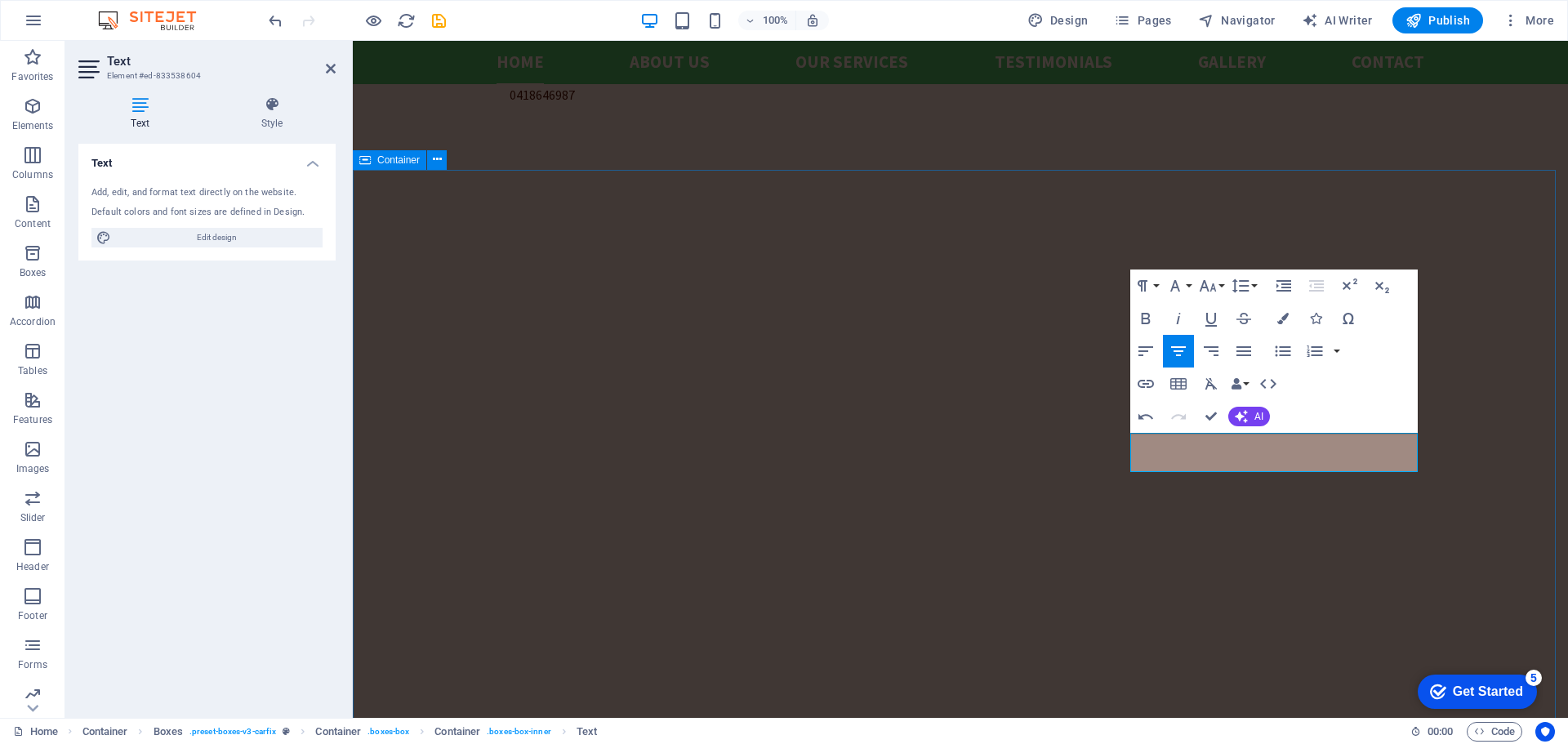
drag, startPoint x: 1533, startPoint y: 482, endPoint x: 1820, endPoint y: 478, distance: 287.0
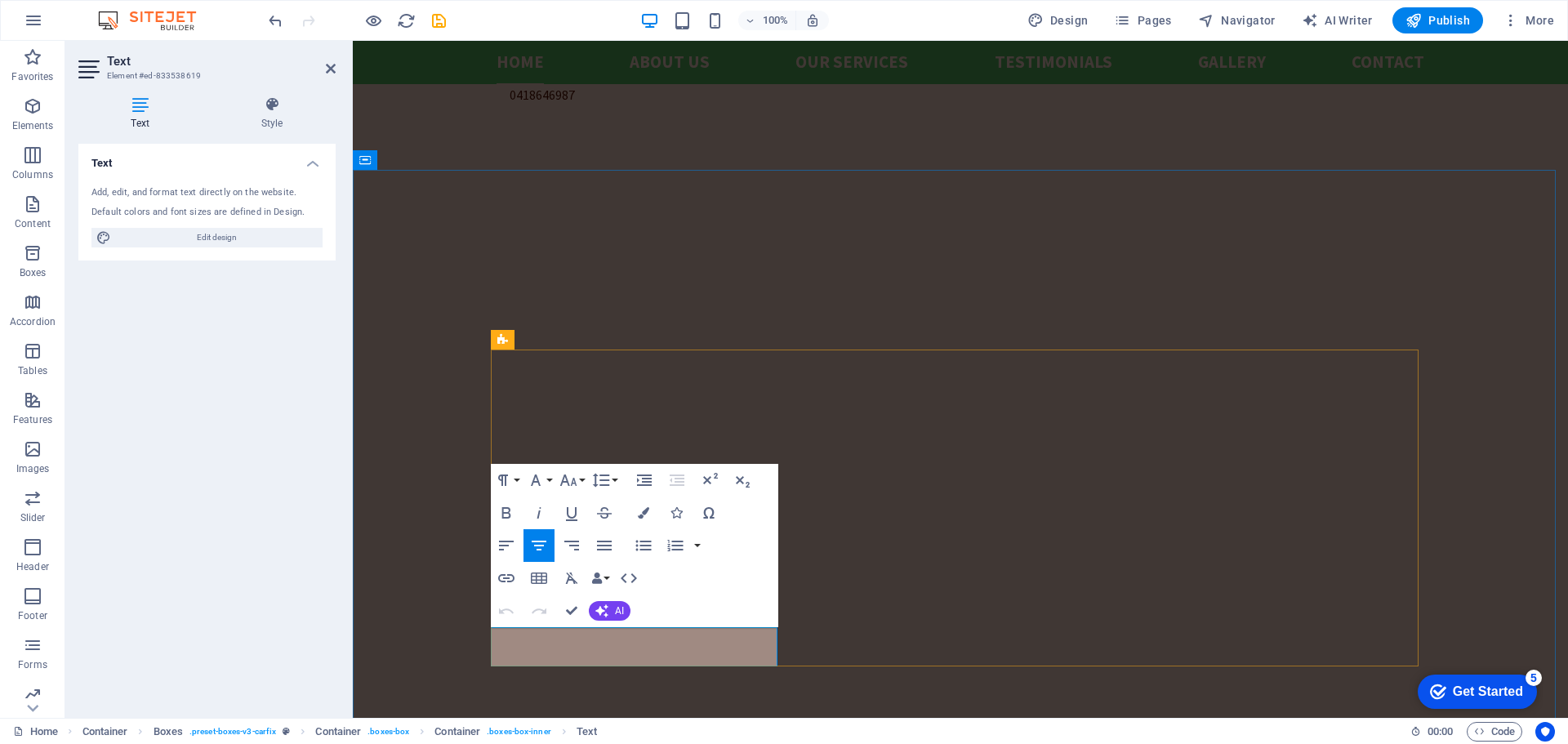
drag, startPoint x: 713, startPoint y: 662, endPoint x: 491, endPoint y: 638, distance: 223.3
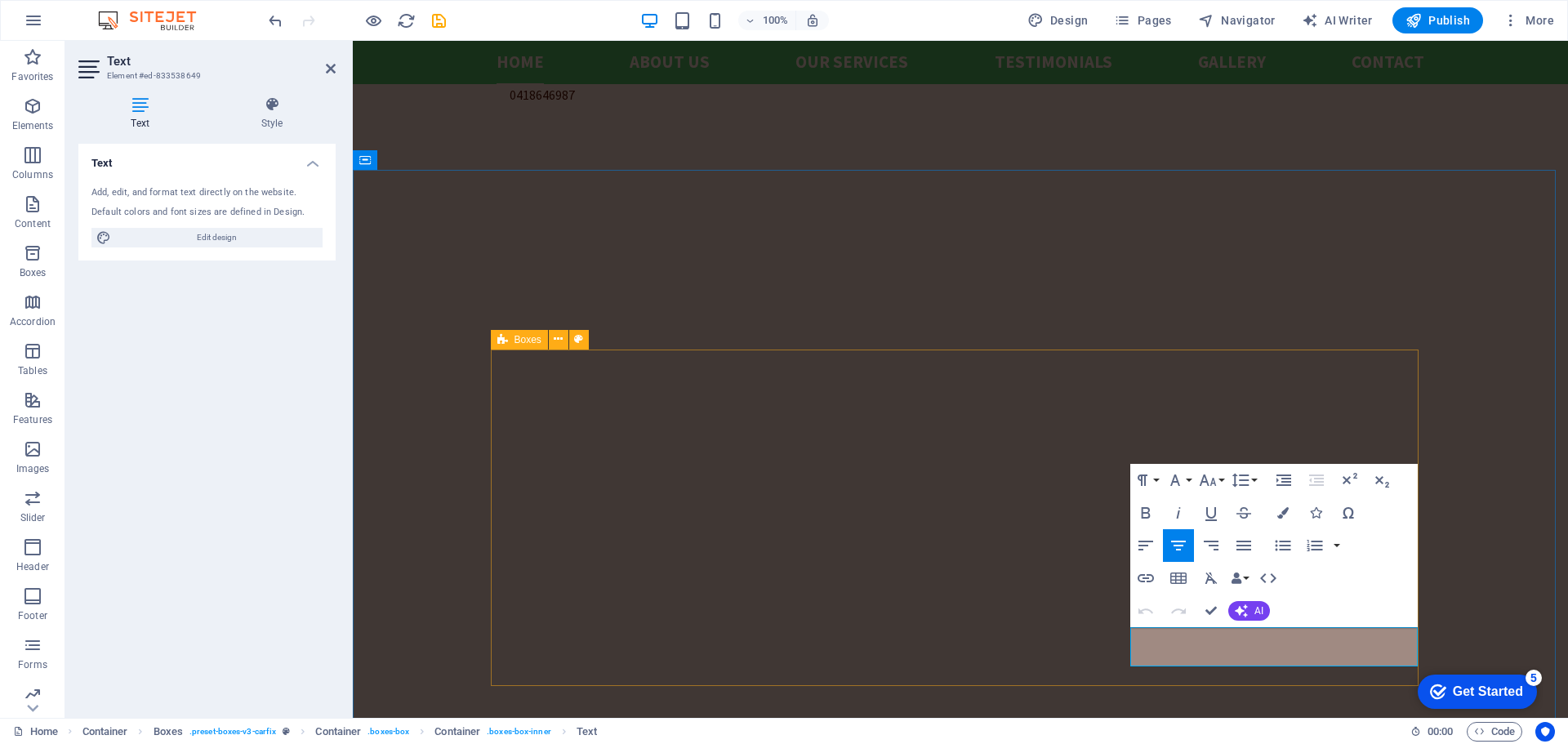
drag, startPoint x: 1345, startPoint y: 653, endPoint x: 1108, endPoint y: 623, distance: 238.9
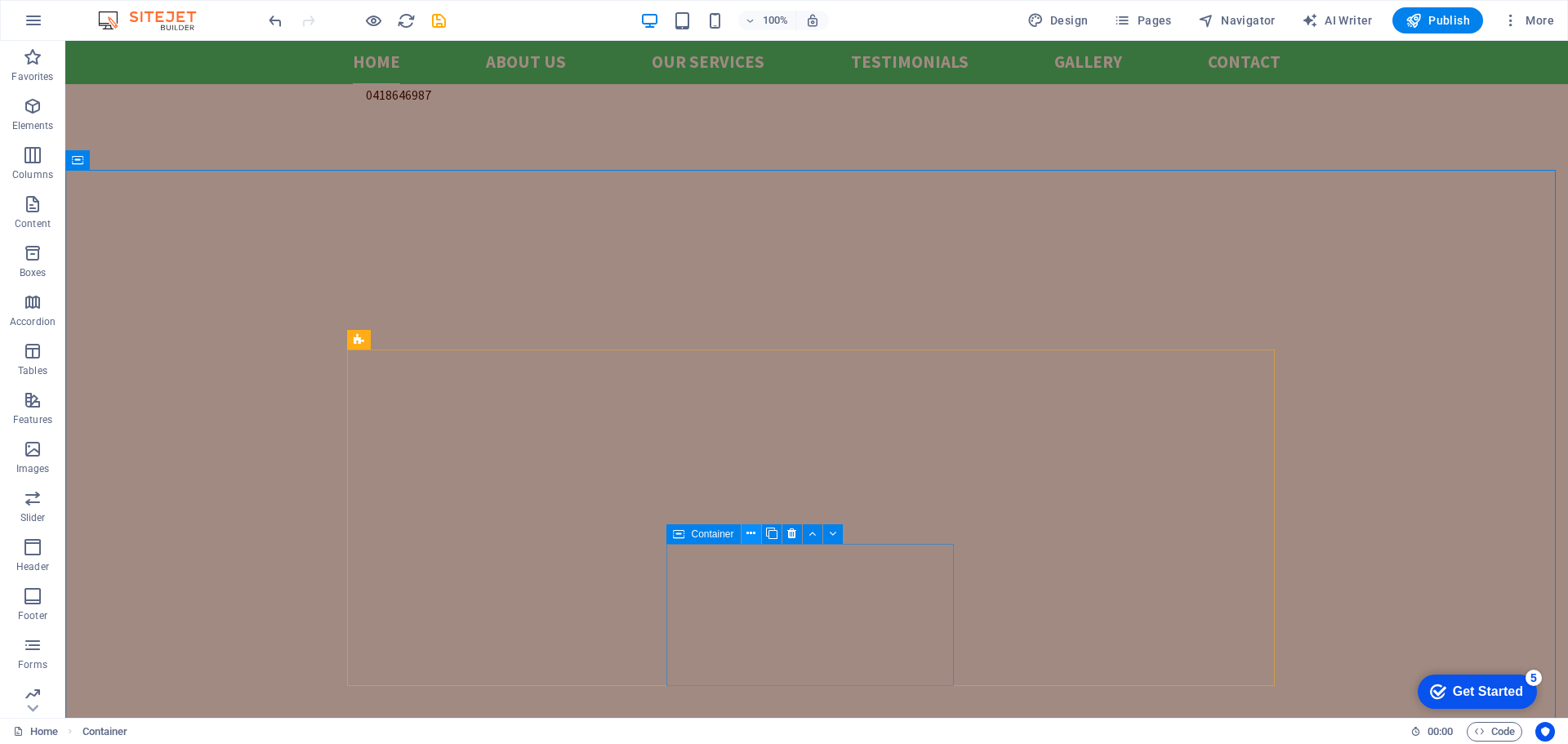
click at [752, 534] on icon at bounding box center [751, 534] width 9 height 17
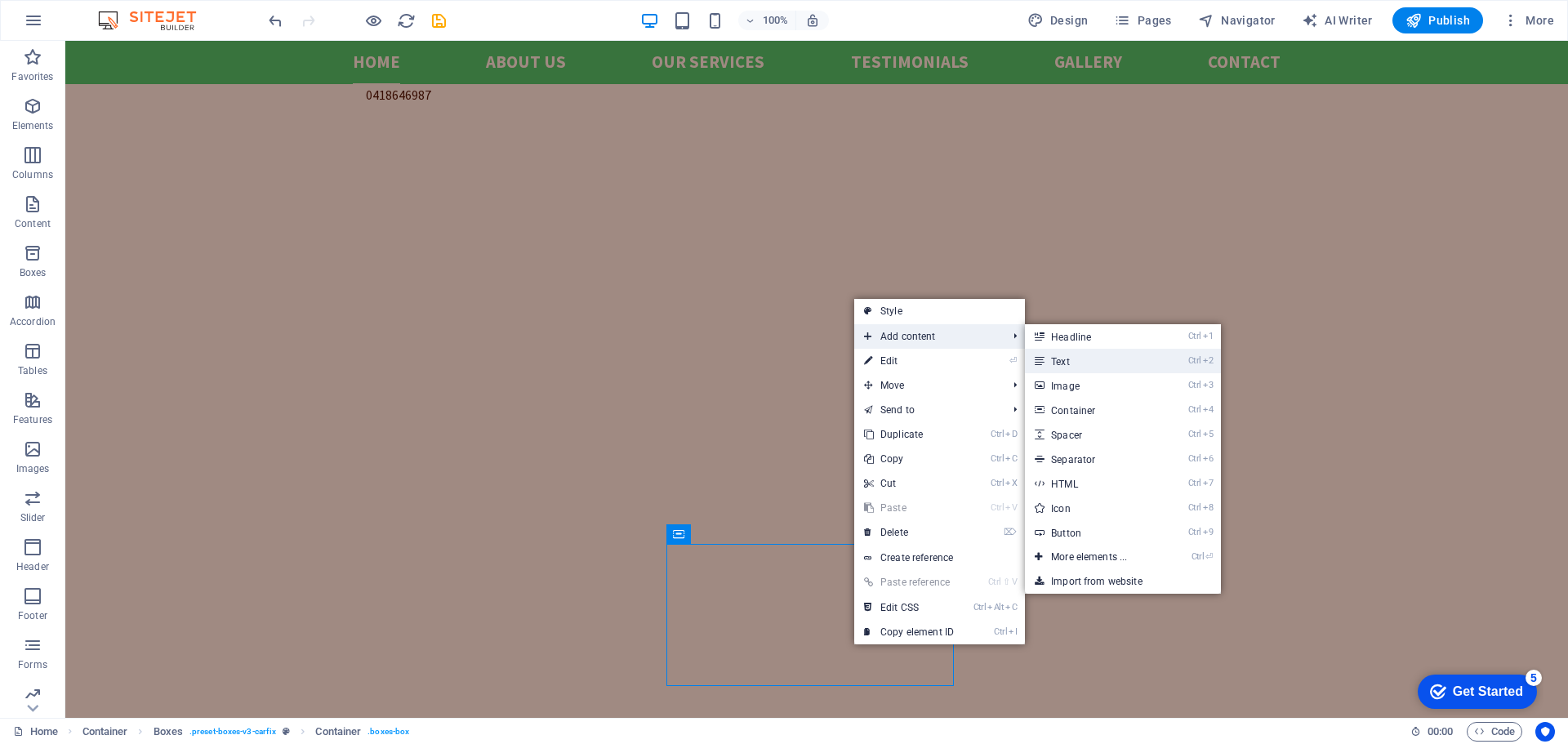
click at [1090, 358] on link "Ctrl 2 Text" at bounding box center [1092, 361] width 135 height 24
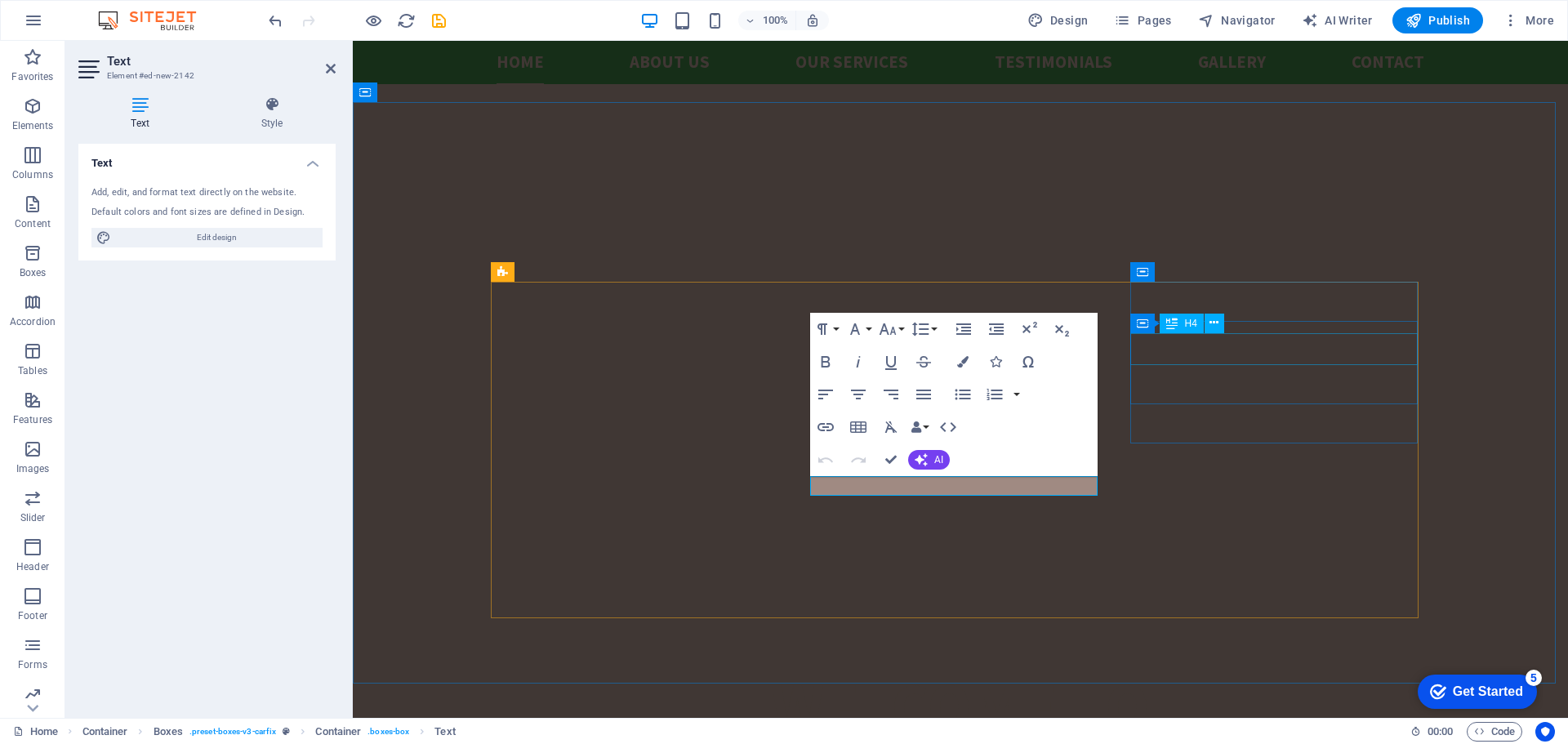
scroll to position [511, 0]
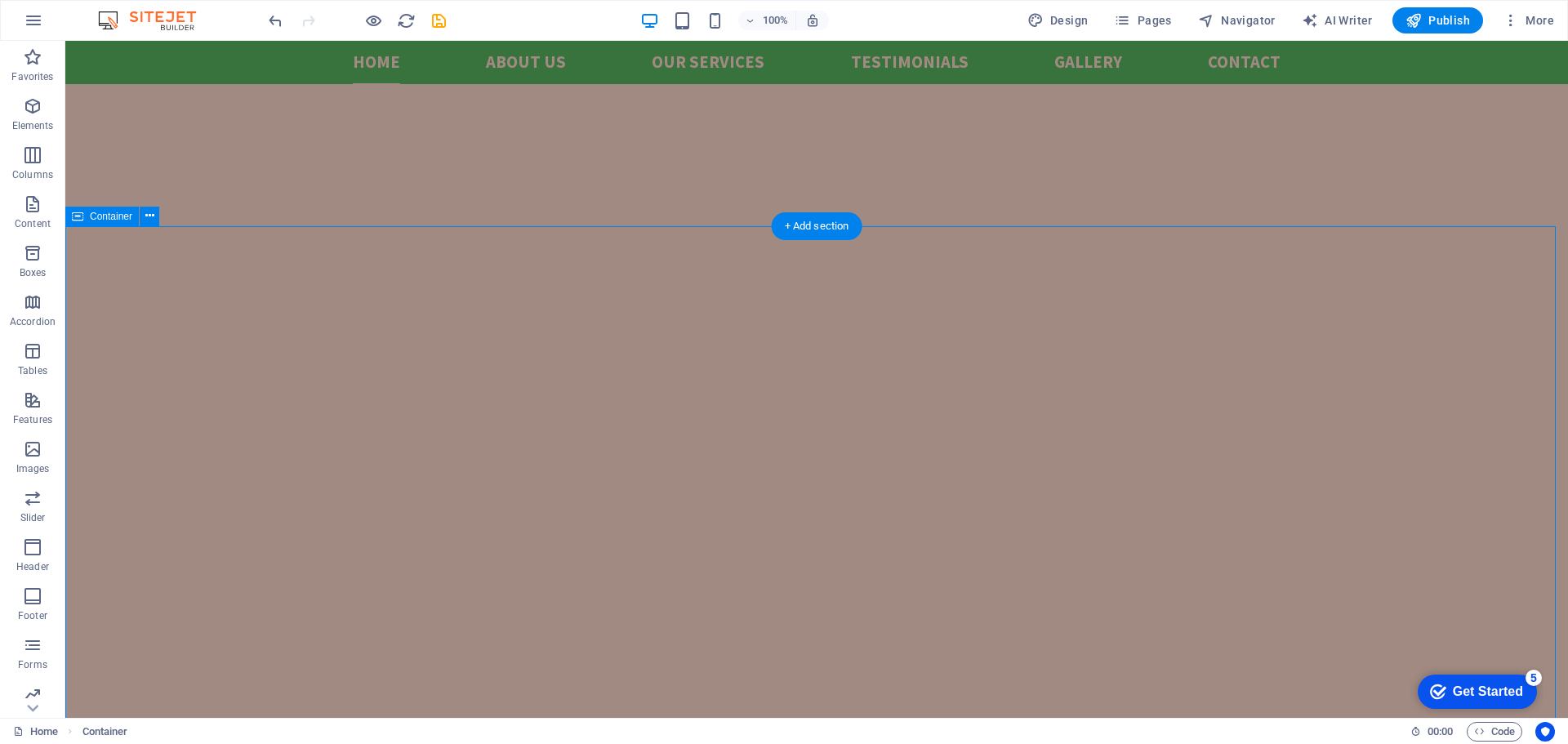
scroll to position [755, 0]
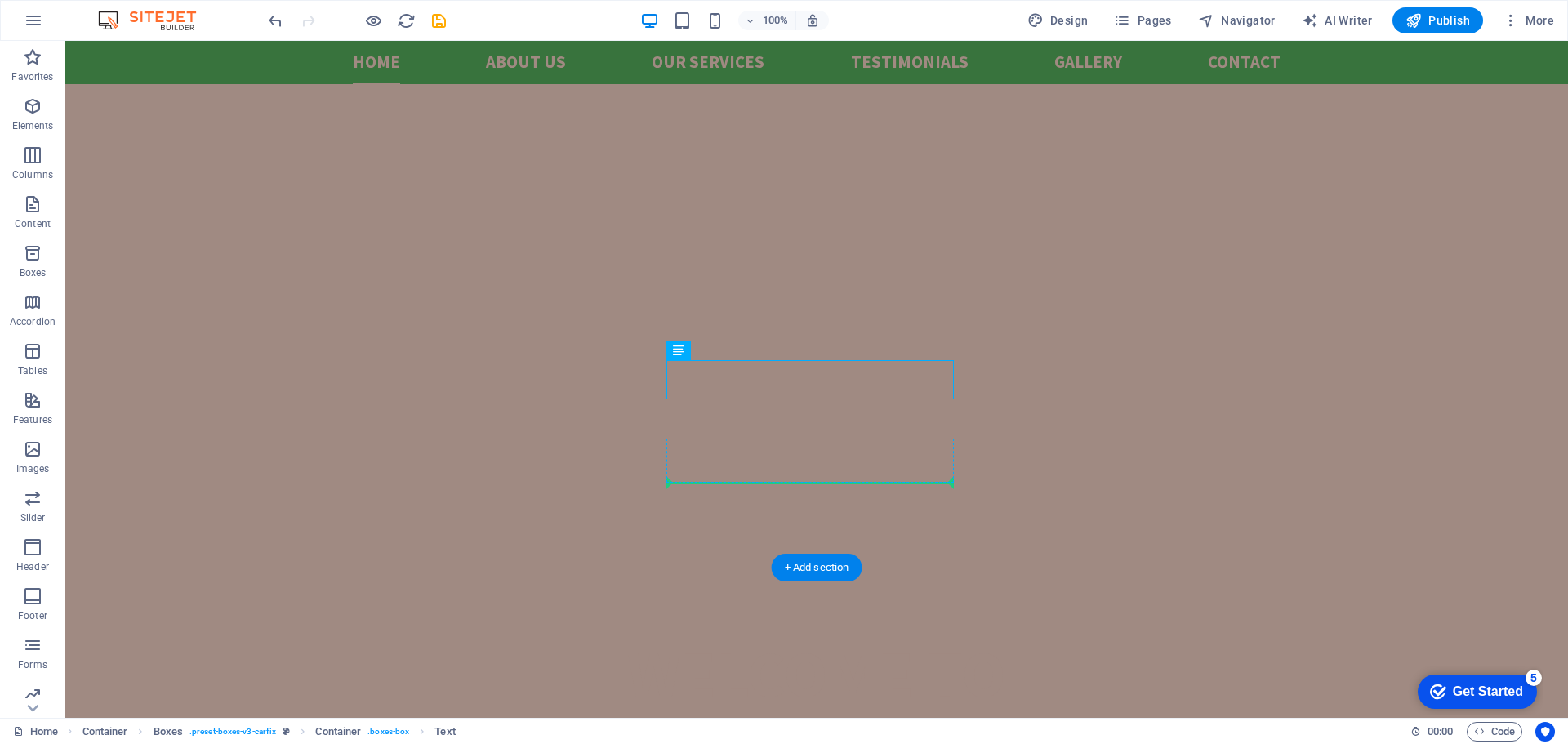
drag, startPoint x: 870, startPoint y: 369, endPoint x: 840, endPoint y: 478, distance: 113.1
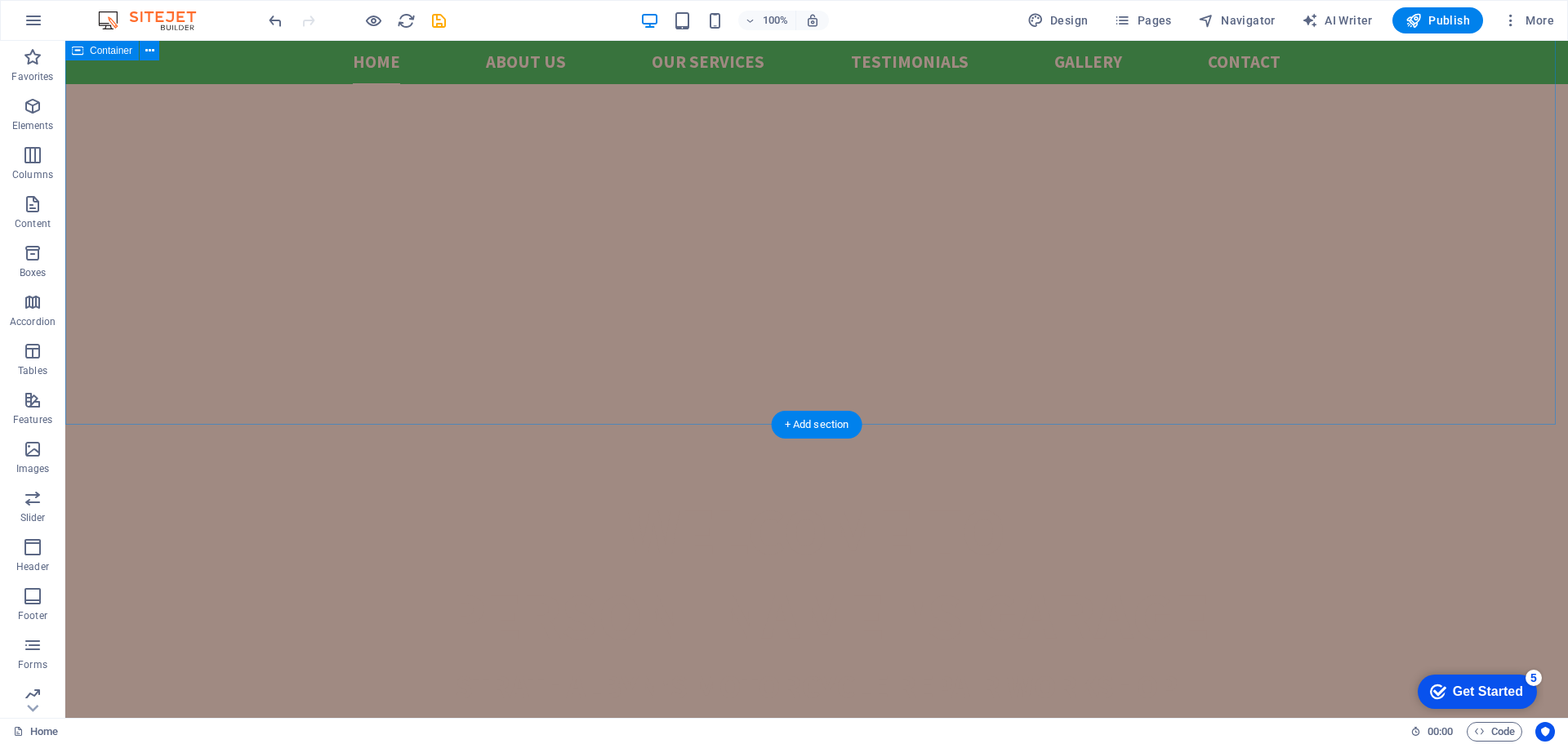
scroll to position [1226, 0]
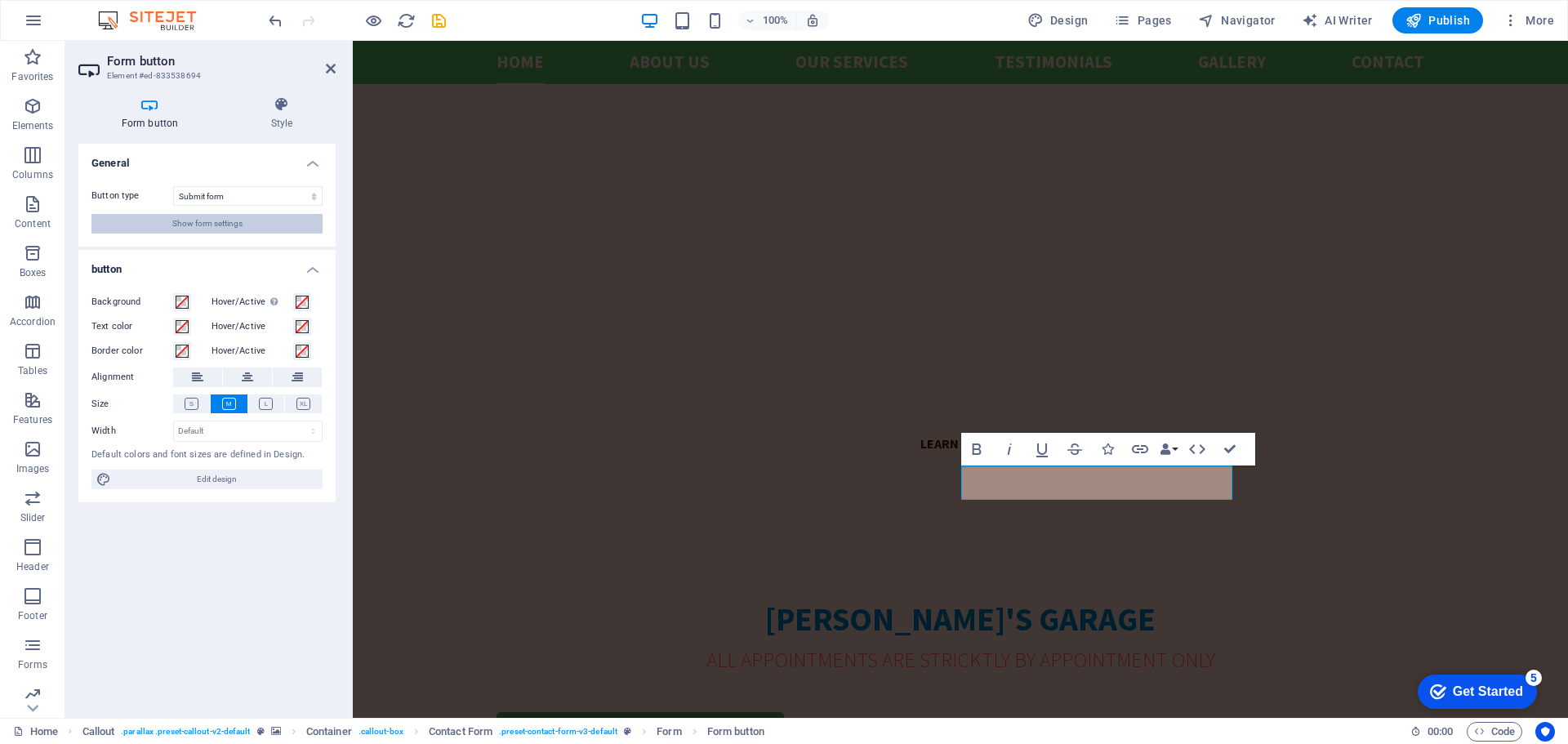
click at [220, 228] on span "Show form settings" at bounding box center [207, 224] width 71 height 20
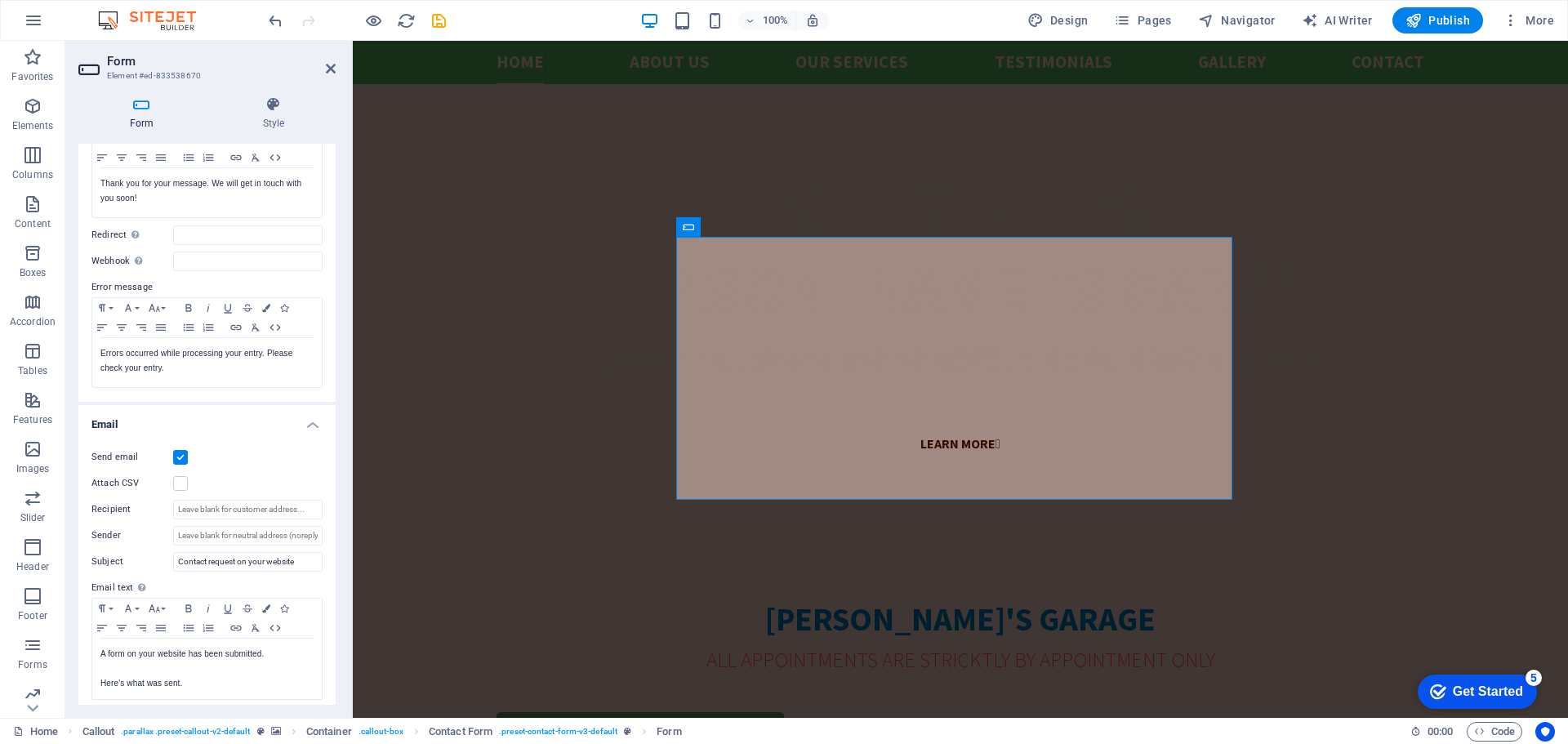
scroll to position [164, 0]
click at [292, 497] on input "Recipient" at bounding box center [248, 503] width 150 height 20
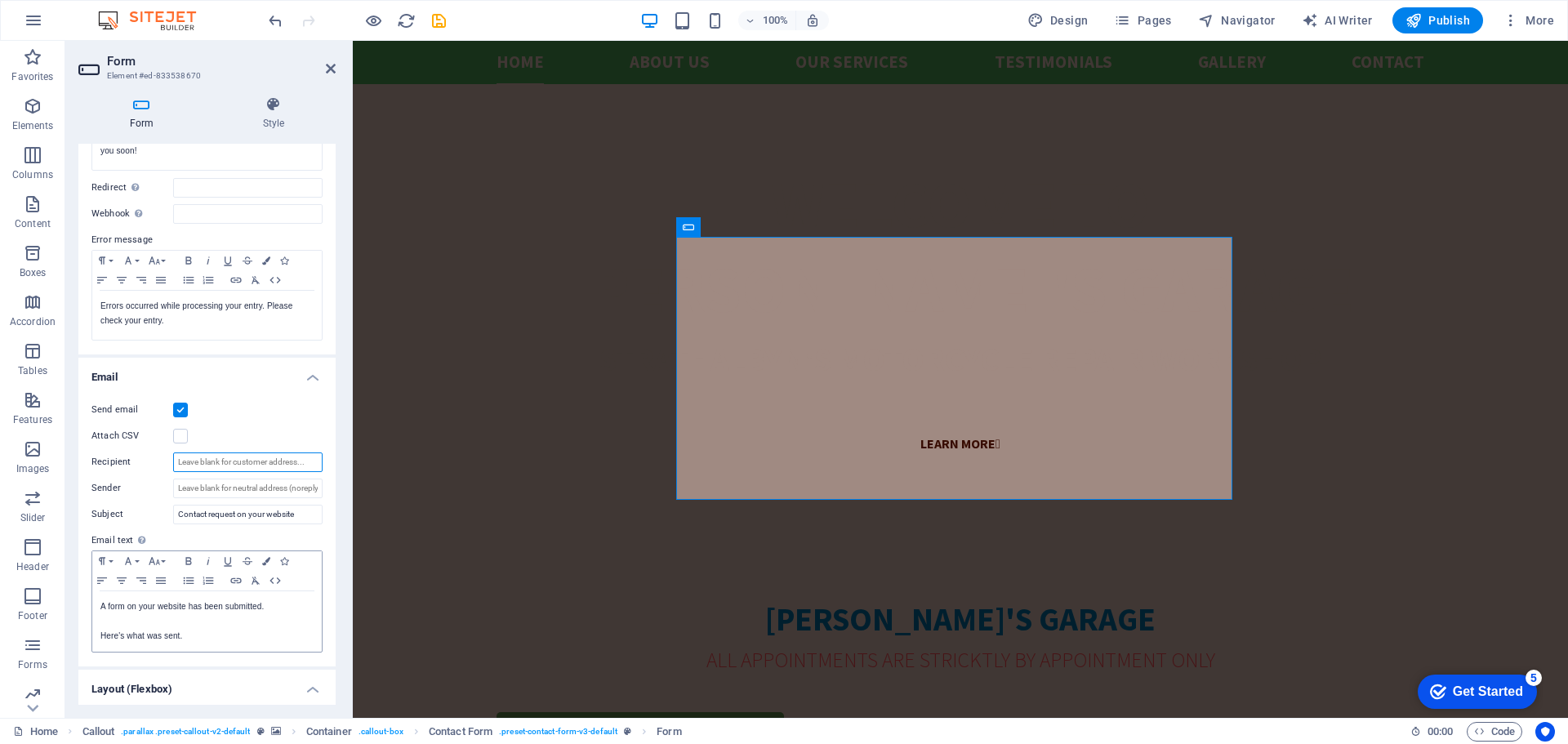
scroll to position [190, 0]
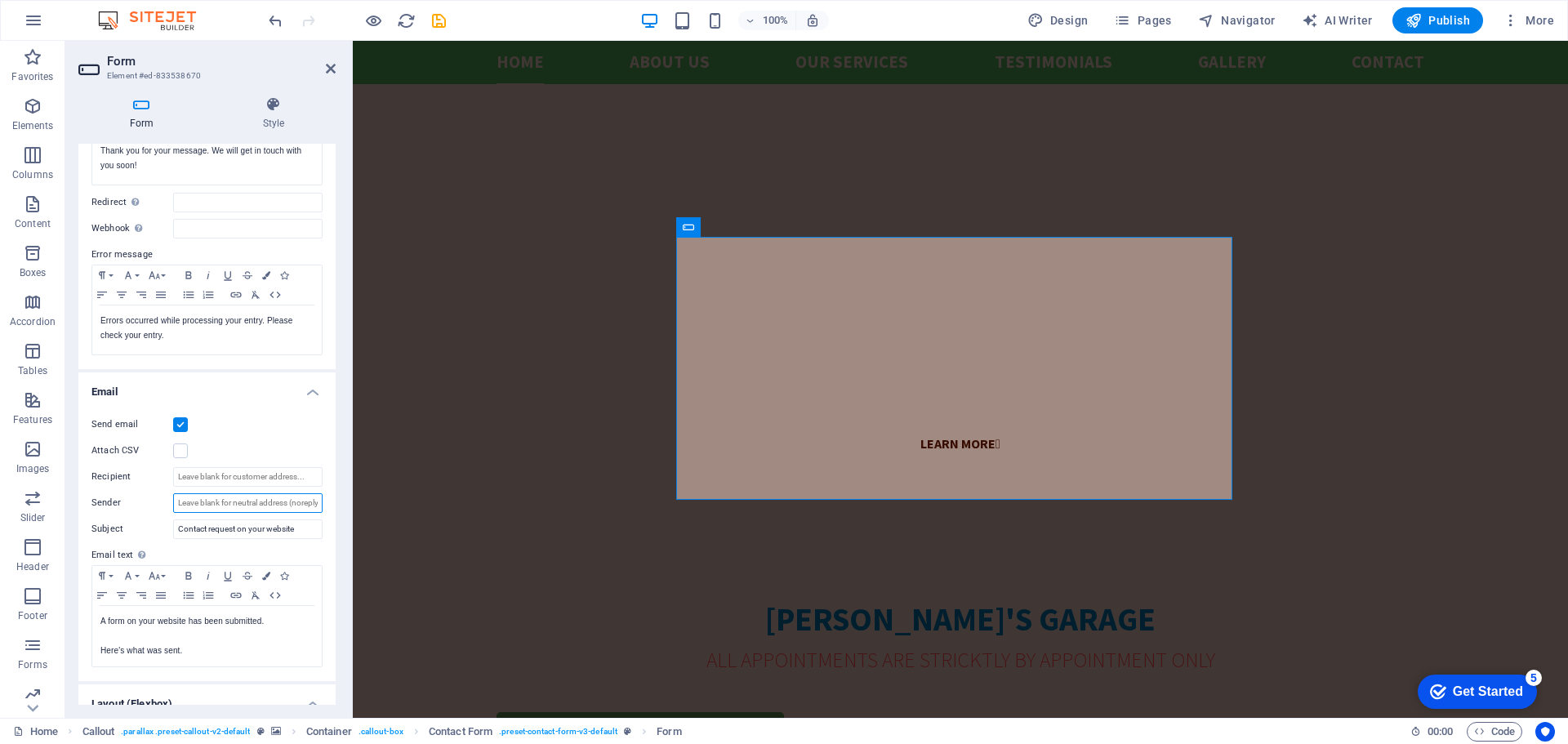
click at [298, 507] on input "Sender" at bounding box center [248, 503] width 150 height 20
click at [299, 501] on input "Sender" at bounding box center [248, 503] width 150 height 20
drag, startPoint x: 274, startPoint y: 504, endPoint x: 300, endPoint y: 504, distance: 26.0
click at [300, 504] on input "Sender" at bounding box center [248, 503] width 150 height 20
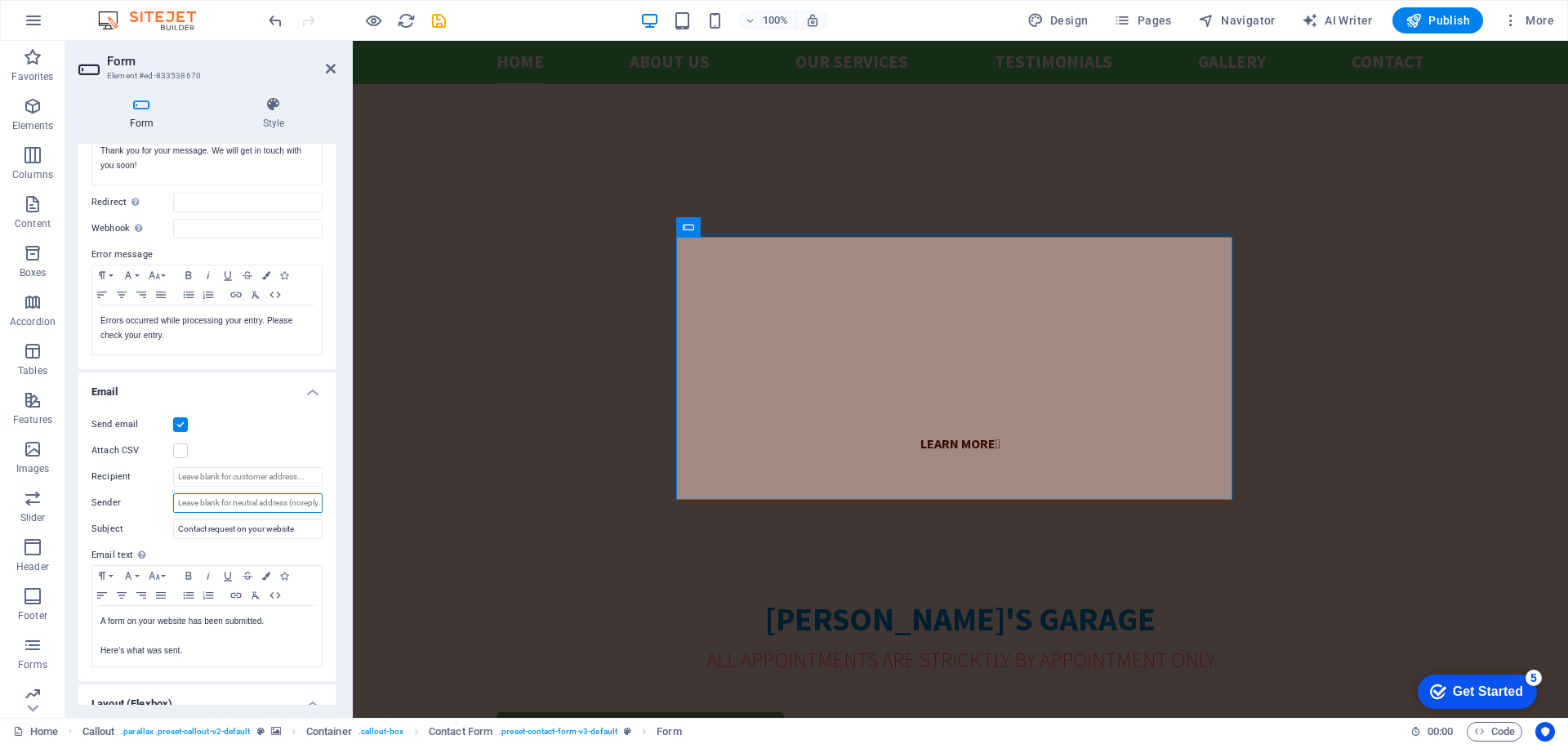
drag, startPoint x: 301, startPoint y: 504, endPoint x: 219, endPoint y: 503, distance: 82.0
click at [220, 503] on input "Sender" at bounding box center [248, 503] width 150 height 20
drag, startPoint x: 219, startPoint y: 503, endPoint x: 233, endPoint y: 497, distance: 15.2
click at [233, 497] on input "Sender" at bounding box center [248, 503] width 150 height 20
click at [243, 478] on input "Recipient" at bounding box center [248, 477] width 150 height 20
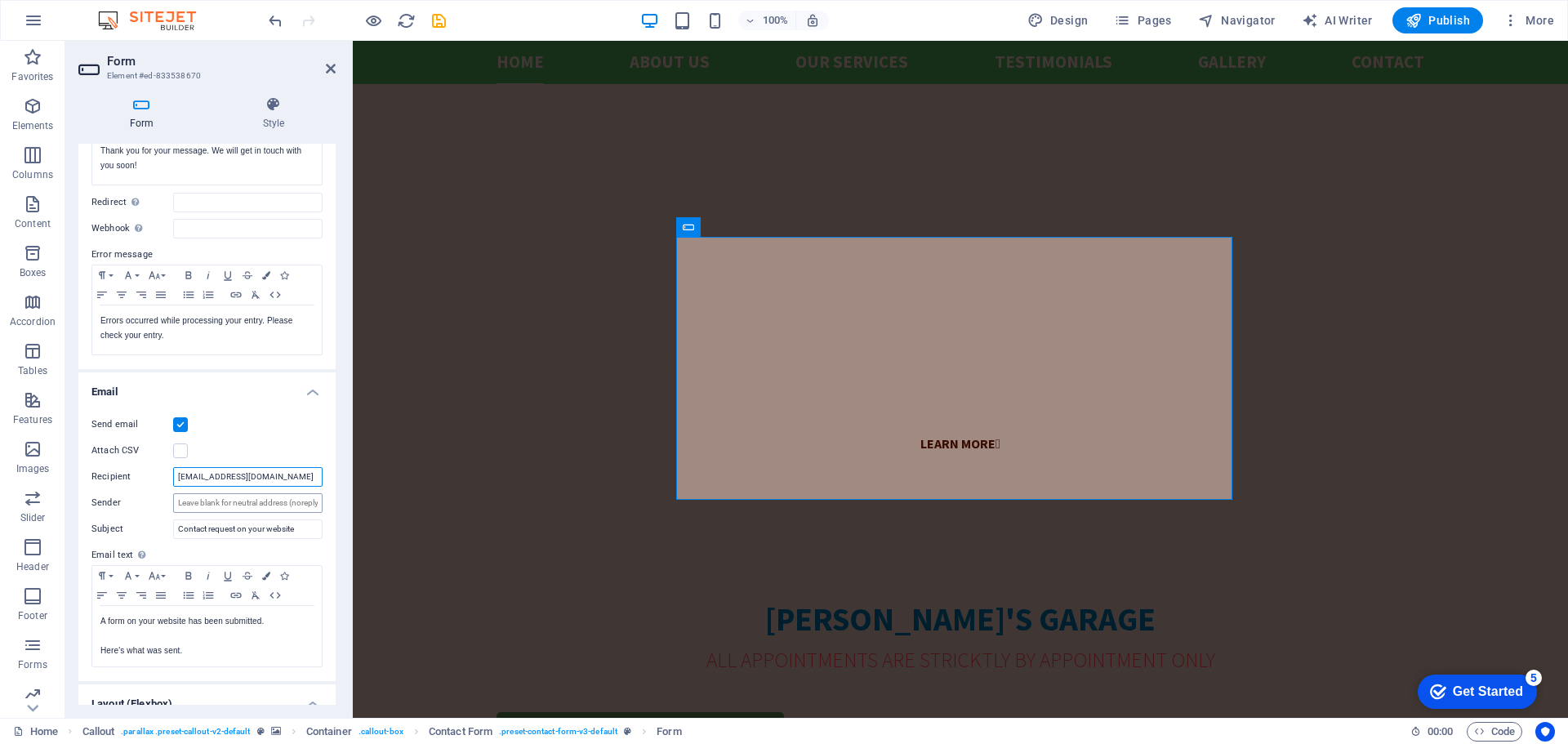
type input "[EMAIL_ADDRESS][DOMAIN_NAME]"
click at [221, 502] on input "Sender" at bounding box center [248, 503] width 150 height 20
type input "Website enquiry"
drag, startPoint x: 247, startPoint y: 503, endPoint x: 96, endPoint y: 544, distance: 156.5
click at [97, 543] on div "Send email Attach CSV Recipient [EMAIL_ADDRESS][DOMAIN_NAME] Sender Website enq…" at bounding box center [206, 541] width 257 height 280
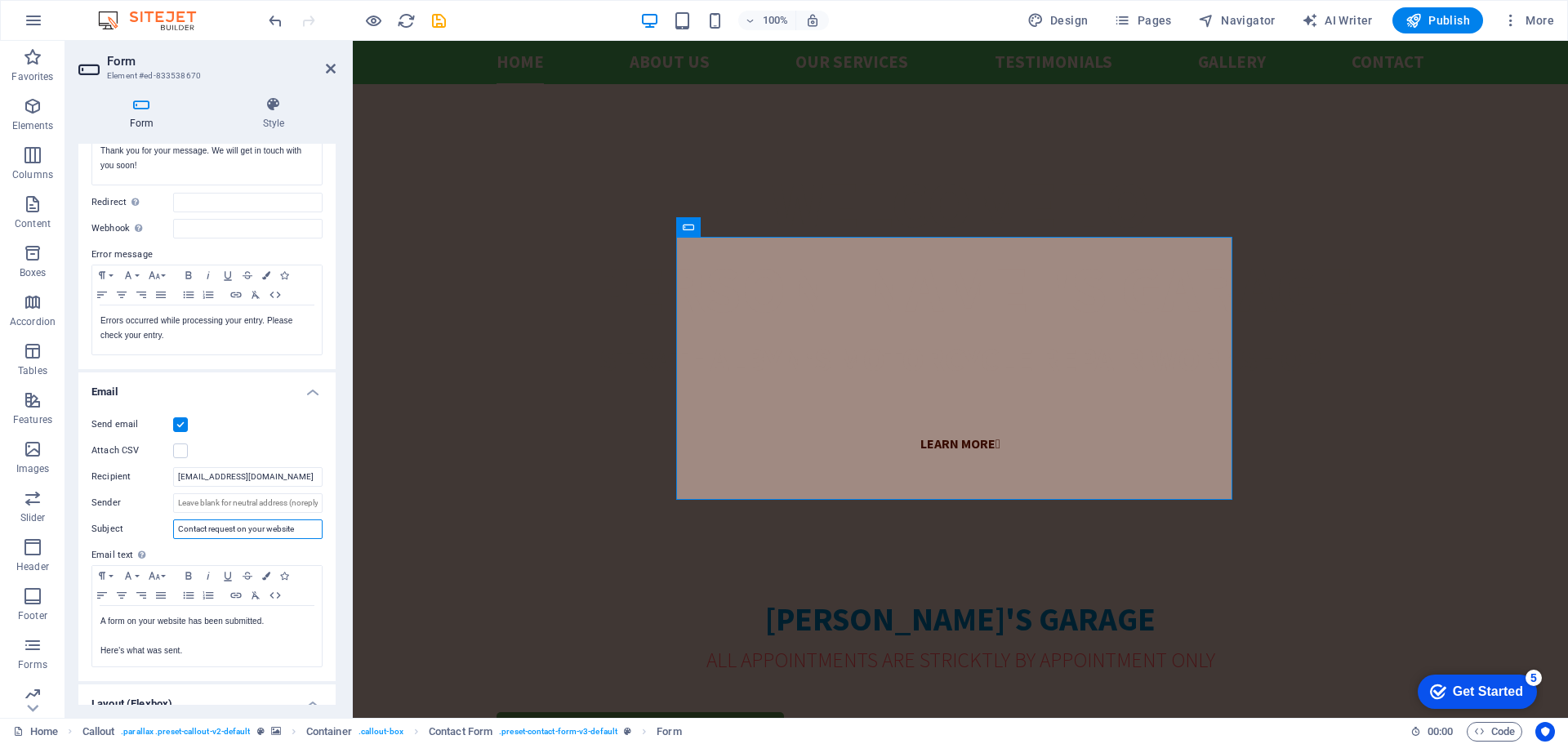
click at [255, 529] on input "Contact request on your website" at bounding box center [248, 529] width 150 height 20
type input "o"
type input "Website enquiry"
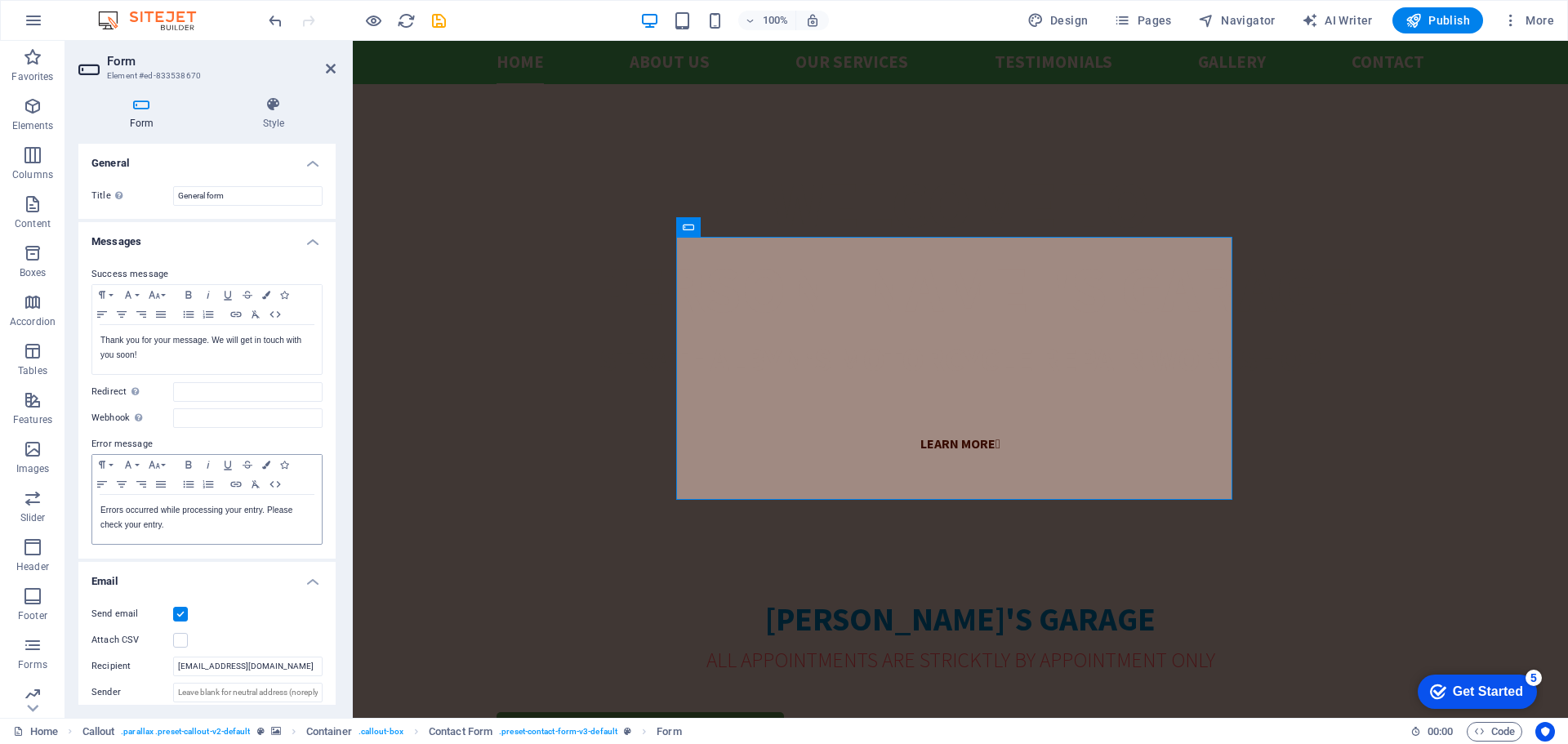
scroll to position [353, 0]
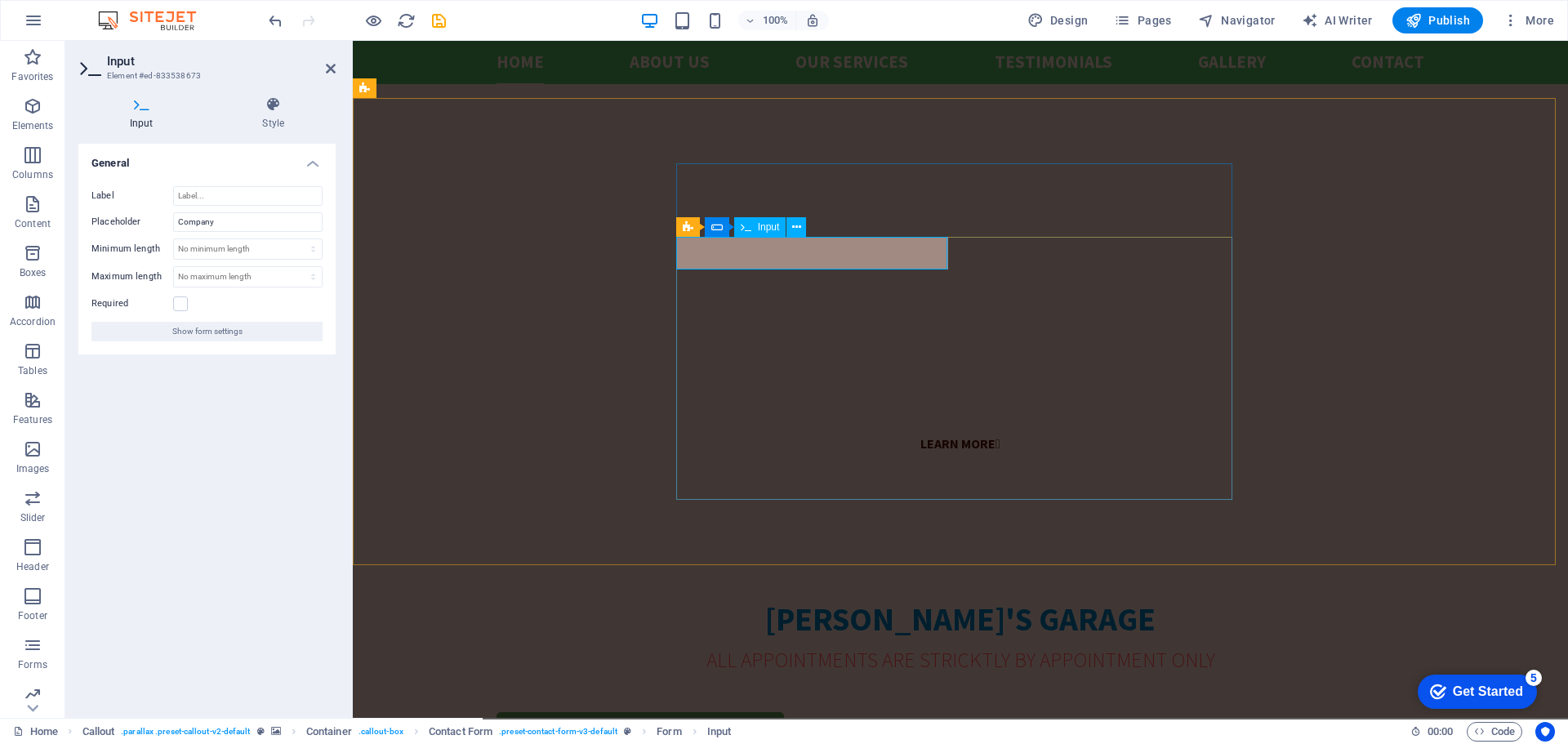
drag, startPoint x: 778, startPoint y: 256, endPoint x: 660, endPoint y: 240, distance: 119.1
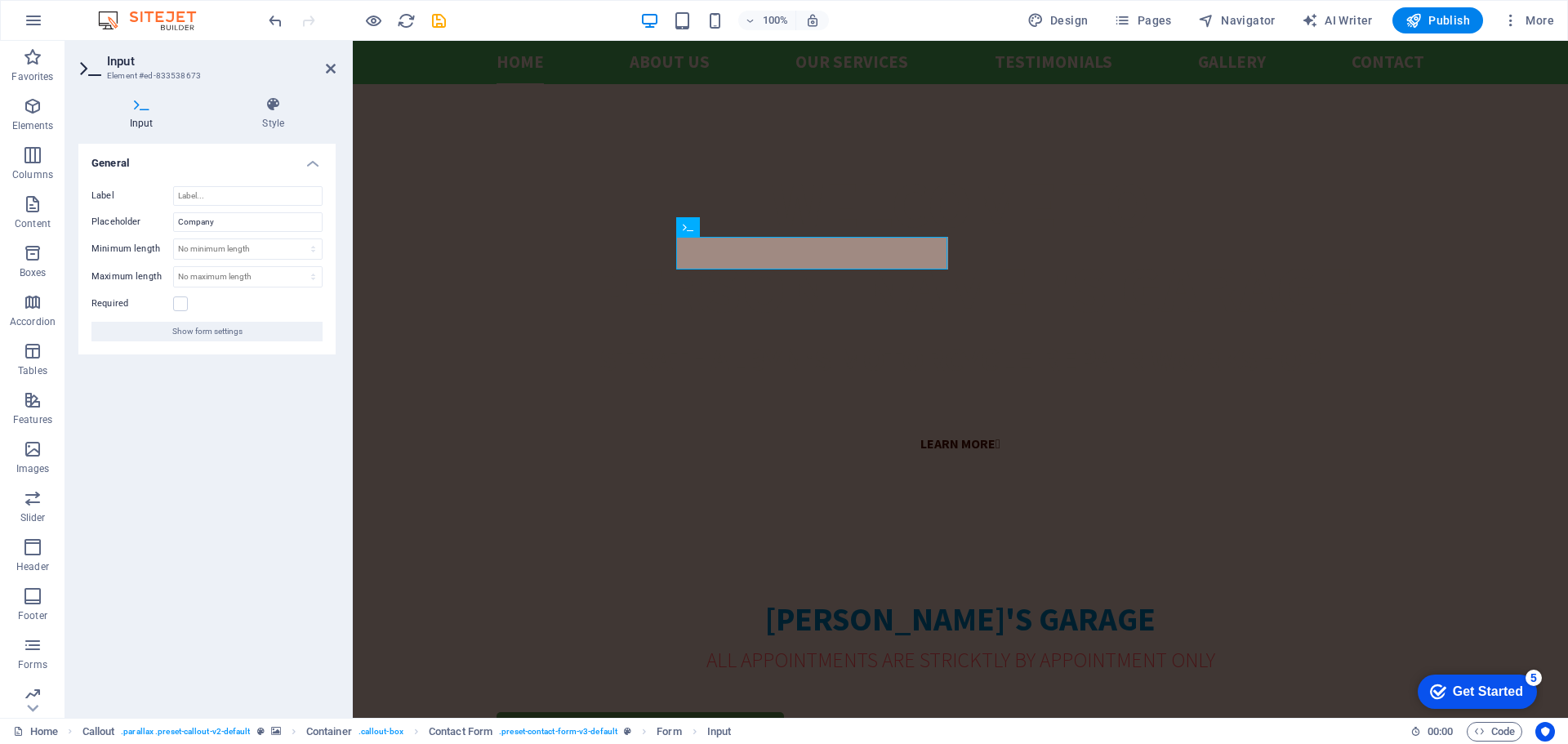
type input "Bike make & model"
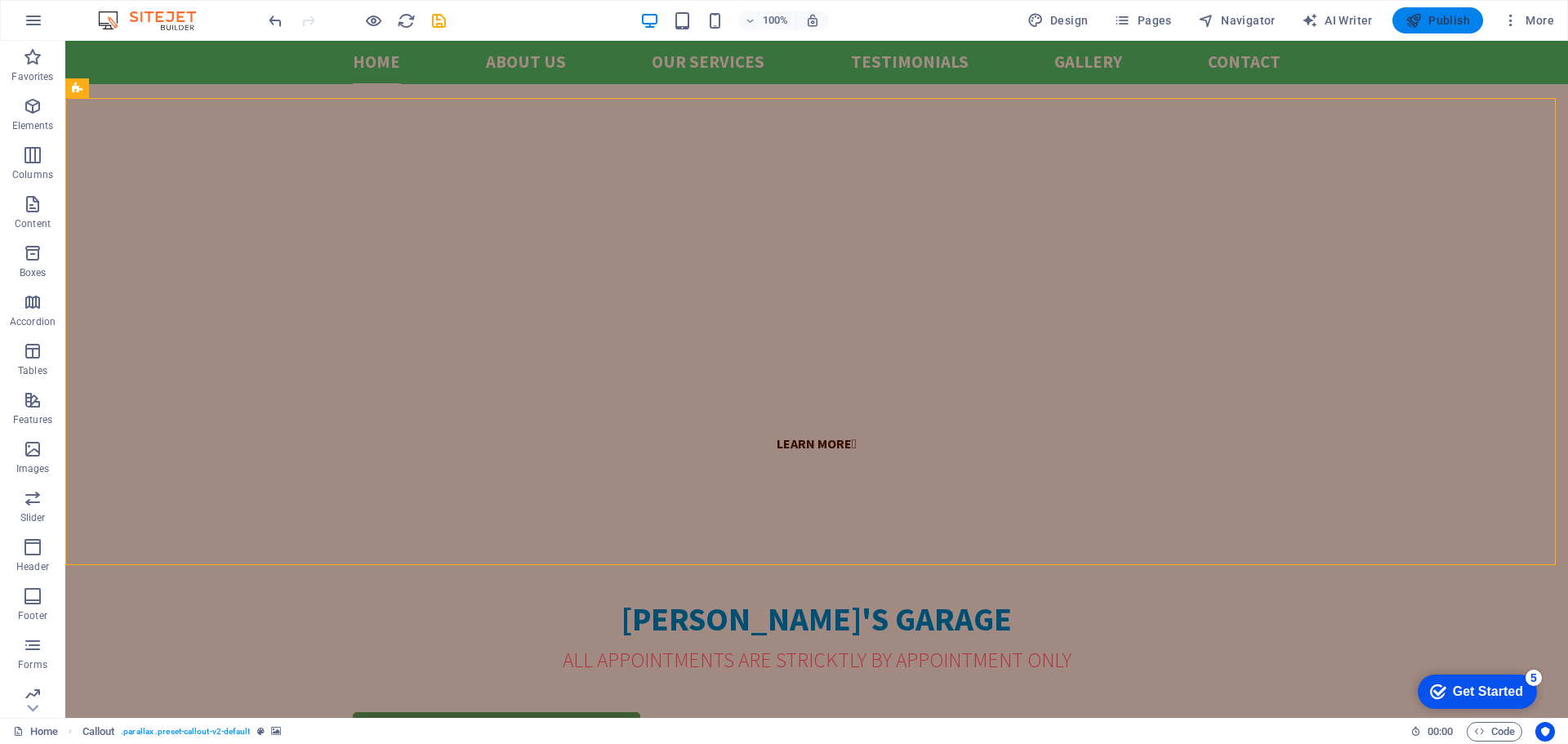
click at [1435, 26] on span "Publish" at bounding box center [1438, 20] width 64 height 17
